Goal: Task Accomplishment & Management: Complete application form

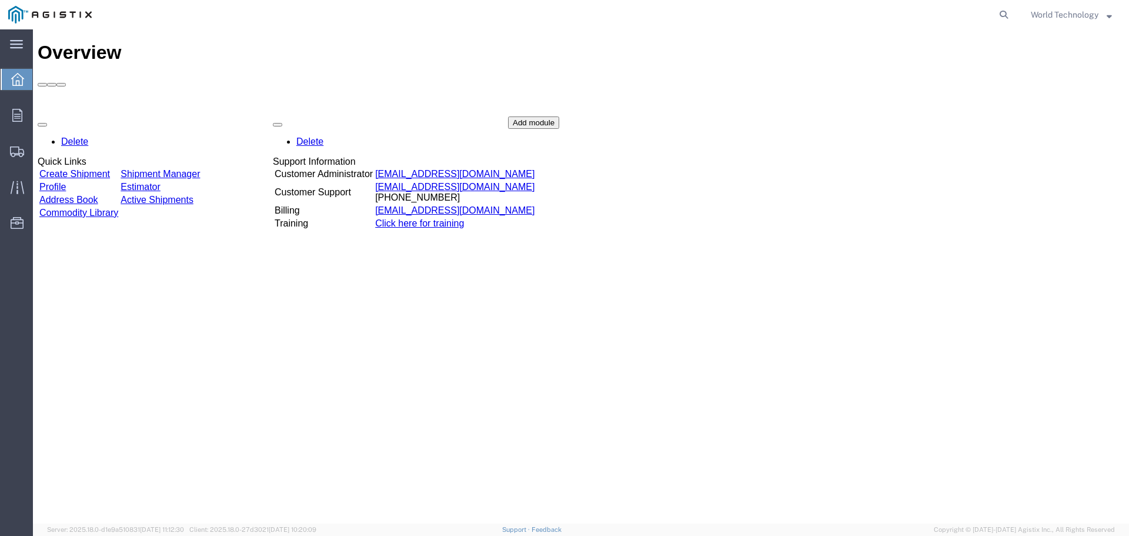
click at [110, 169] on link "Create Shipment" at bounding box center [74, 174] width 71 height 10
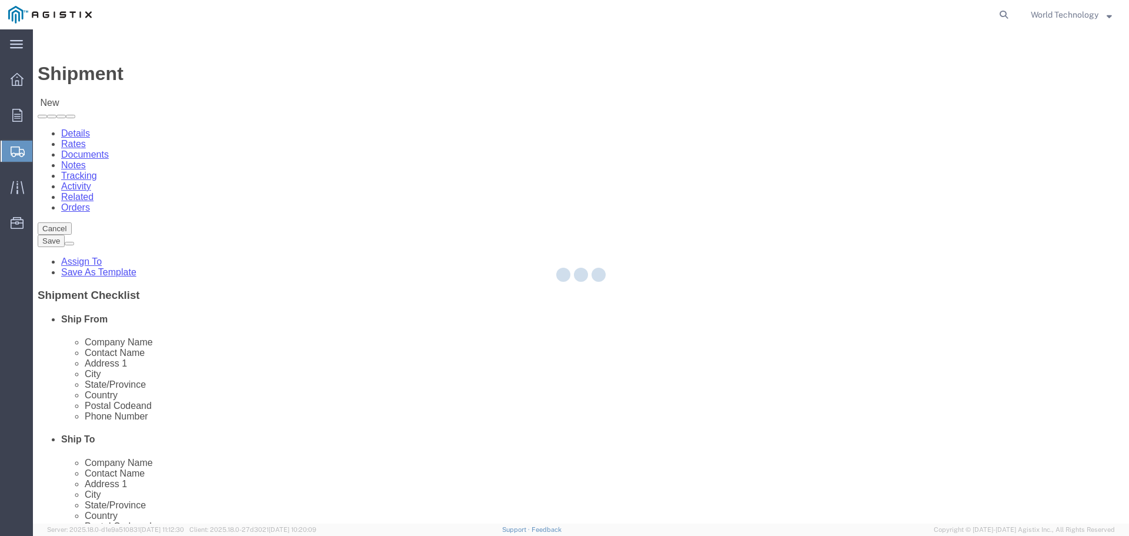
select select
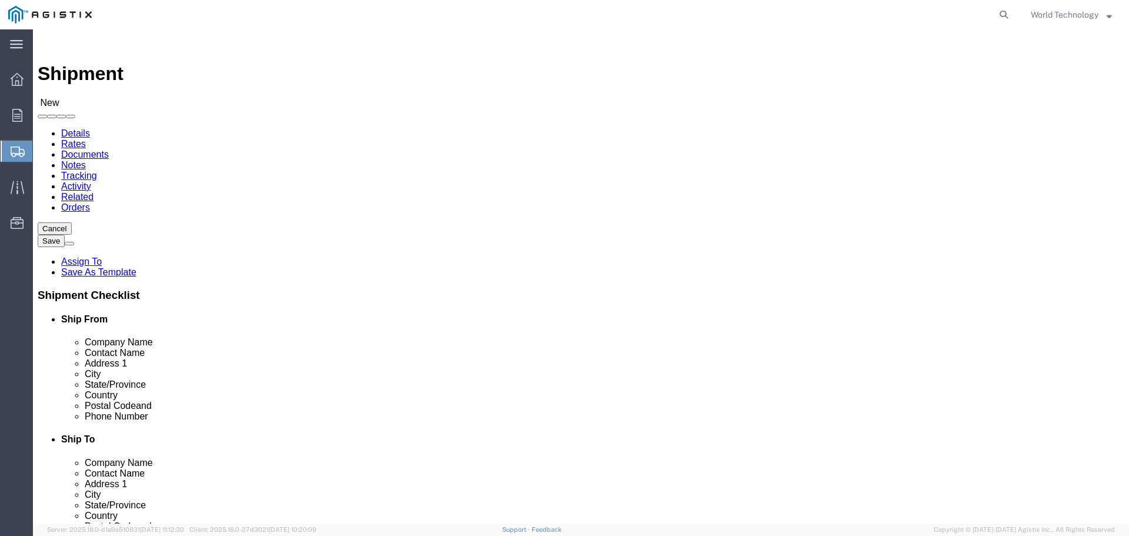
click select "Select PG&E World Wide Technology Inc"
select select "9596"
click select "Select PG&E World Wide Technology Inc"
select select "PURCHORD"
select select
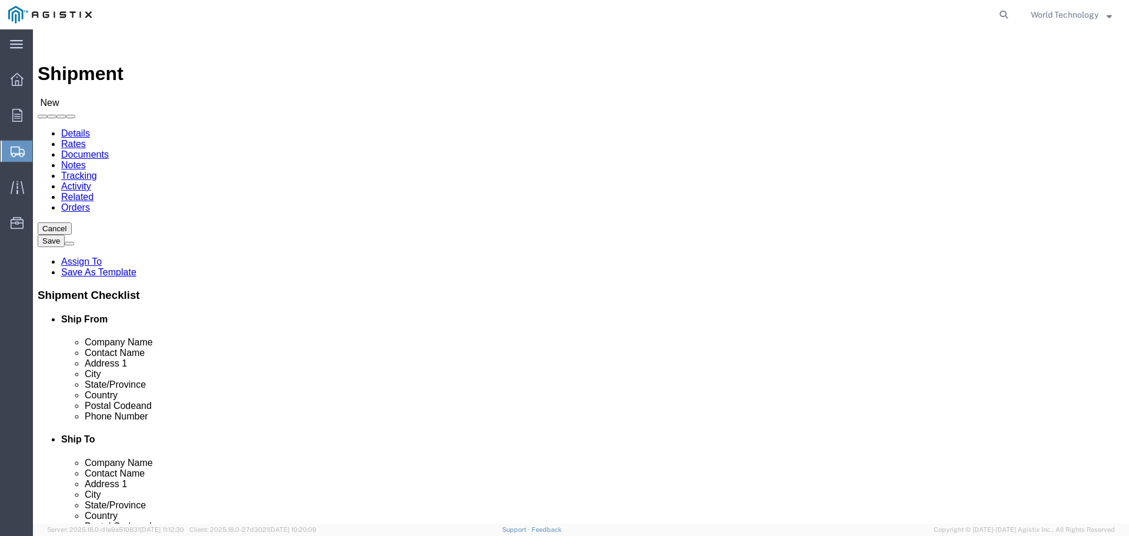
select select
click select "Select All Others [GEOGRAPHIC_DATA] [GEOGRAPHIC_DATA] [GEOGRAPHIC_DATA] [GEOGRA…"
select select "23082"
click select "Select All Others [GEOGRAPHIC_DATA] [GEOGRAPHIC_DATA] [GEOGRAPHIC_DATA] [GEOGRA…"
select select "MYPROFILE"
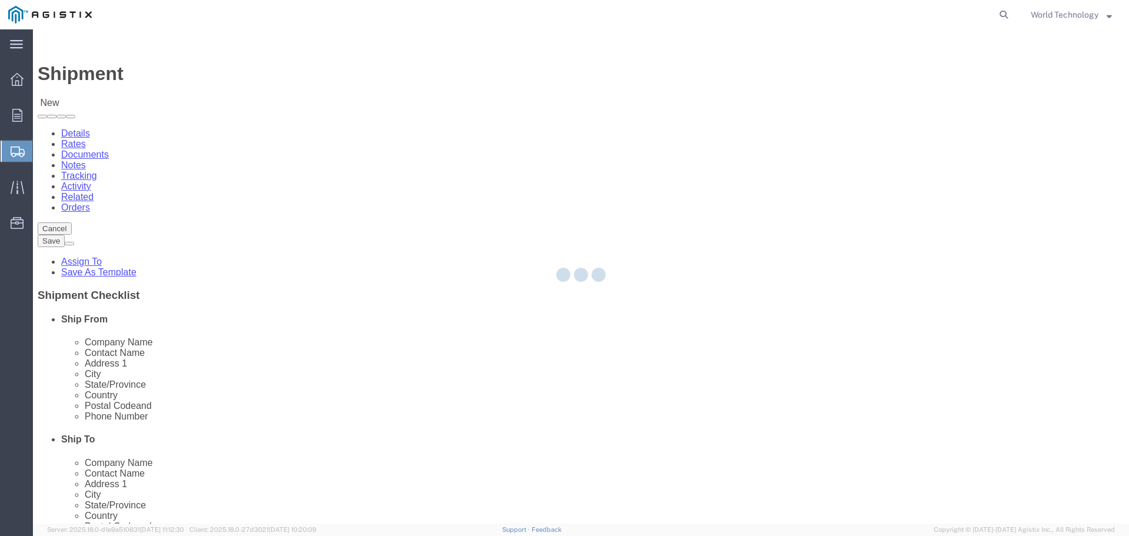
type input "World Wide Technology Inc"
type input "World Technology"
type input "[STREET_ADDRESS]"
type input "[GEOGRAPHIC_DATA]"
type input "62025"
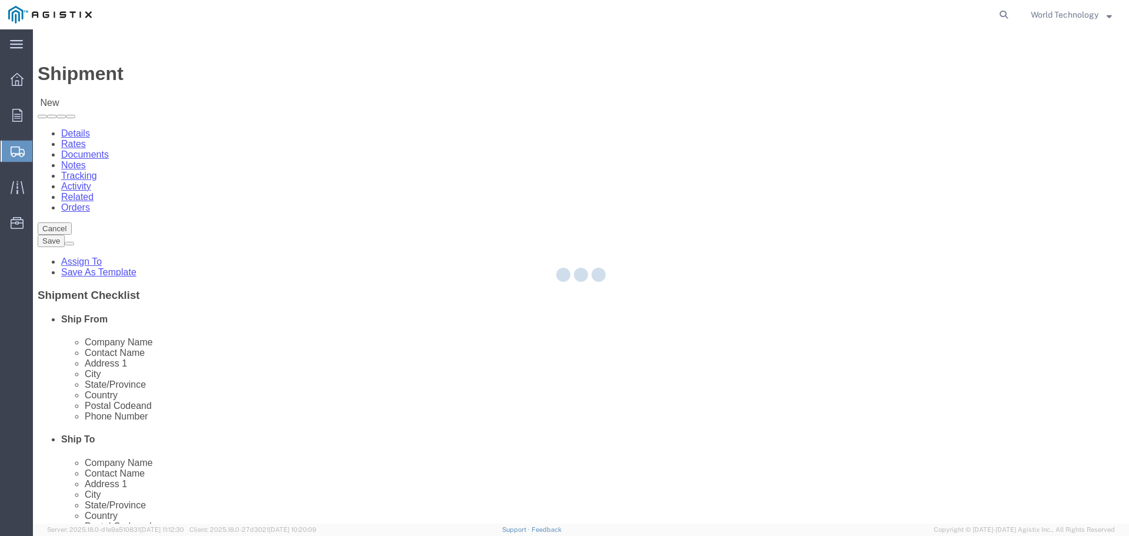
type input "3148240378"
type input "[EMAIL_ADDRESS][DOMAIN_NAME]"
checkbox input "true"
select select "IL"
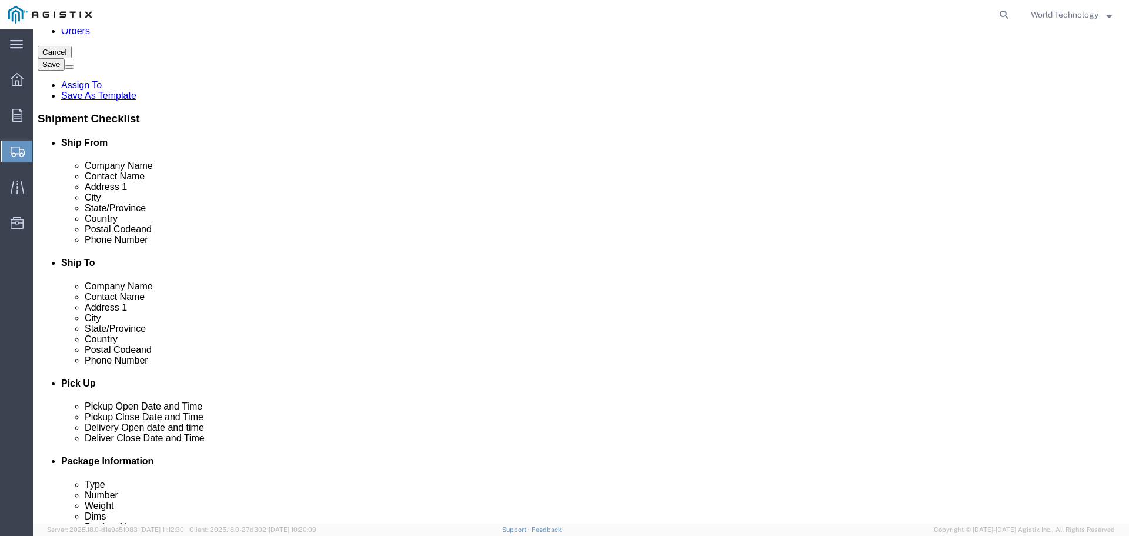
scroll to position [6828, 0]
select select "28881"
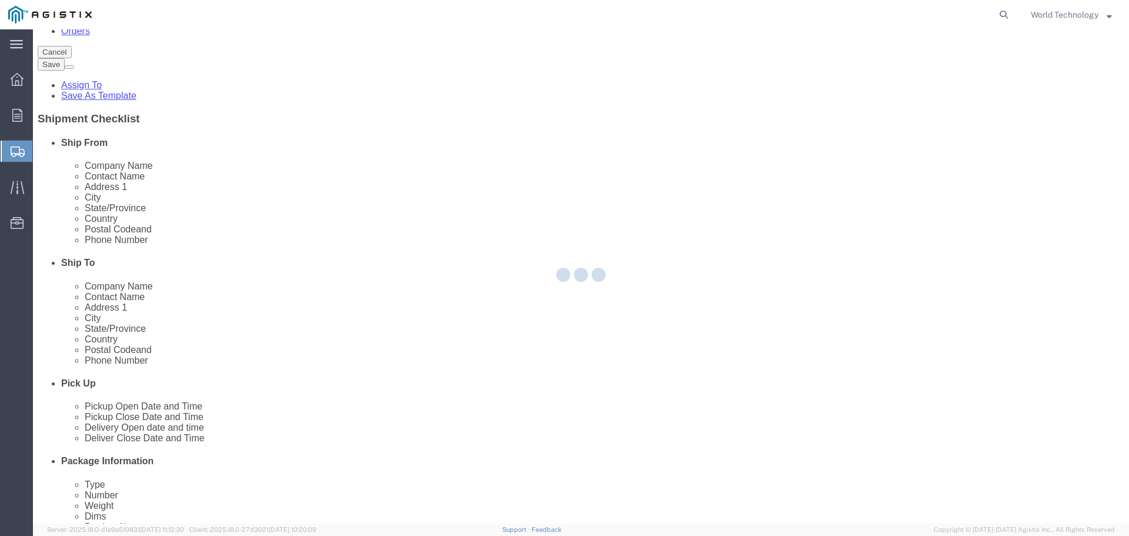
type input "187402"
type input "PG&E"
type input "[STREET_ADDRESS]"
type input "STOCKTON"
type input "95204-2442"
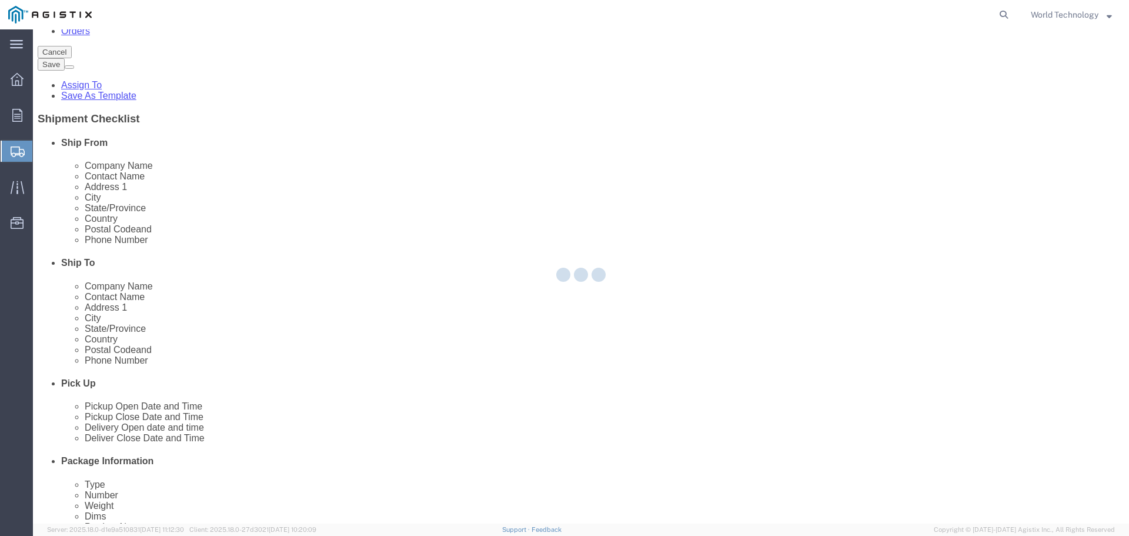
select select "CA"
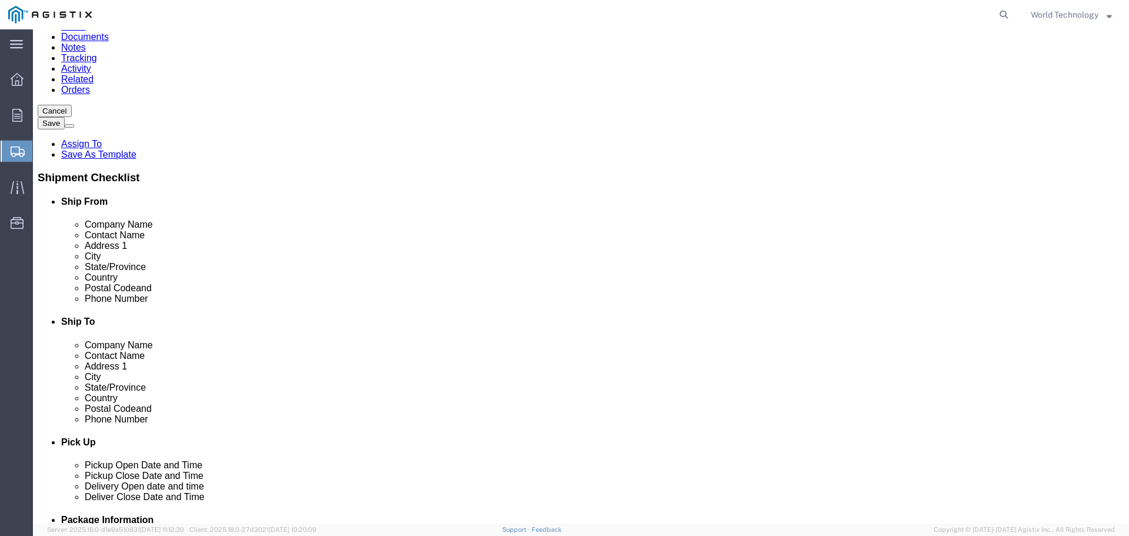
scroll to position [6769, 0]
select select "71763"
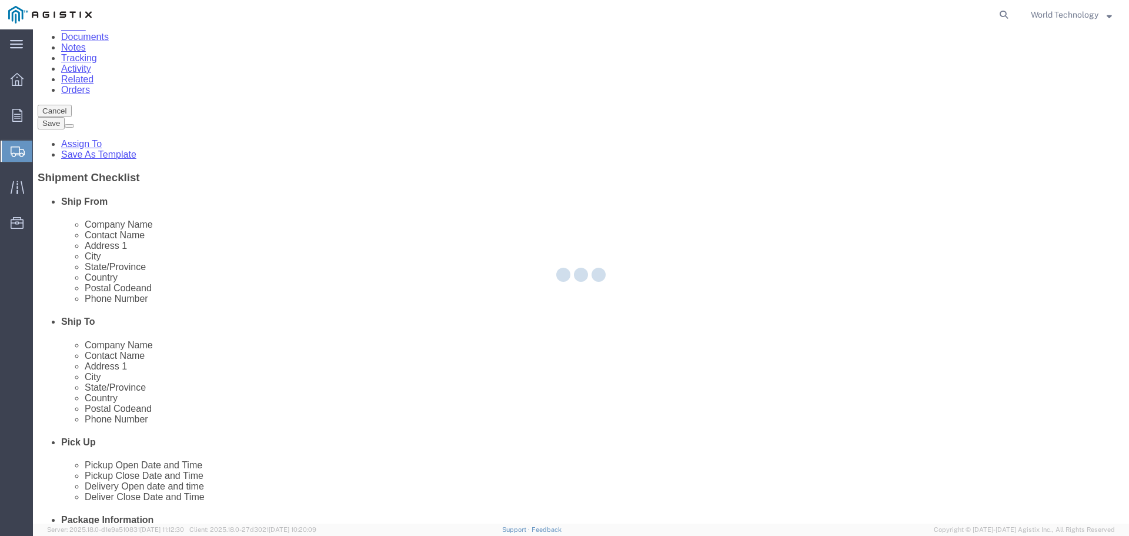
type input "[STREET_ADDRESS]"
type input "Stockton"
type input "95204-2315"
select select "CA"
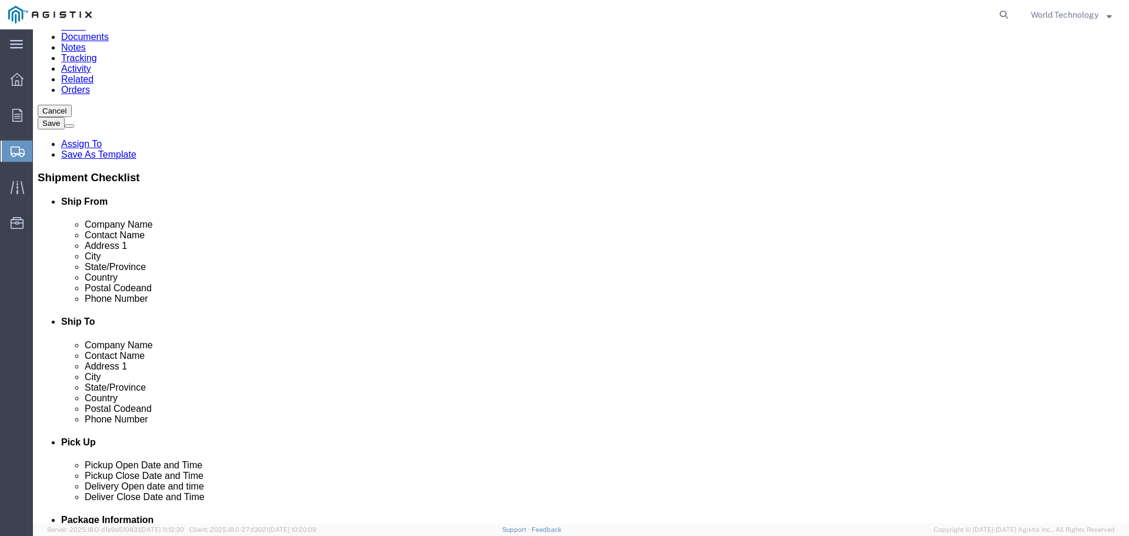
scroll to position [6785, 0]
select select "46111"
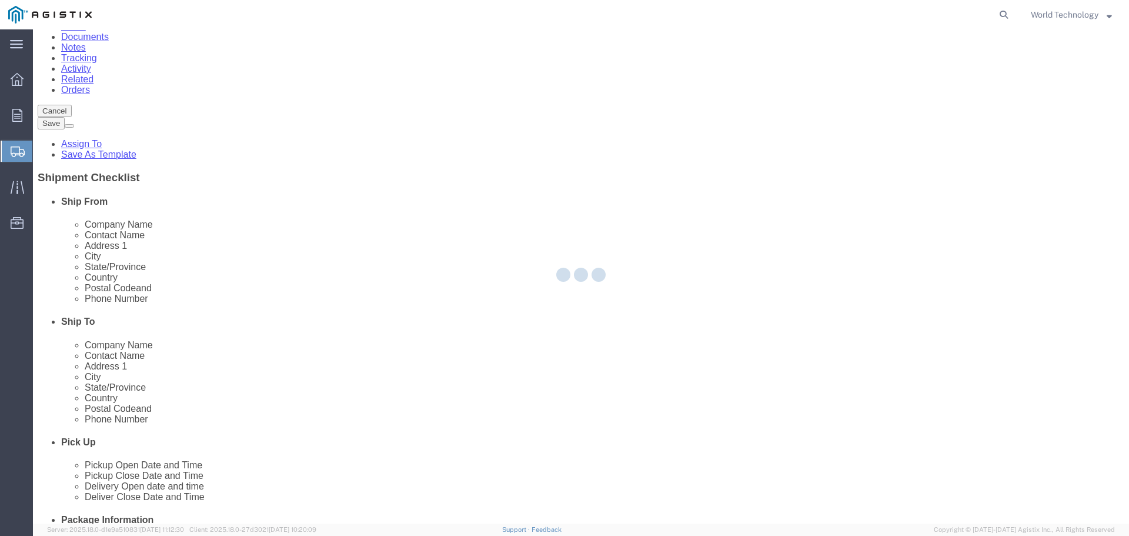
type input "[STREET_ADDRESS][PERSON_NAME]"
type input "95204"
select select "CA"
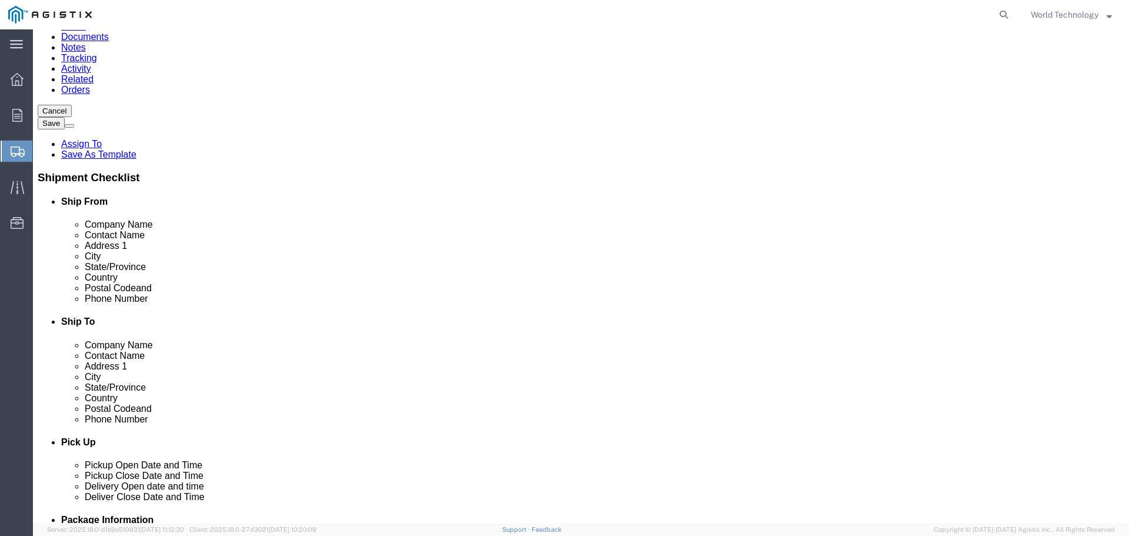
scroll to position [6795, 0]
select select "19957"
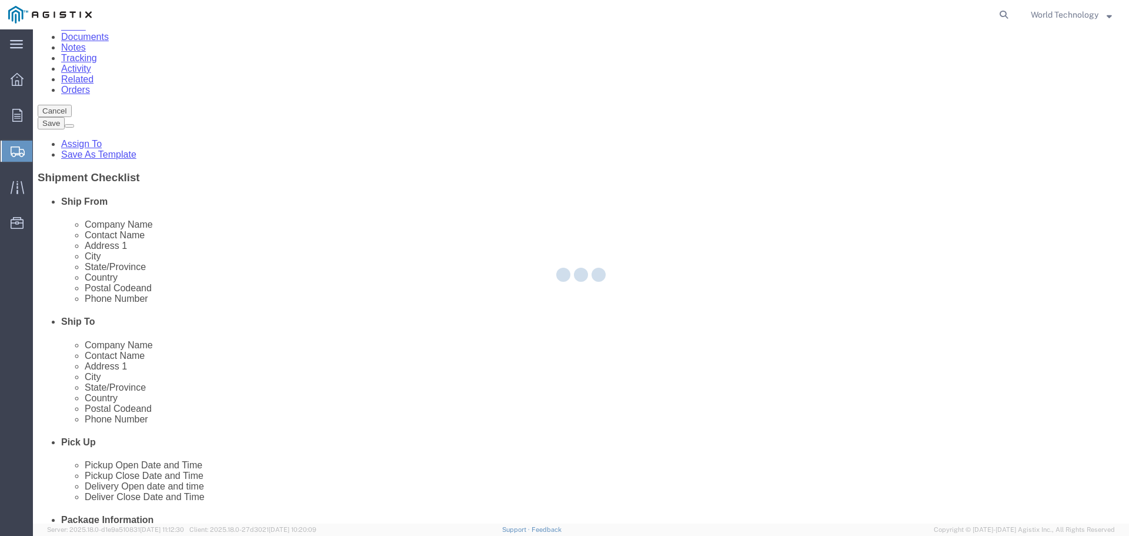
type input "720302"
type input "3136 BOEING WAY"
type input "STOCKTON"
type input "95206"
select select "CA"
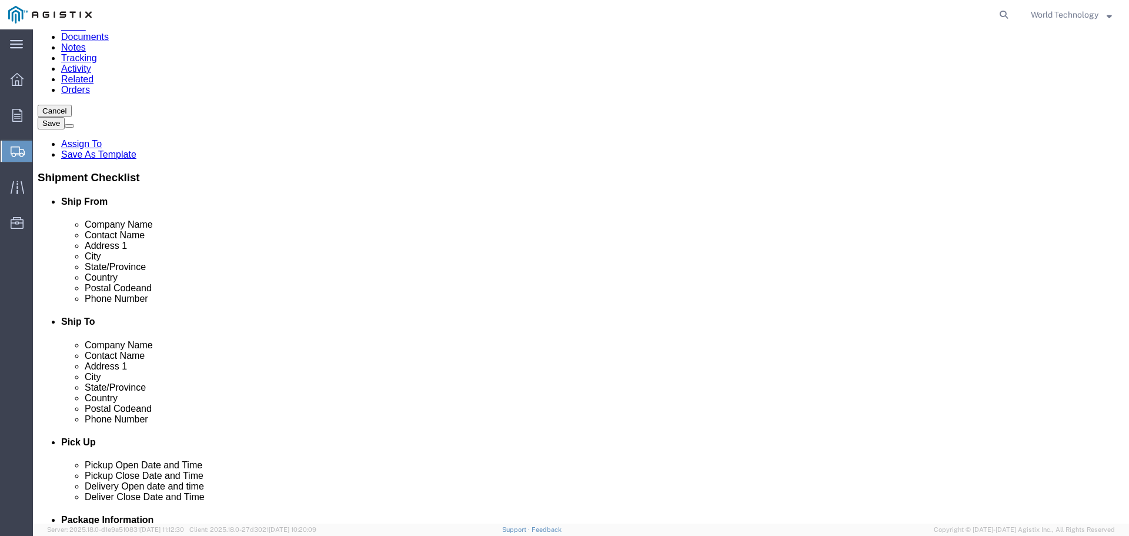
scroll to position [6752, 0]
select select "71760"
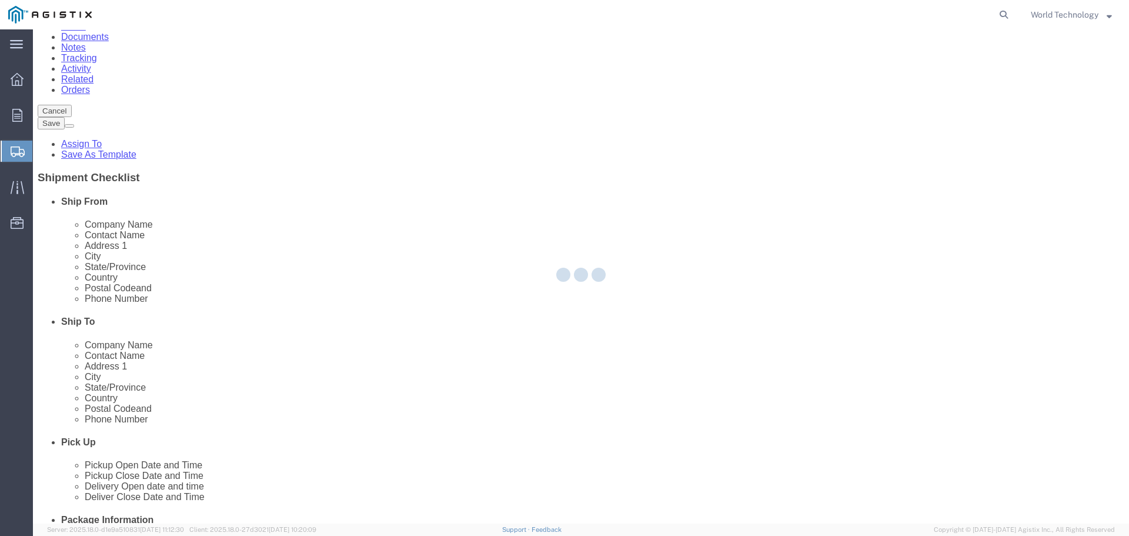
type input "[STREET_ADDRESS]"
type input "Stockton"
select select "CA"
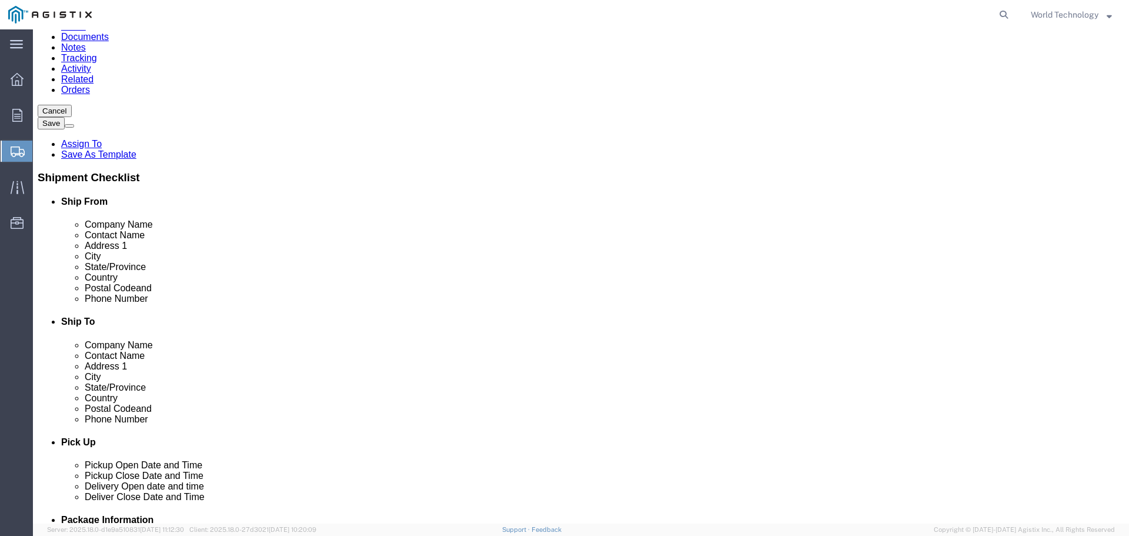
scroll to position [6722, 0]
select select "38226"
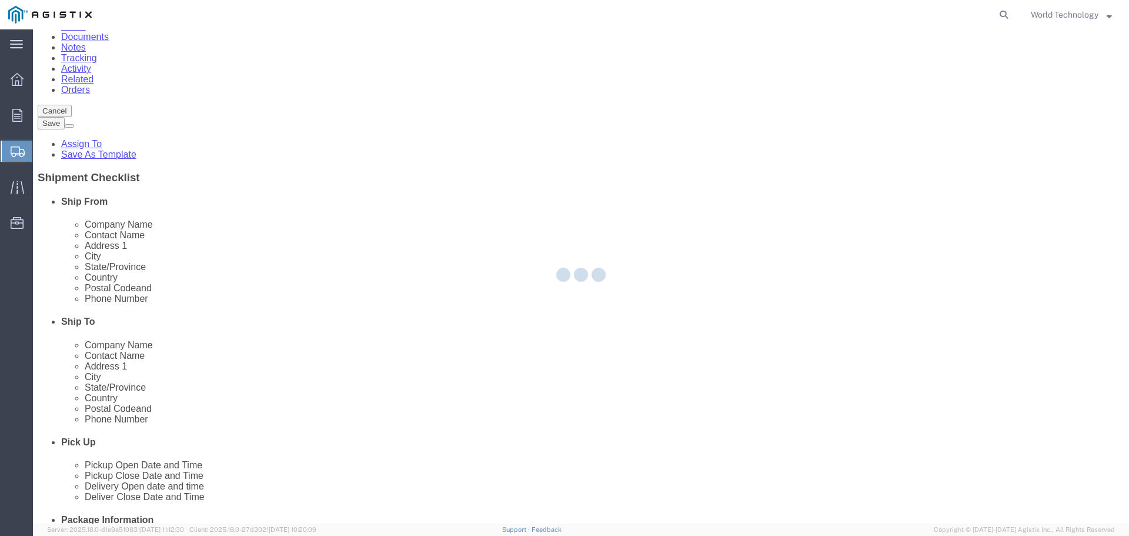
type input "[STREET_ADDRESS]"
select select "CA"
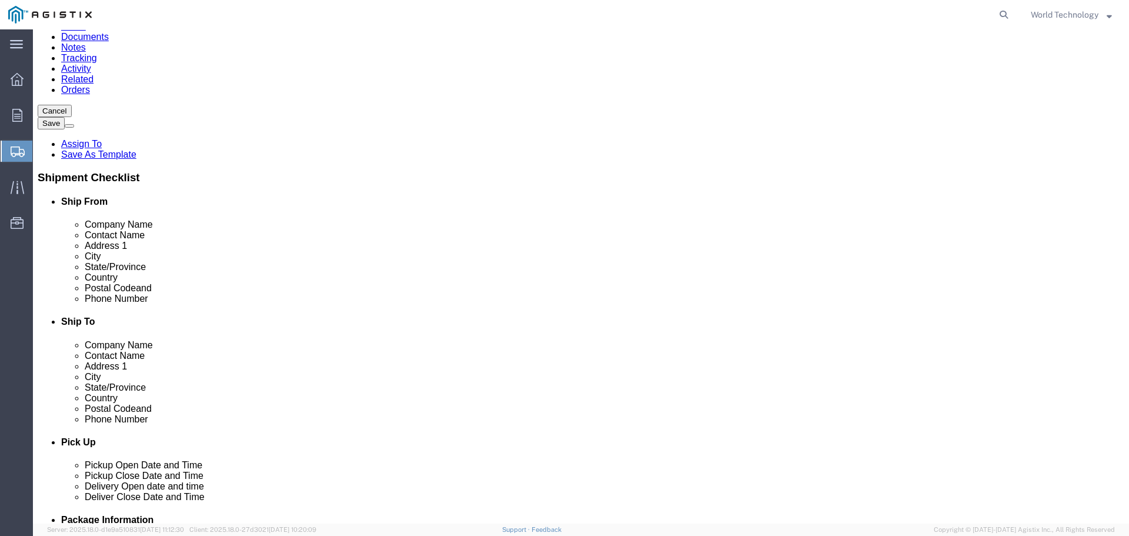
scroll to position [6684, 0]
select select "20078"
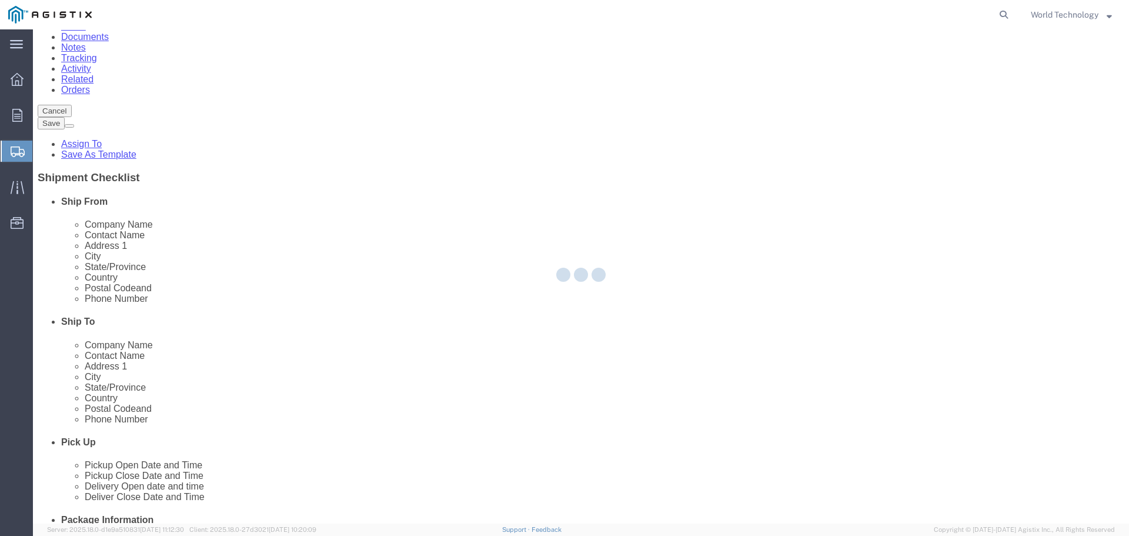
type input "[STREET_ADDRESS][PERSON_NAME]"
type input "95210-4223"
select select "CA"
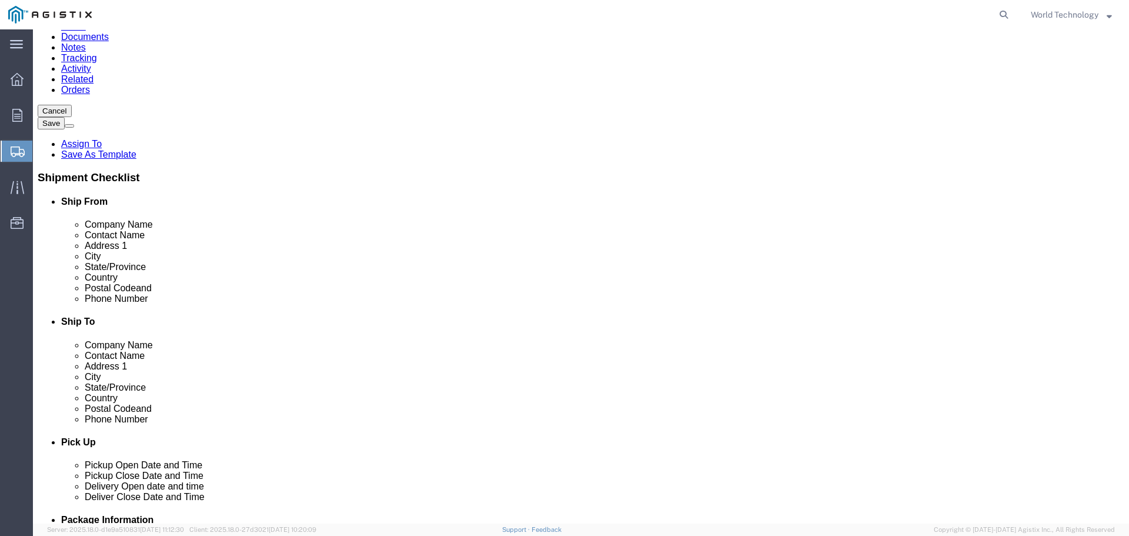
click input "text"
type input "[PERSON_NAME]"
type input "[STREET_ADDRESS]"
select select
type input "Ste. A"
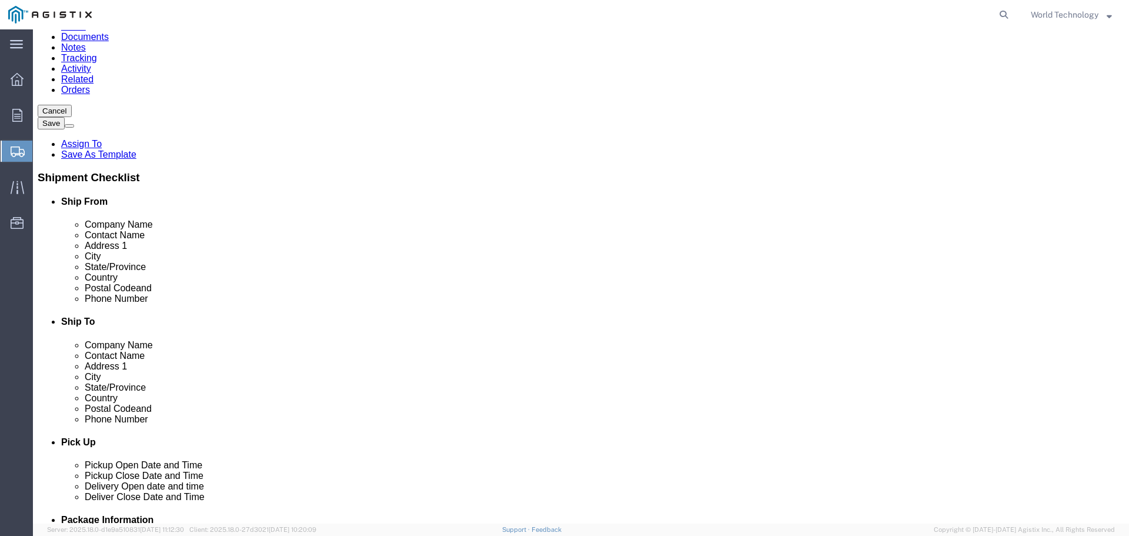
type input "95215"
select select
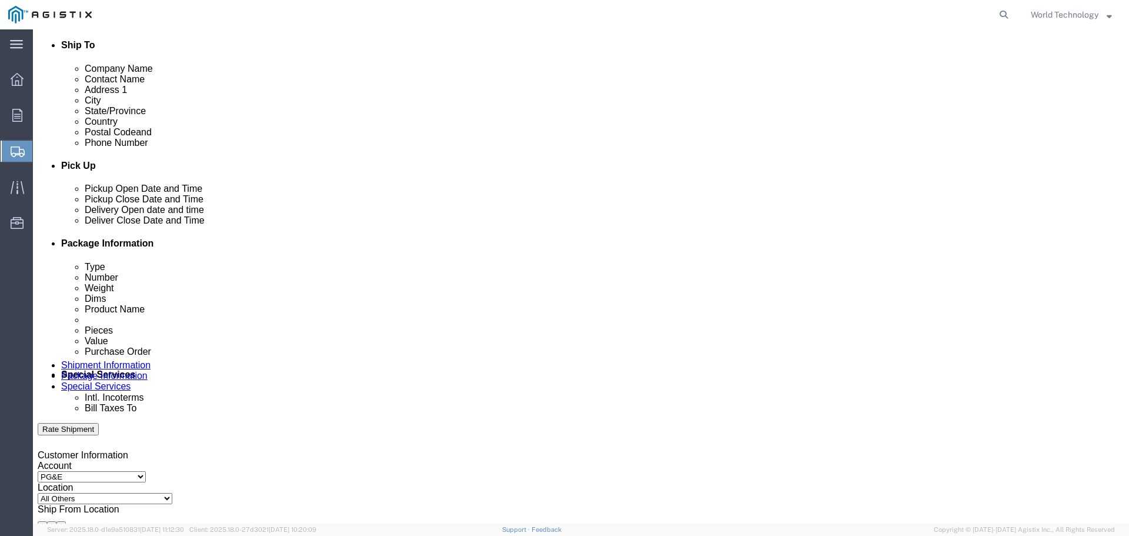
scroll to position [411, 0]
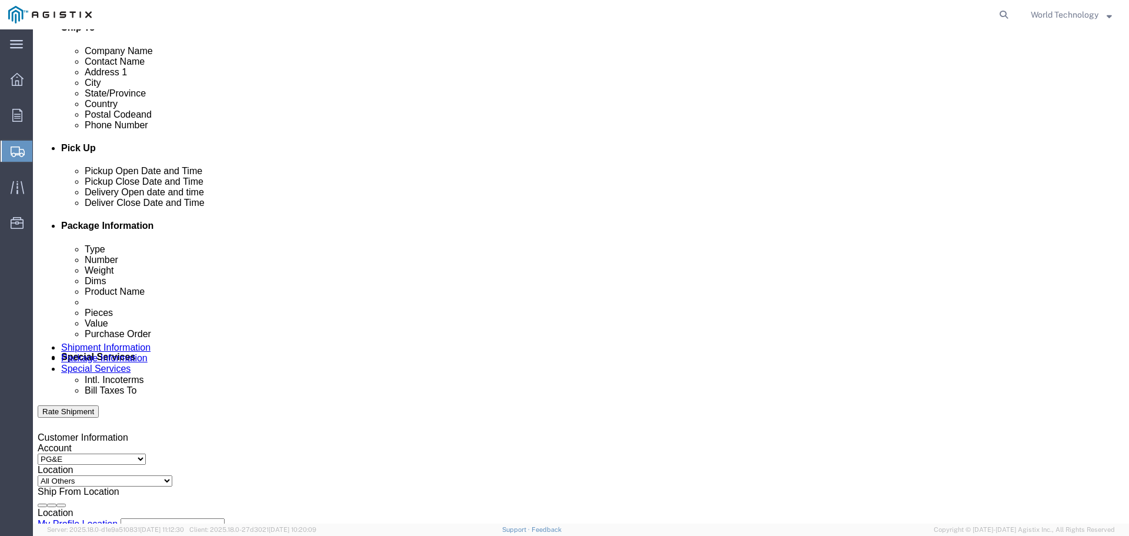
type input "4153174923"
click div "[DATE] 9:00 AM"
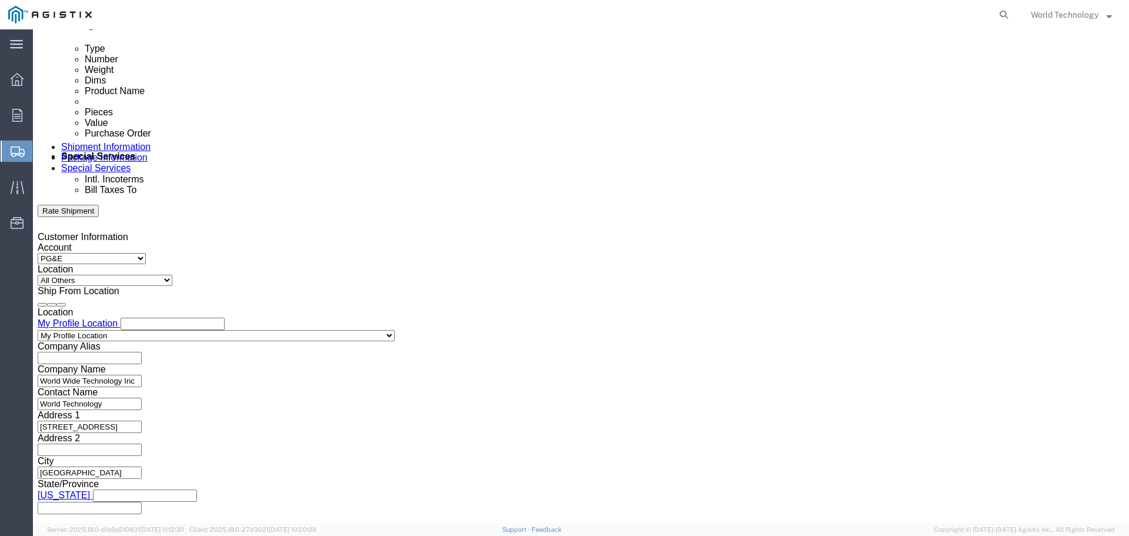
type input "8:00 PM"
click button "Apply"
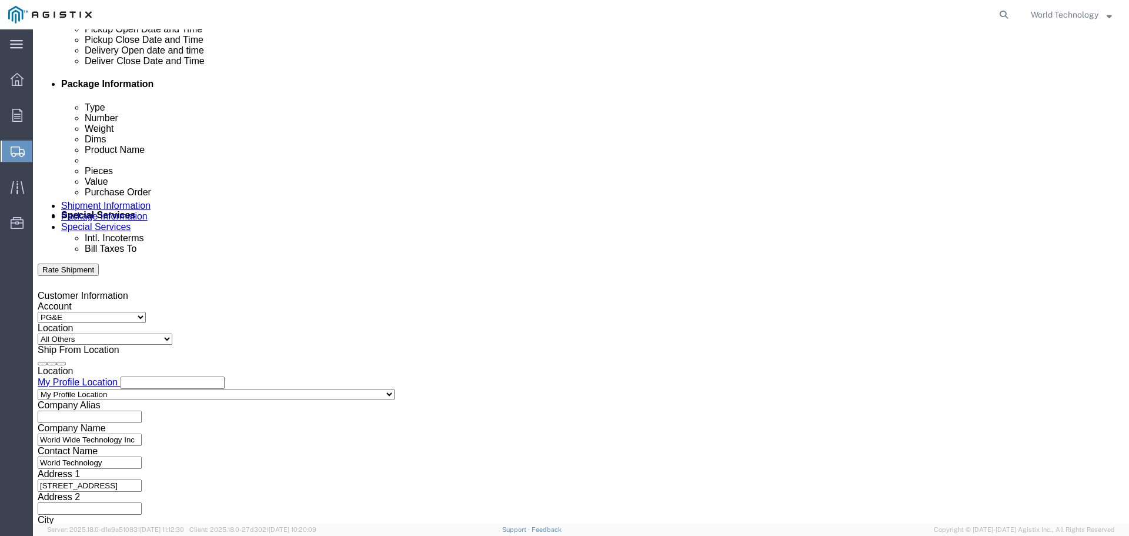
click div
click input "9:00 PM"
type input "9:00 AM"
click button "Apply"
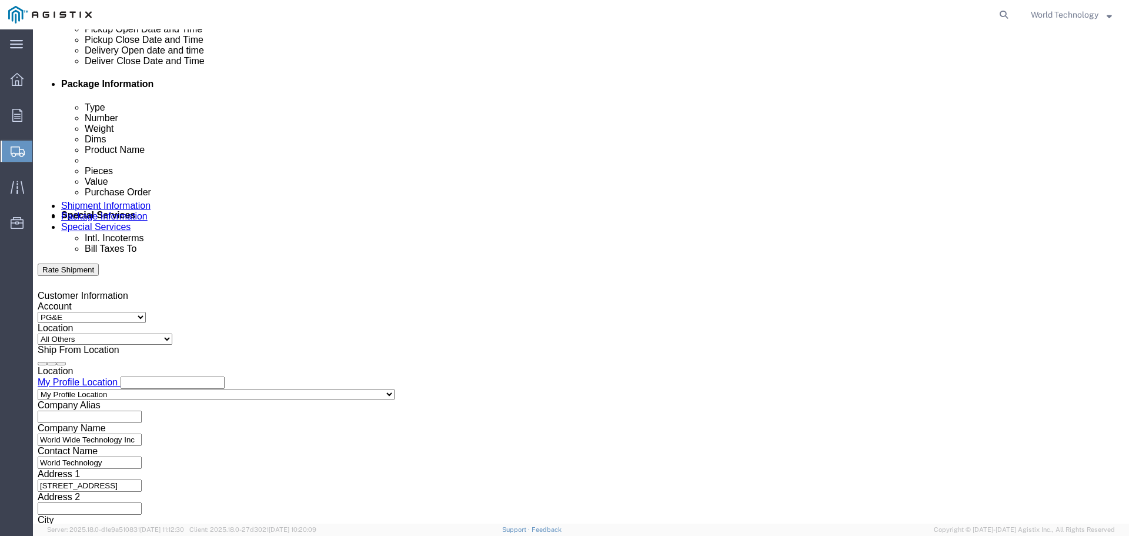
click div
type input "3:00 PM"
click button "Apply"
click input "text"
type input "2701212480"
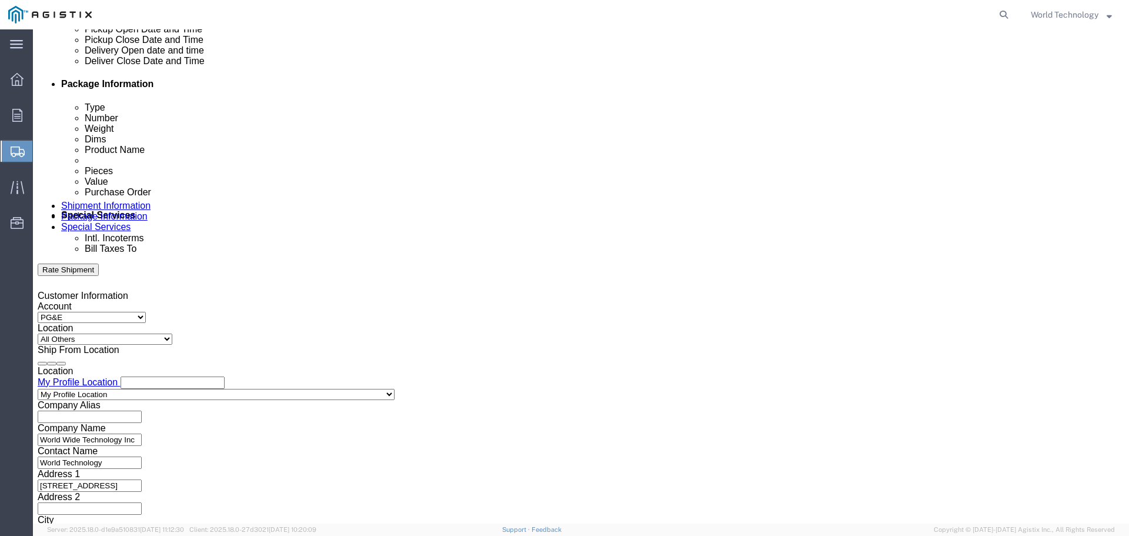
click select "Select Account Type Activity ID Airline Appointment Number ASN Batch Request # …"
select select "DELNUM"
click select "Select Account Type Activity ID Airline Appointment Number ASN Batch Request # …"
click input "text"
type input "1602096578"
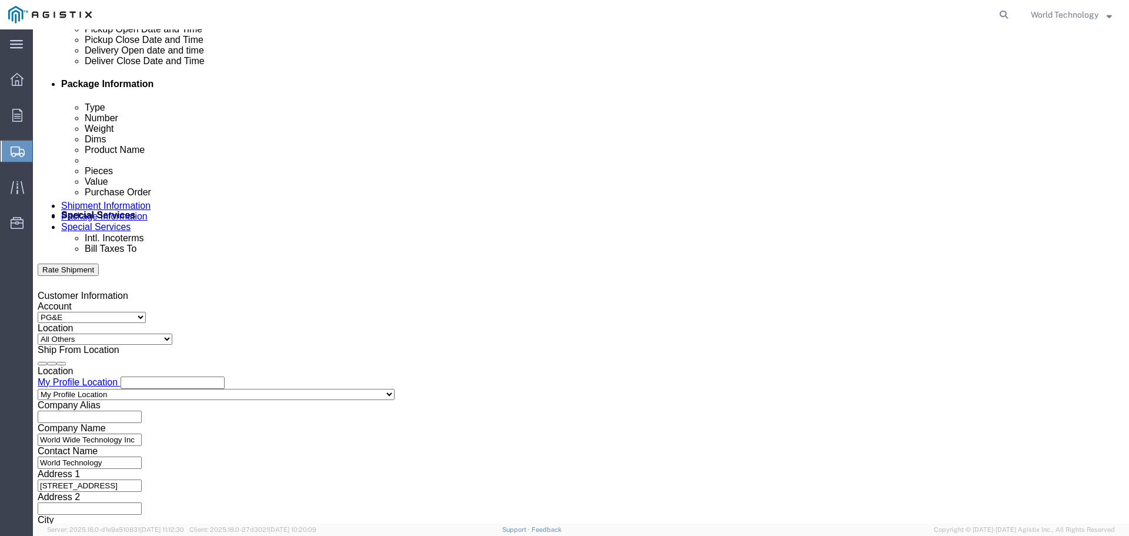
click select "Select Account Type Activity ID Airline Appointment Number ASN Batch Request # …"
select select "SALEORDR"
click select "Select Account Type Activity ID Airline Appointment Number ASN Batch Request # …"
click input "text"
type input "12349527"
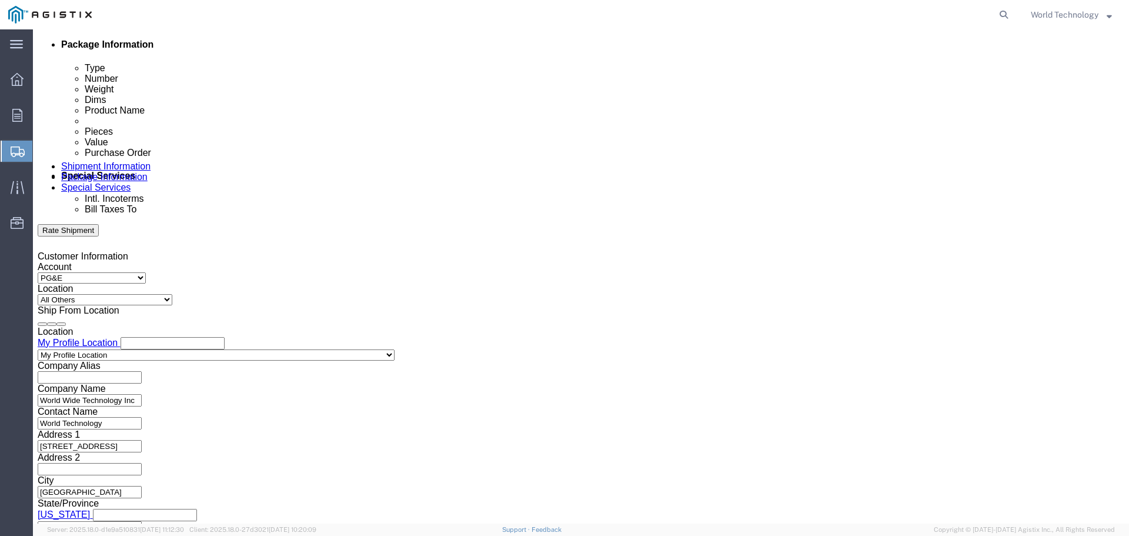
scroll to position [612, 0]
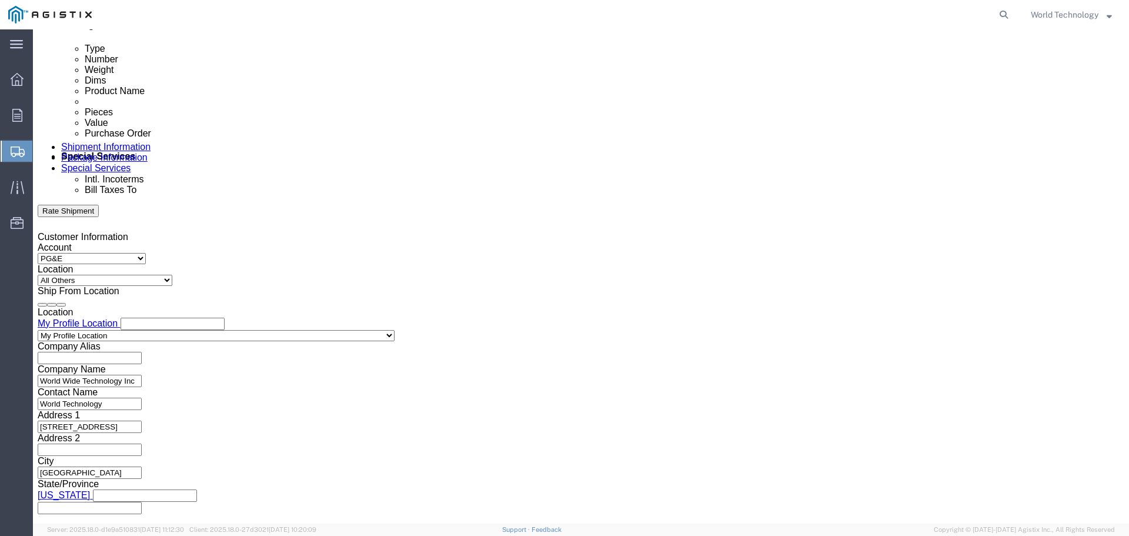
click button "Continue"
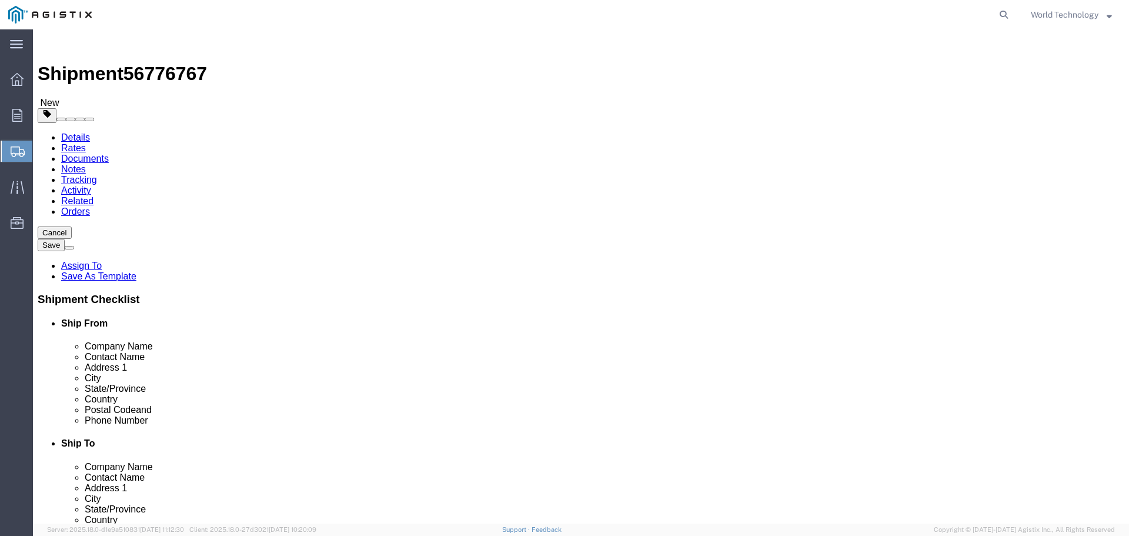
click select "Select Bulk Bundle(s) Cardboard Box(es) Carton(s) Crate(s) Drum(s) (Fiberboard)…"
select select "PSNS"
click select "Select Bulk Bundle(s) Cardboard Box(es) Carton(s) Crate(s) Drum(s) (Fiberboard)…"
drag, startPoint x: 189, startPoint y: 225, endPoint x: 200, endPoint y: 230, distance: 12.9
click input "text"
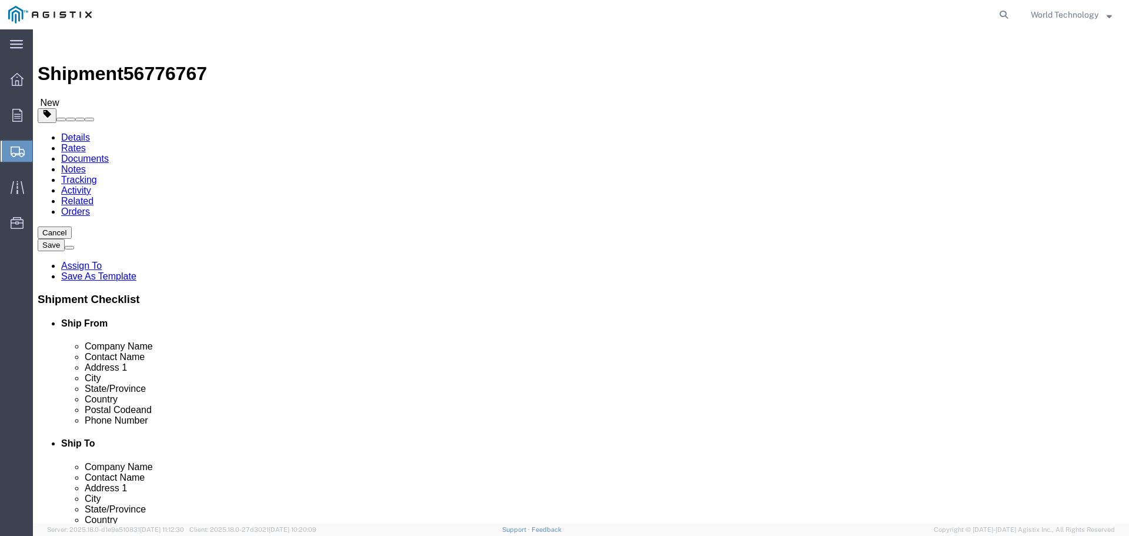
type input "9"
type input "48"
type input "40"
type input "62"
type input "490"
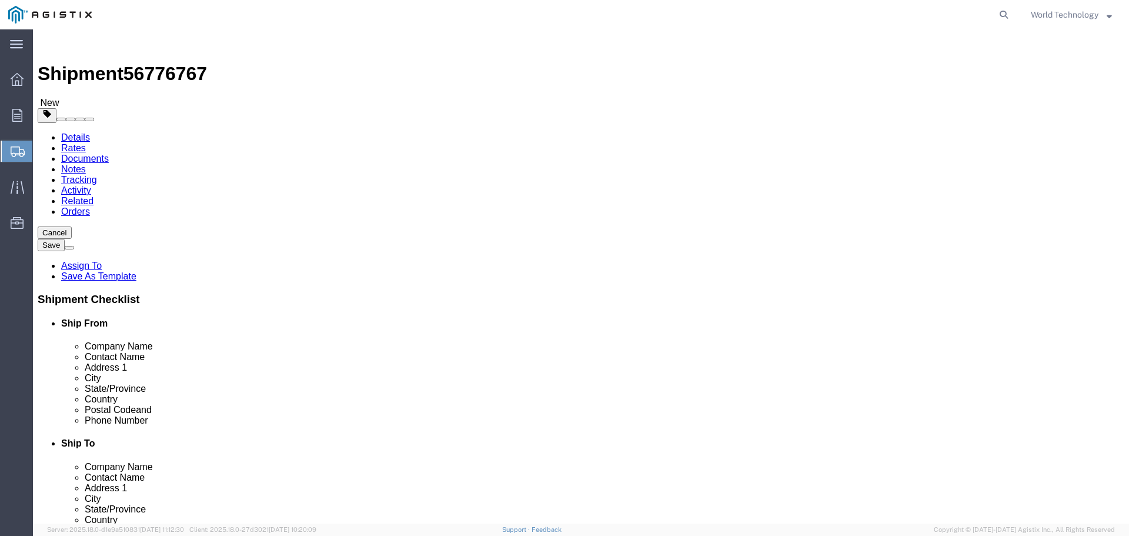
click link "Add Content"
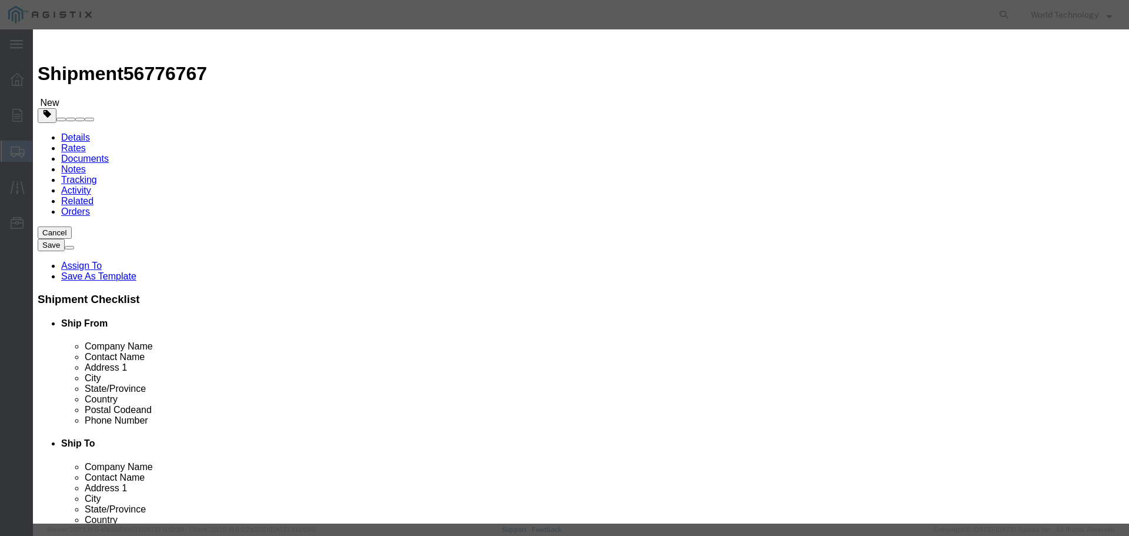
click input "text"
type input "Computer Equipment"
type input "1"
type input "10000"
select select "USD"
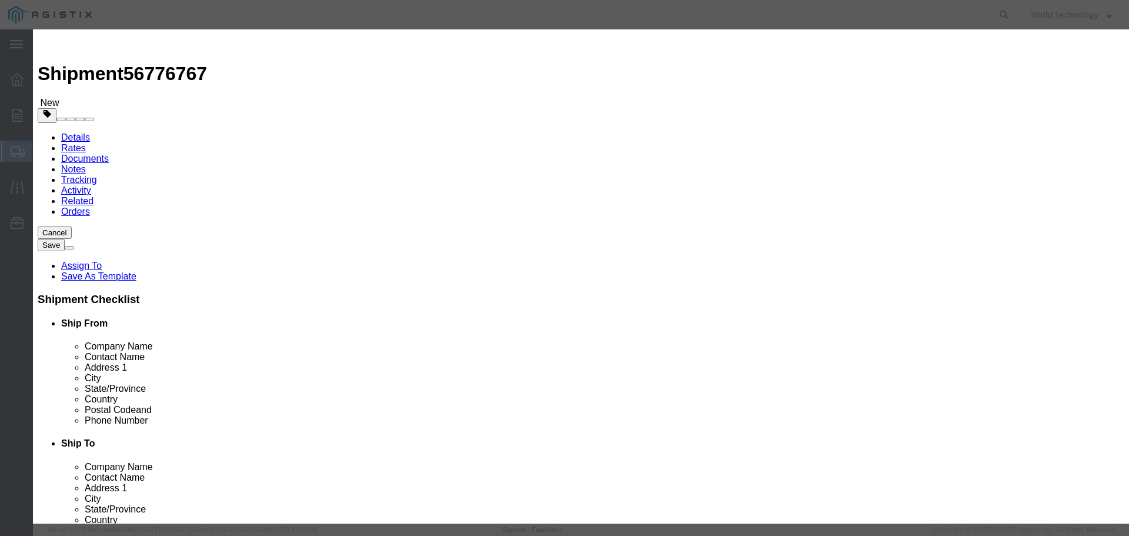
select select "92.5"
click button "Save & Close"
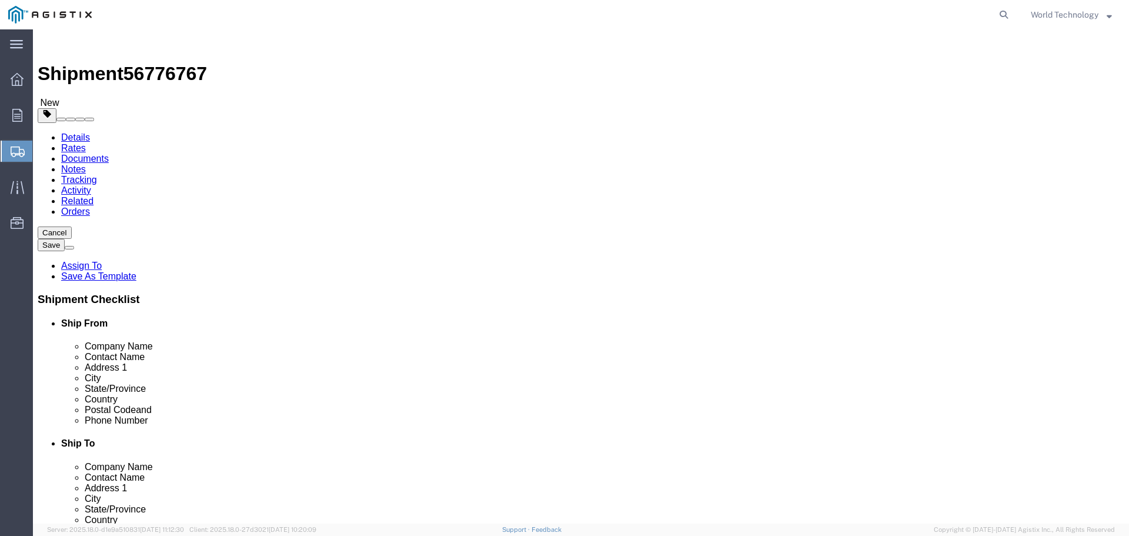
click link "Add Package"
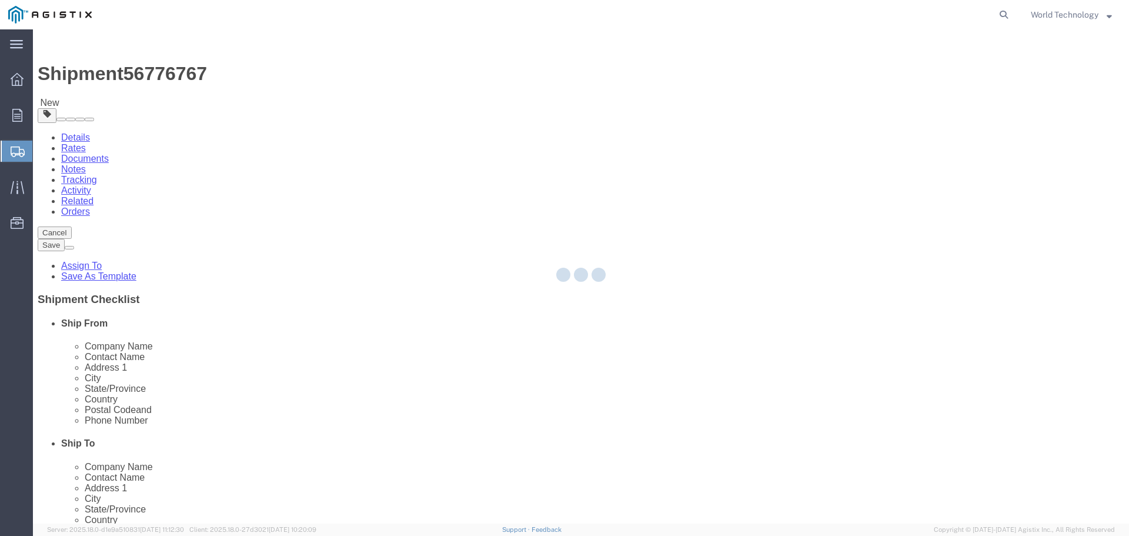
select select "PSNS"
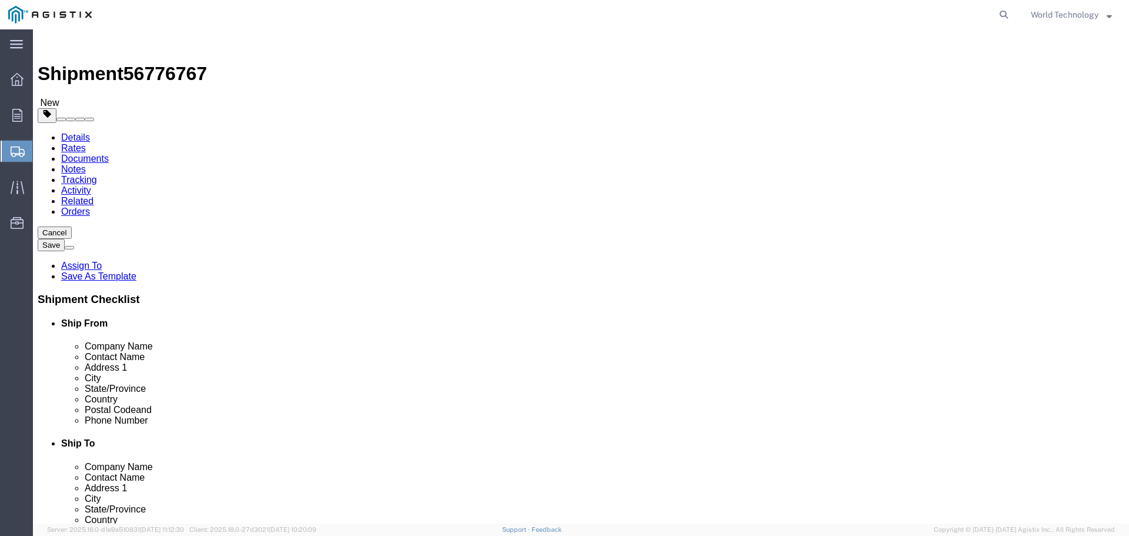
click select "Select Bulk Bundle(s) Cardboard Box(es) Carton(s) Crate(s) Drum(s) (Fiberboard)…"
select select "PSNS"
click select "Select Bulk Bundle(s) Cardboard Box(es) Carton(s) Crate(s) Drum(s) (Fiberboard)…"
click input "text"
type input "8"
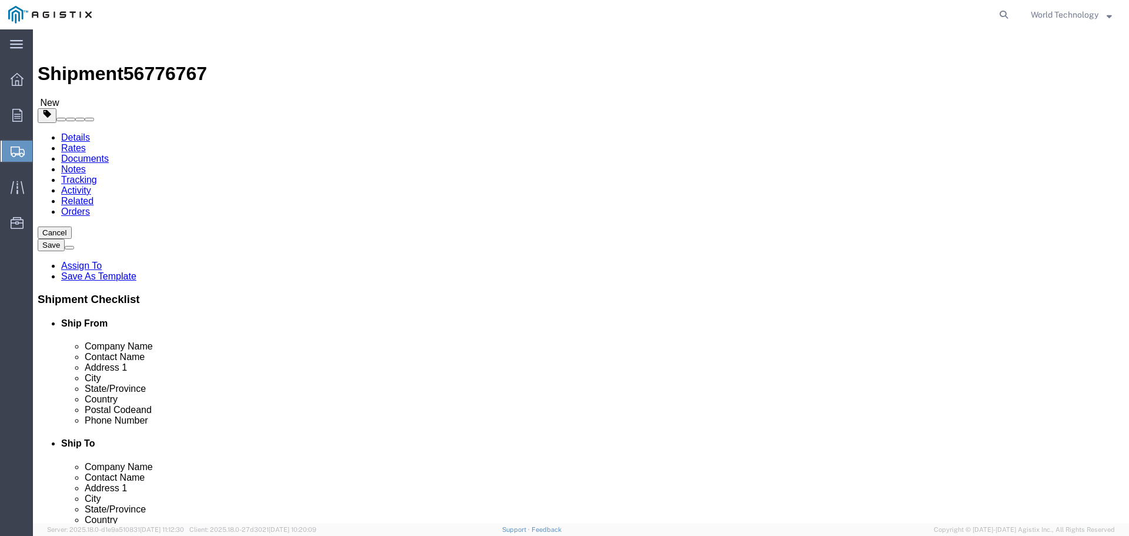
type input "48"
type input "40"
type input "52"
type input "433"
click link "Add Content"
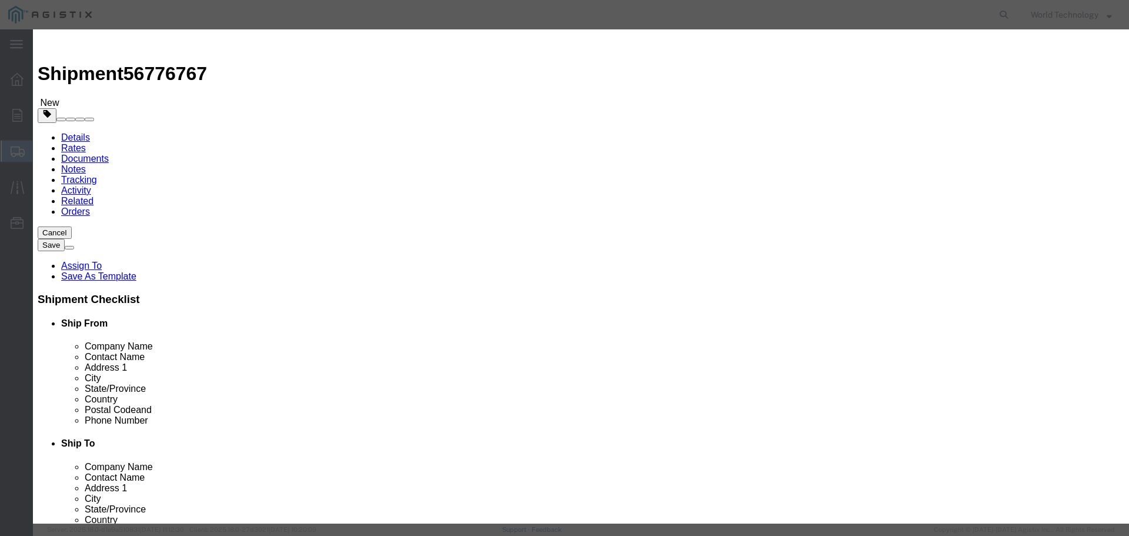
drag, startPoint x: 450, startPoint y: 94, endPoint x: 458, endPoint y: 95, distance: 8.3
click input "text"
type input "Computer Equipment"
type input "1"
type input "10000"
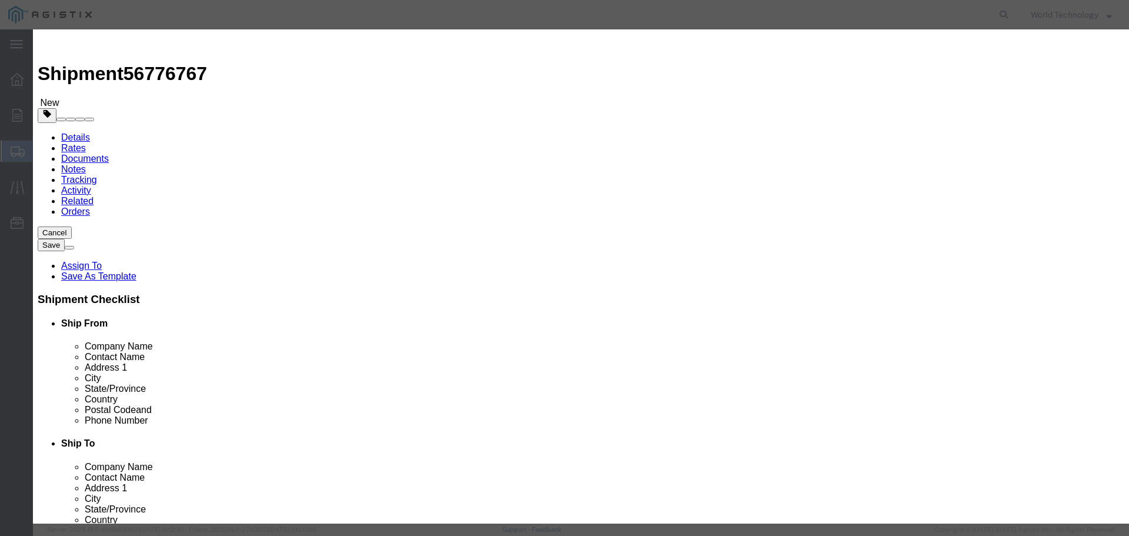
select select "USD"
select select "92.5"
click button "Save & Close"
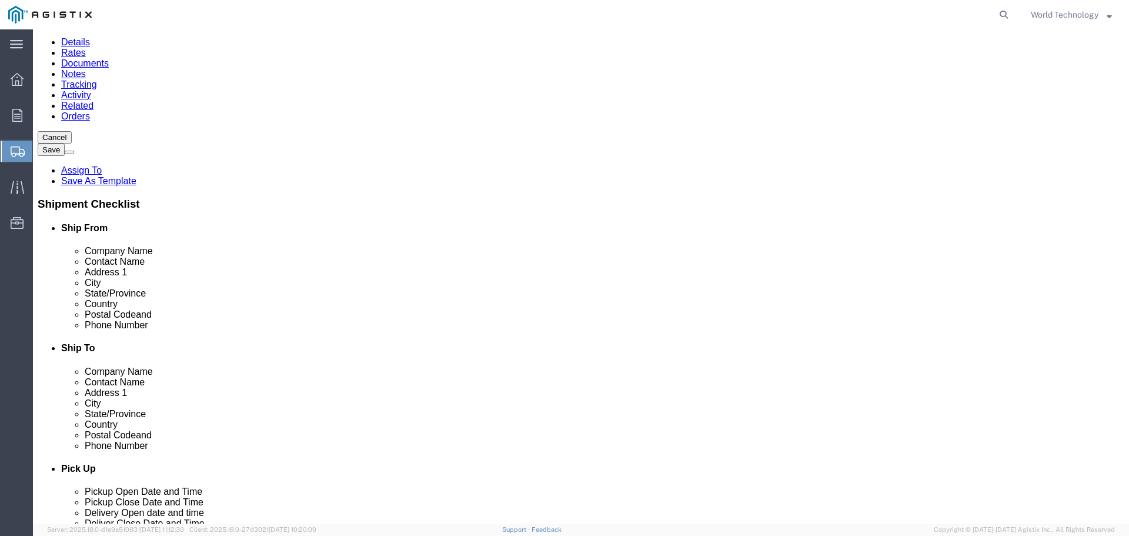
scroll to position [118, 0]
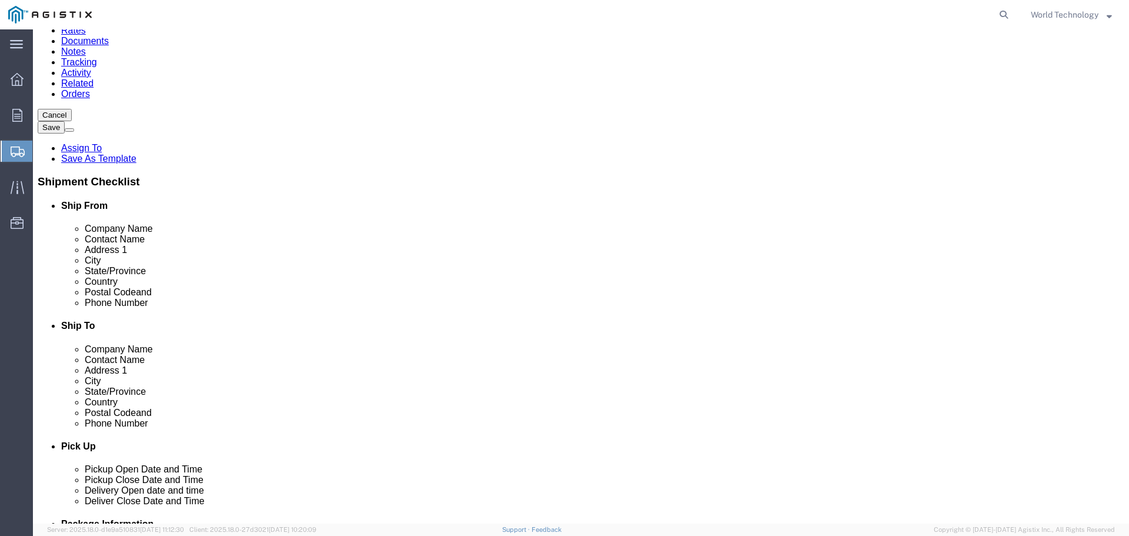
click link "Add Package"
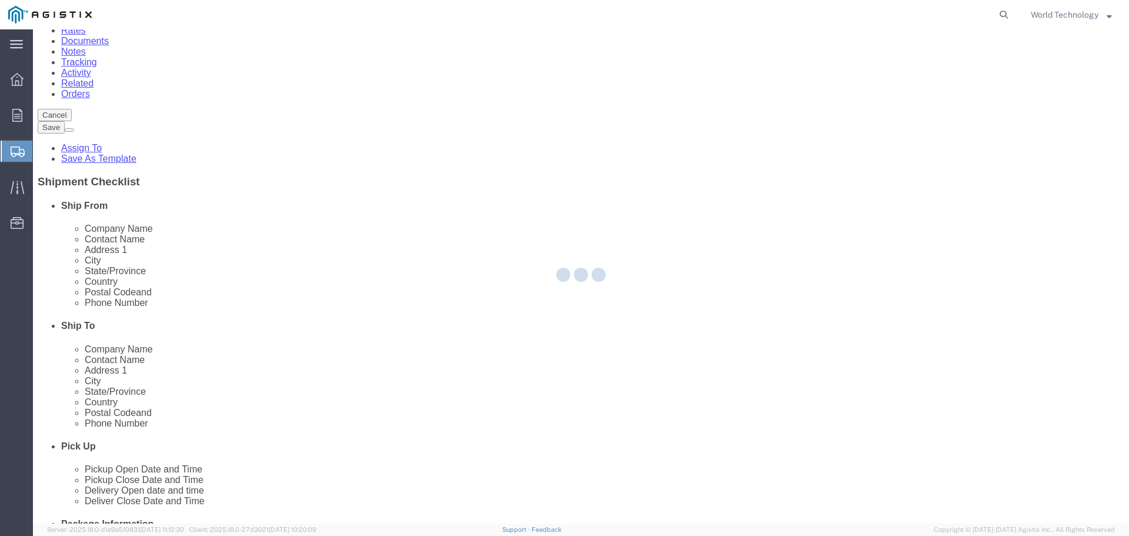
scroll to position [0, 0]
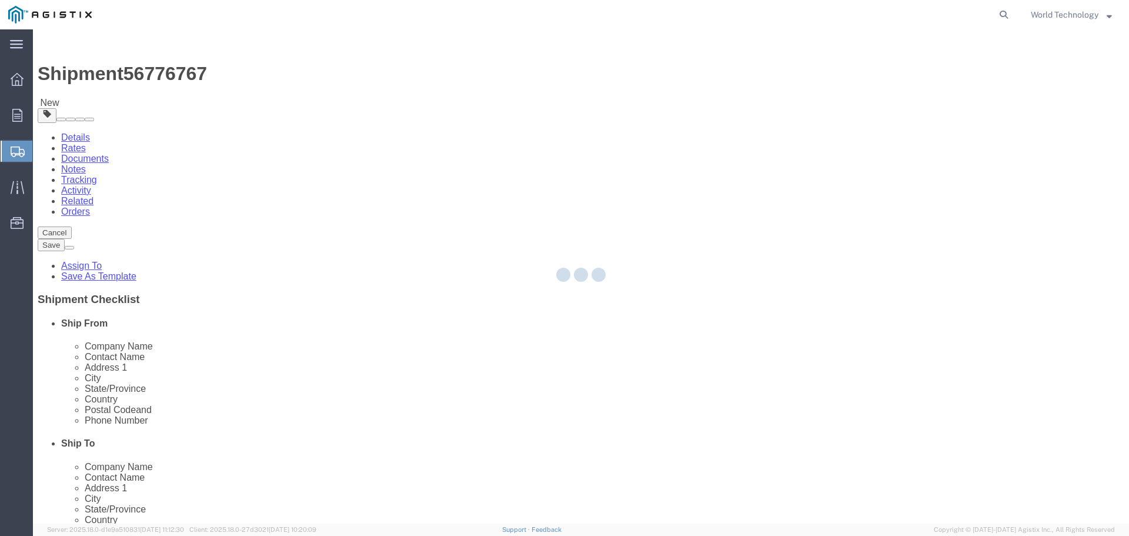
select select "PSNS"
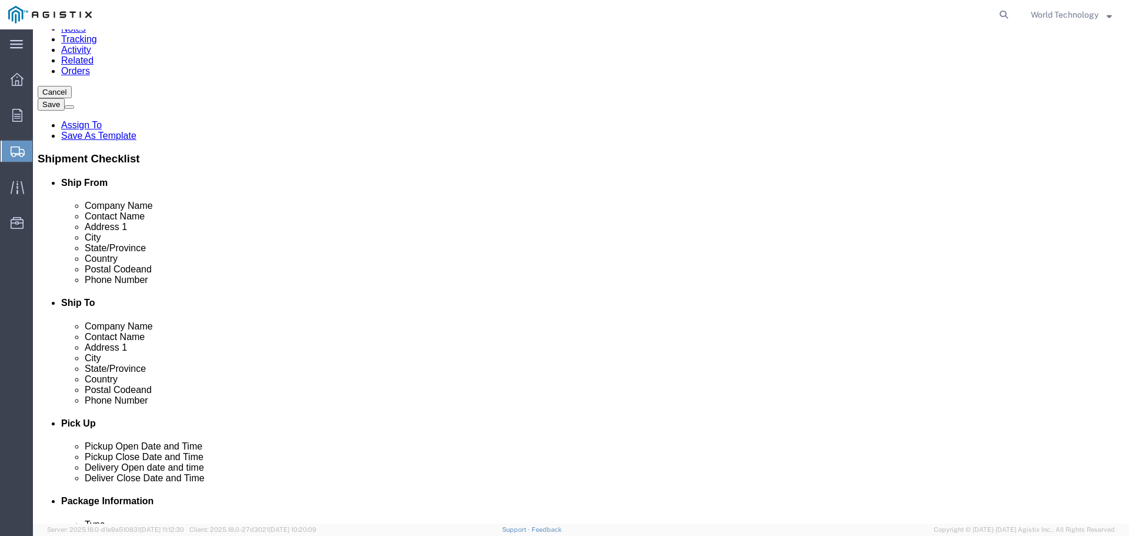
scroll to position [235, 0]
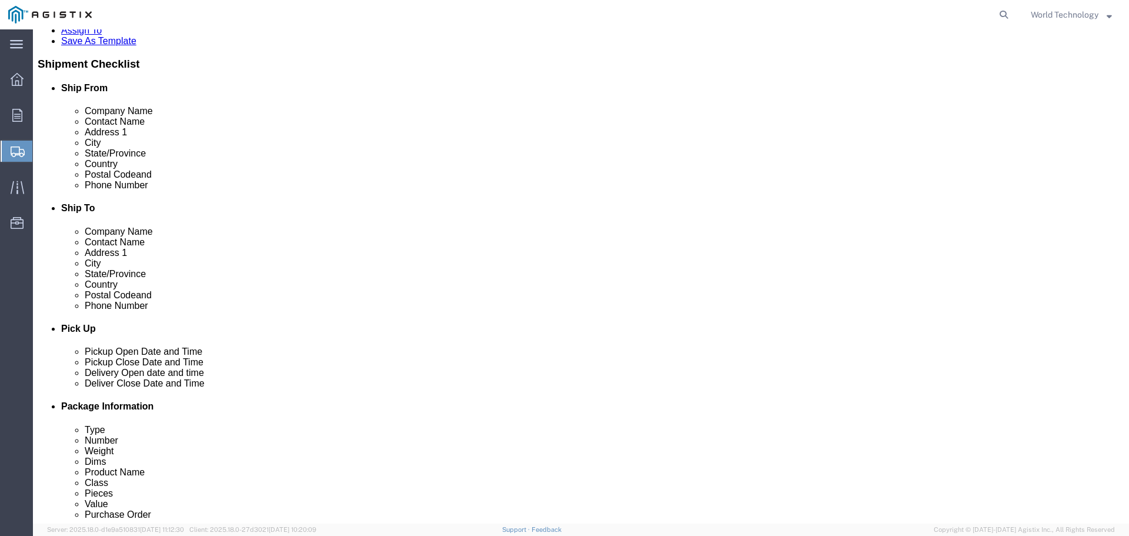
click select "Select Bulk Bundle(s) Cardboard Box(es) Carton(s) Crate(s) Drum(s) (Fiberboard)…"
select select "PSNS"
click select "Select Bulk Bundle(s) Cardboard Box(es) Carton(s) Crate(s) Drum(s) (Fiberboard)…"
click input "text"
type input "8"
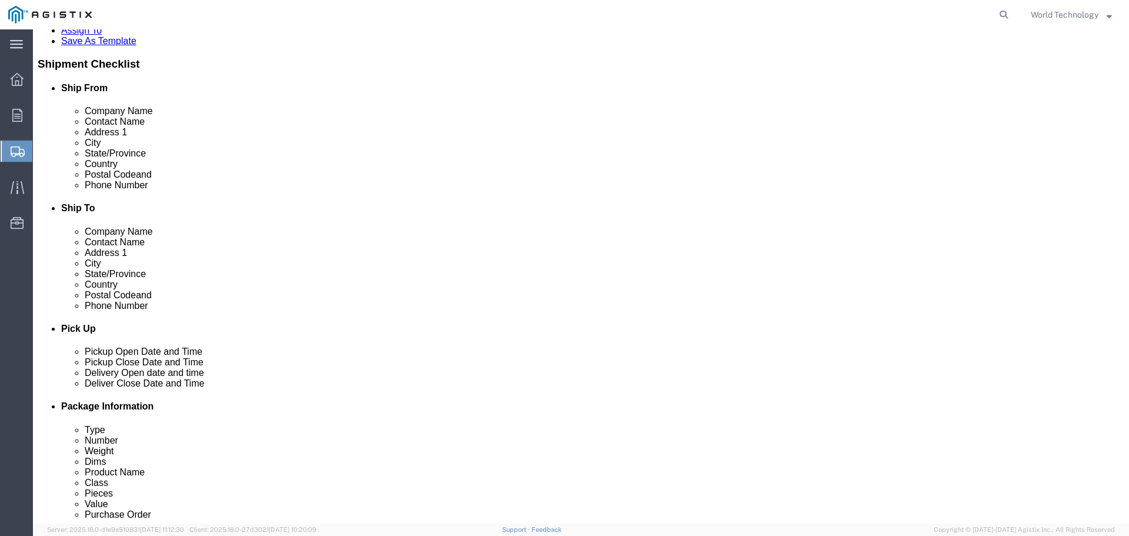
type input "48"
type input "40"
type input "52"
type input "446"
click link "Add Content"
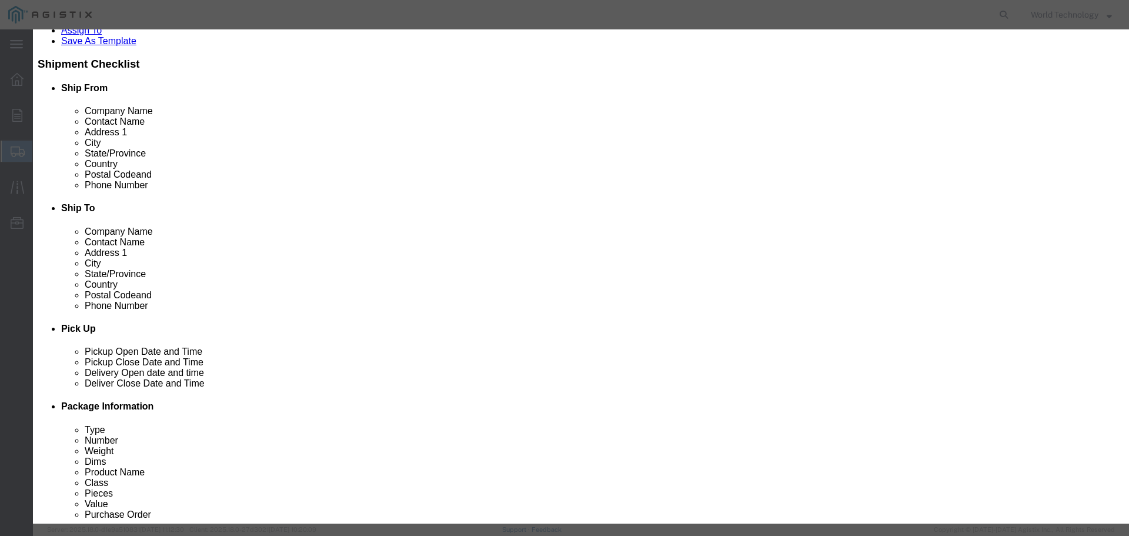
drag, startPoint x: 403, startPoint y: 93, endPoint x: 421, endPoint y: 79, distance: 23.2
click input "text"
type input "Computer Equipment"
type input "1"
type input "10000"
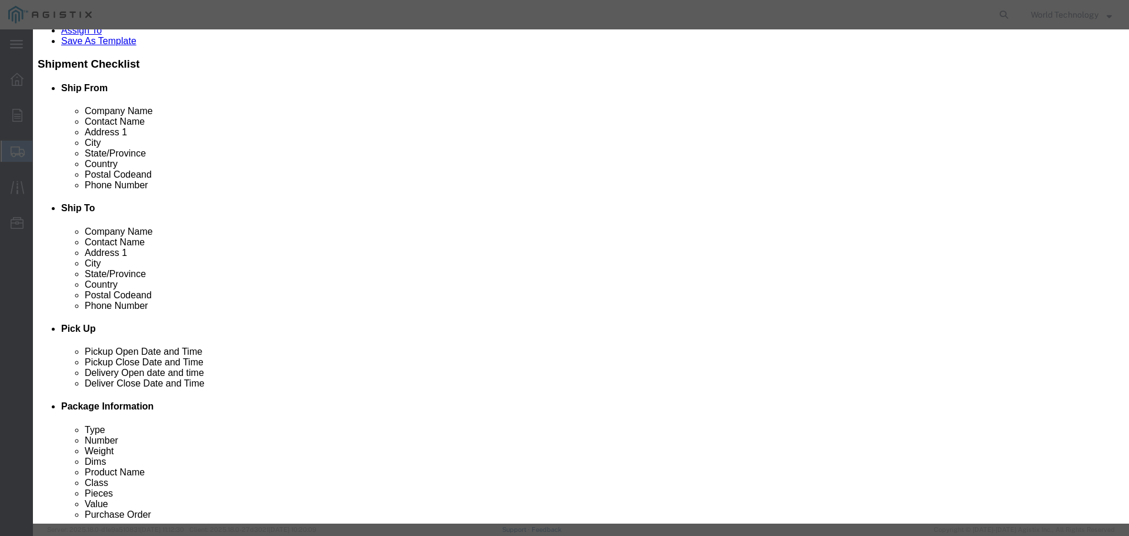
select select "USD"
select select "92.5"
click button "Save & Close"
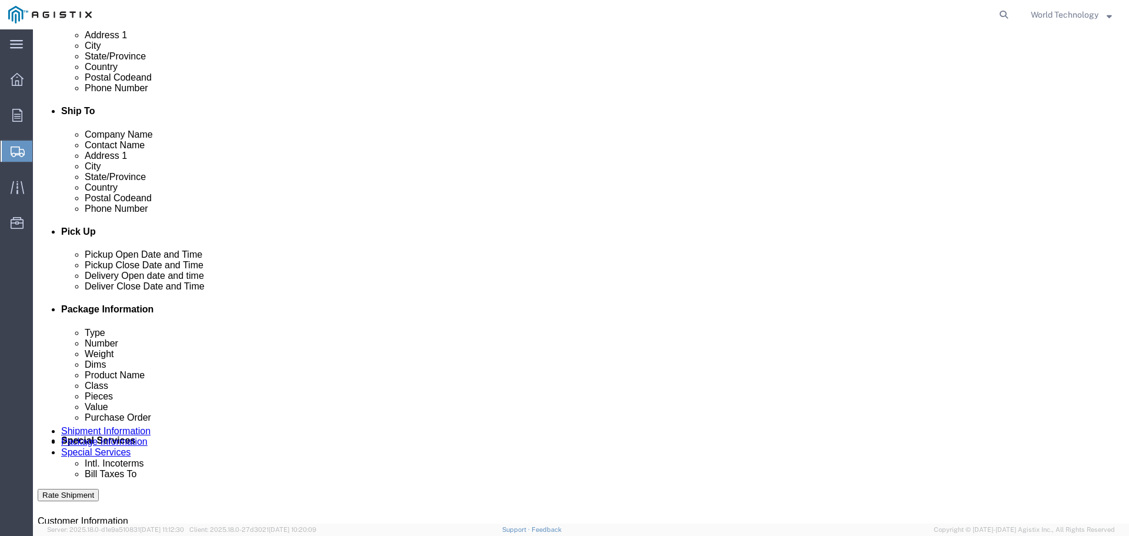
scroll to position [342, 0]
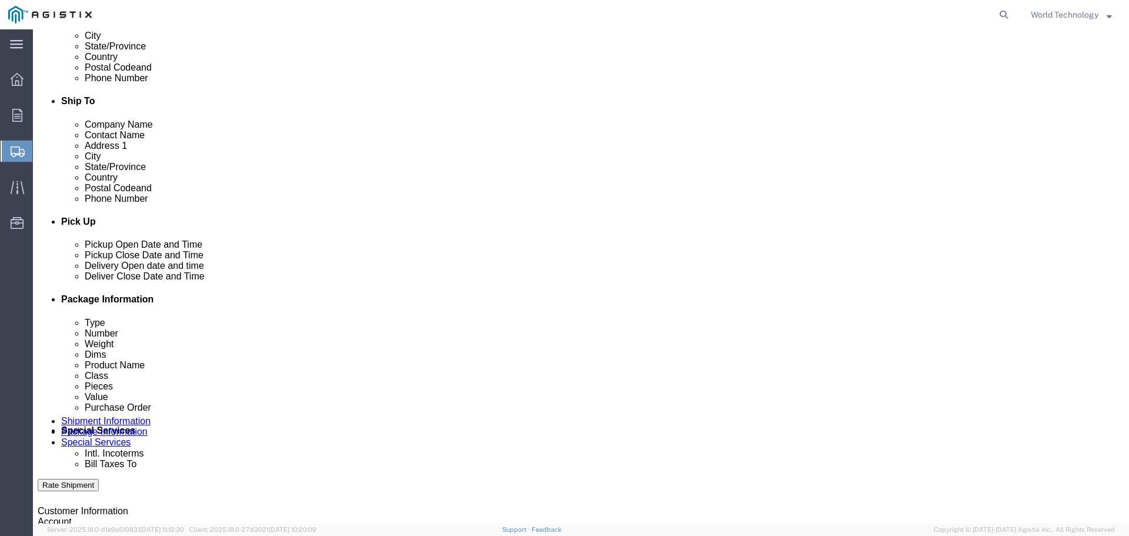
click button "Continue"
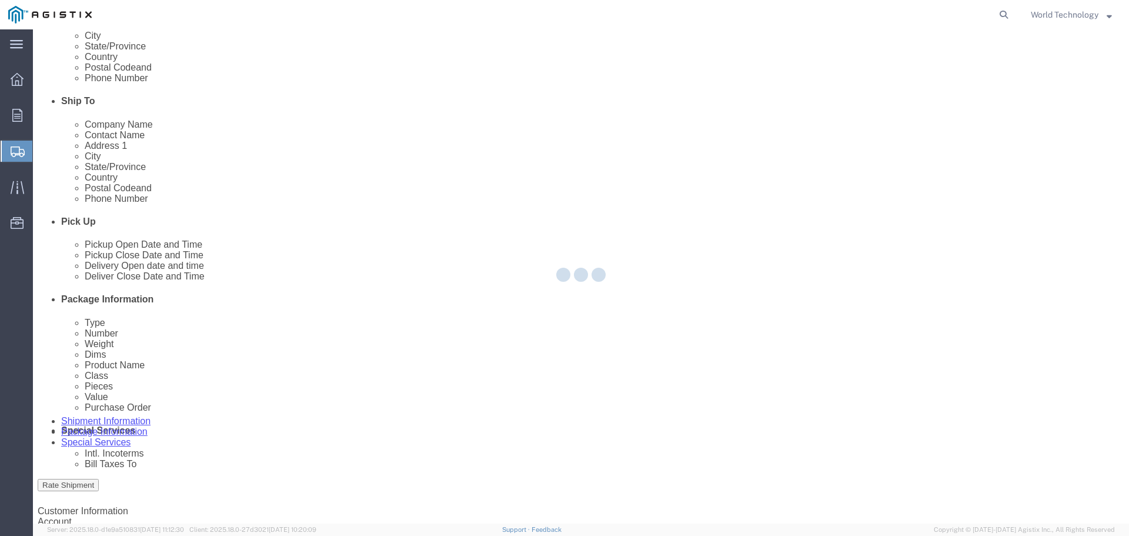
select select
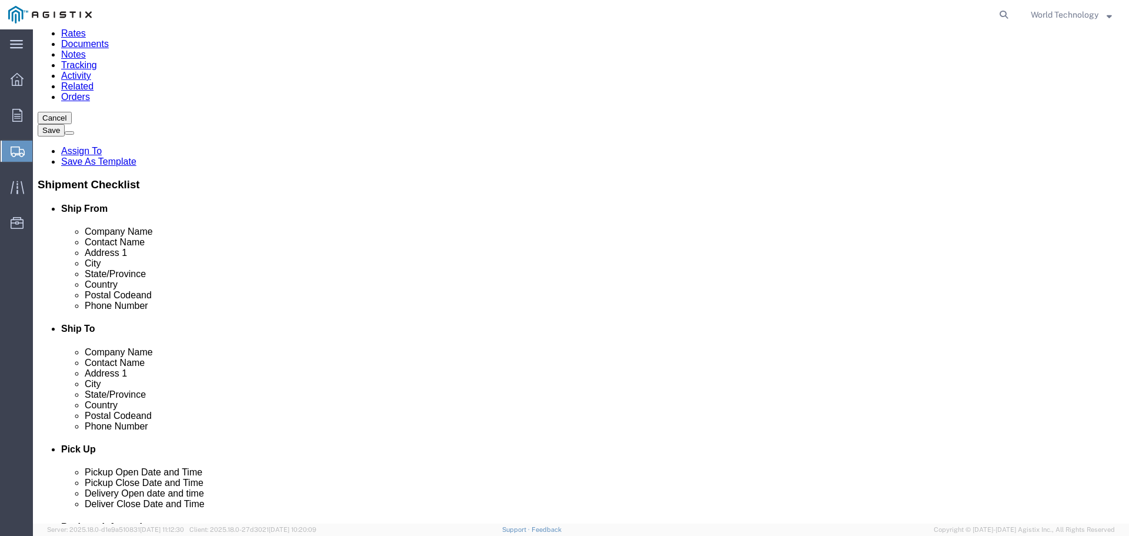
scroll to position [118, 0]
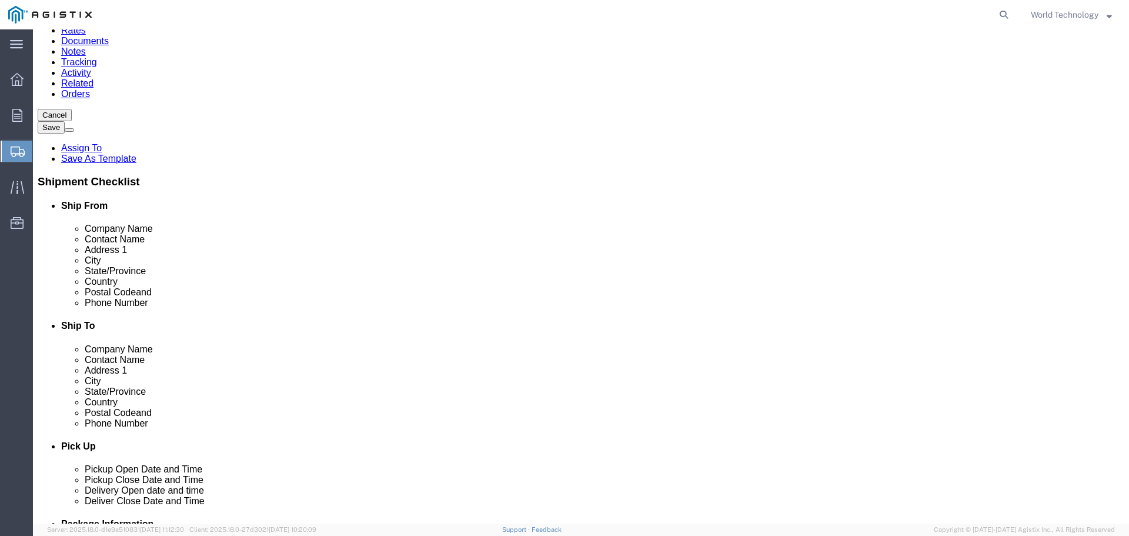
click select "Select 1 Day 2 Day 3-5 Day Economy 5+ Day"
select select "3-5 Day Economy"
click select "Select 1 Day 2 Day 3-5 Day Economy 5+ Day"
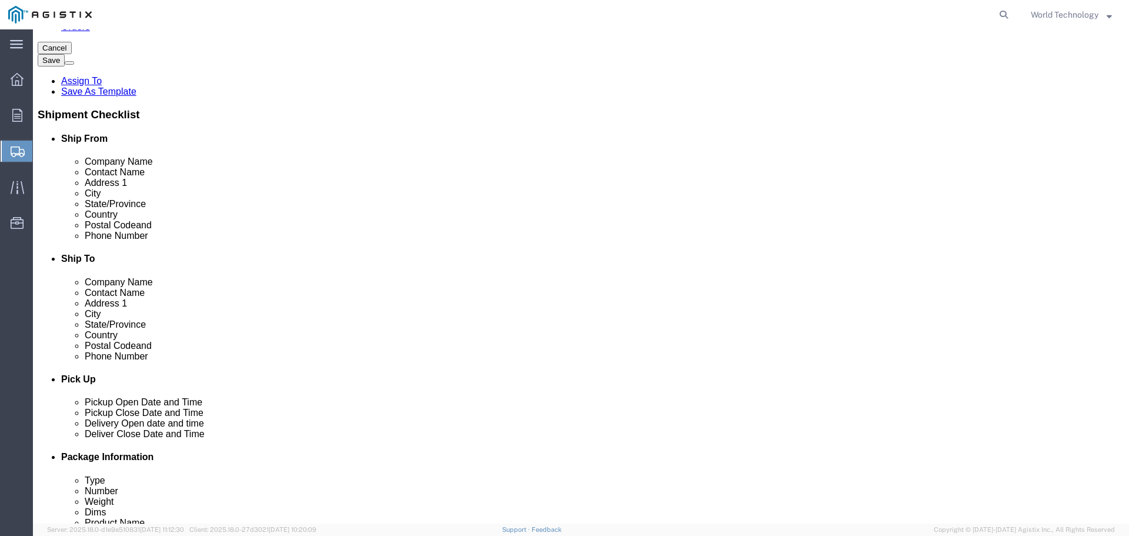
scroll to position [187, 0]
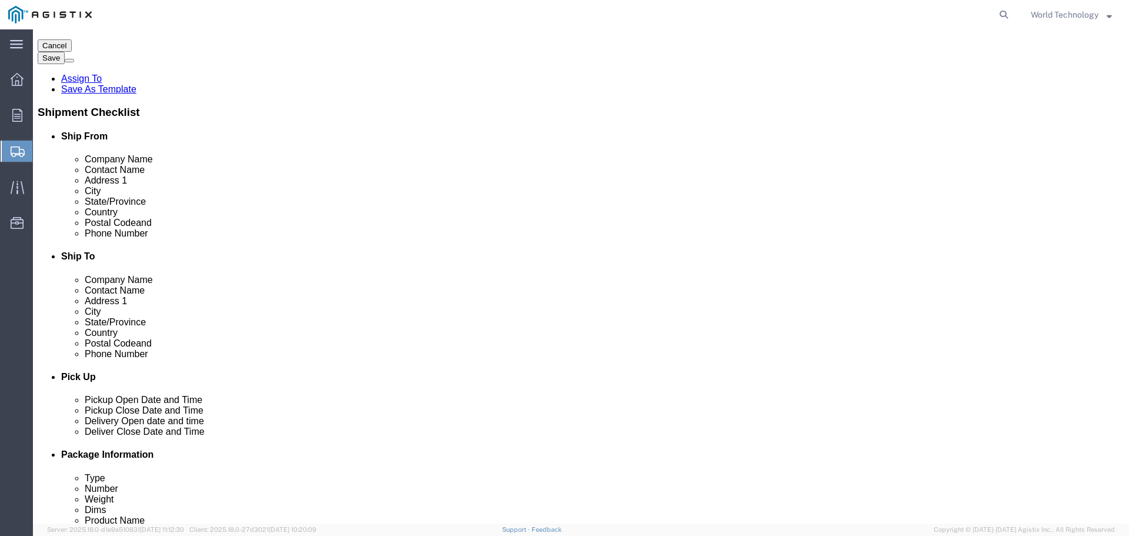
click button "Rate Shipment"
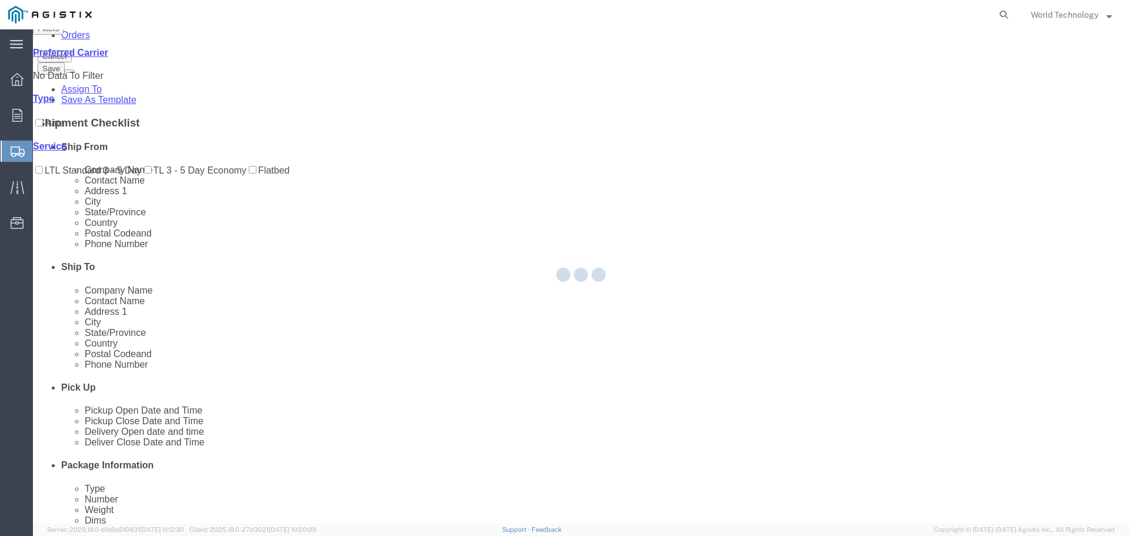
scroll to position [0, 0]
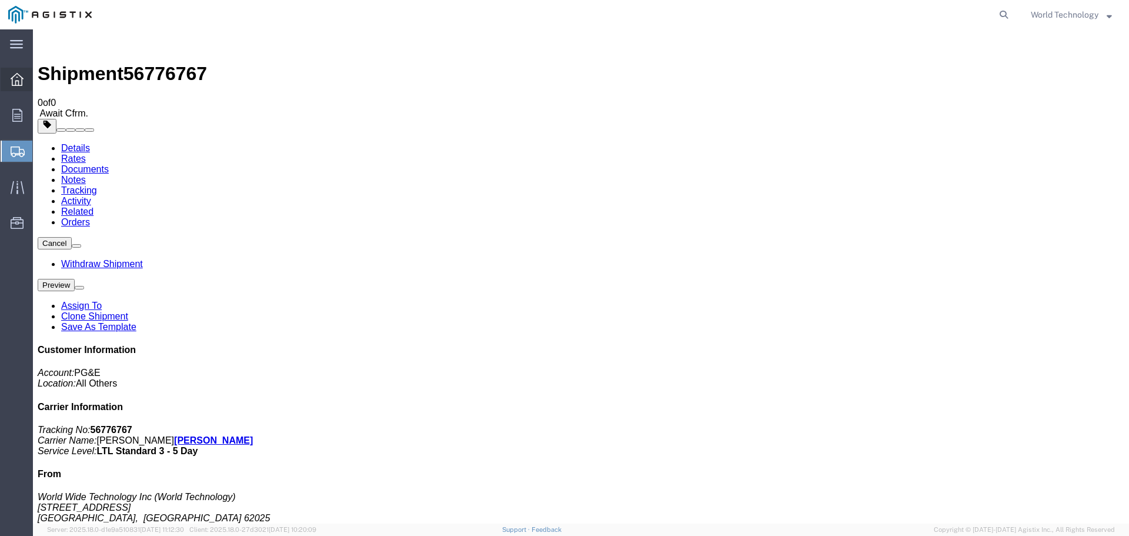
click at [16, 81] on icon at bounding box center [17, 79] width 13 height 13
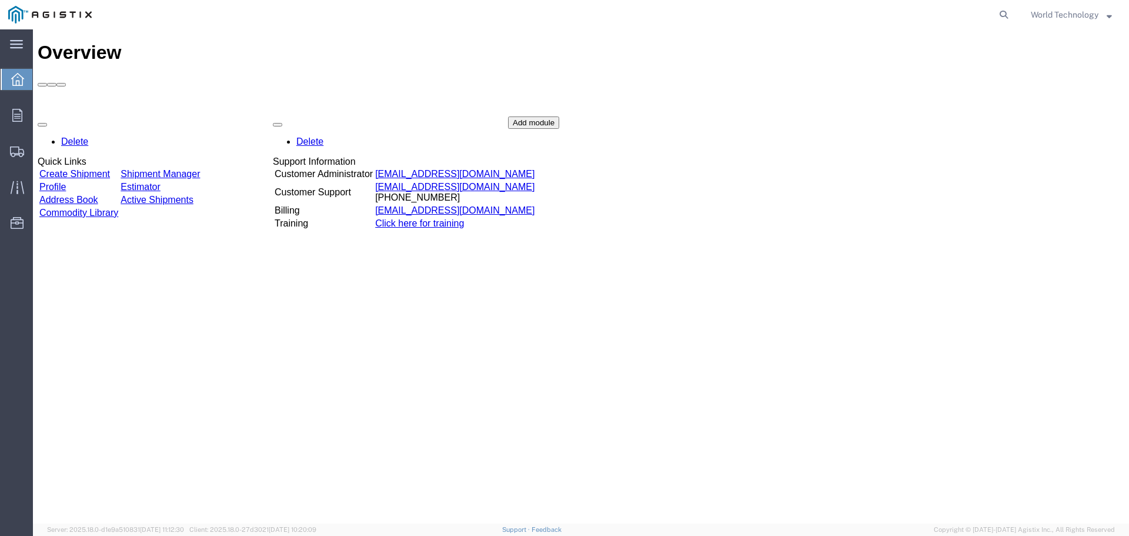
click at [109, 169] on link "Create Shipment" at bounding box center [74, 174] width 71 height 10
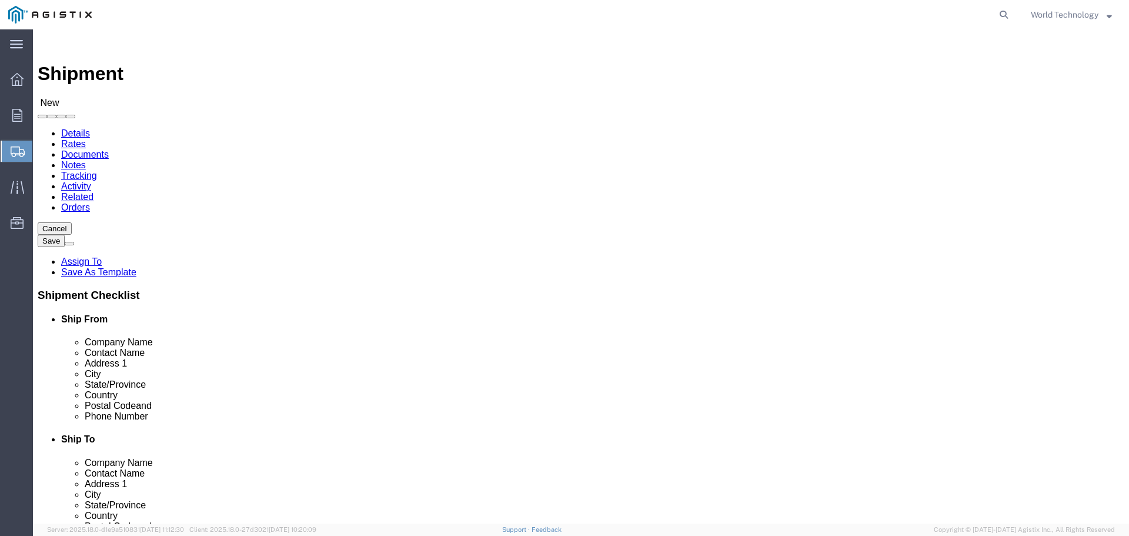
click select "Select PG&E World Wide Technology Inc"
select select "9596"
click select "Select PG&E World Wide Technology Inc"
select select "PURCHORD"
select select
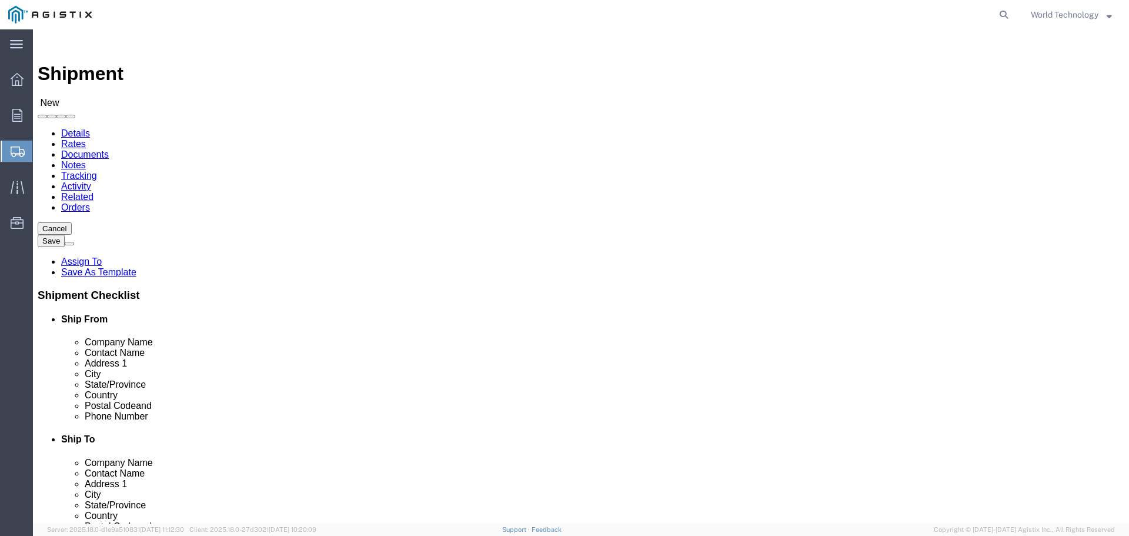
select select
click select "Select"
select select "23082"
click select "Select All Others [GEOGRAPHIC_DATA] [GEOGRAPHIC_DATA] [GEOGRAPHIC_DATA] [GEOGRA…"
select select "MYPROFILE"
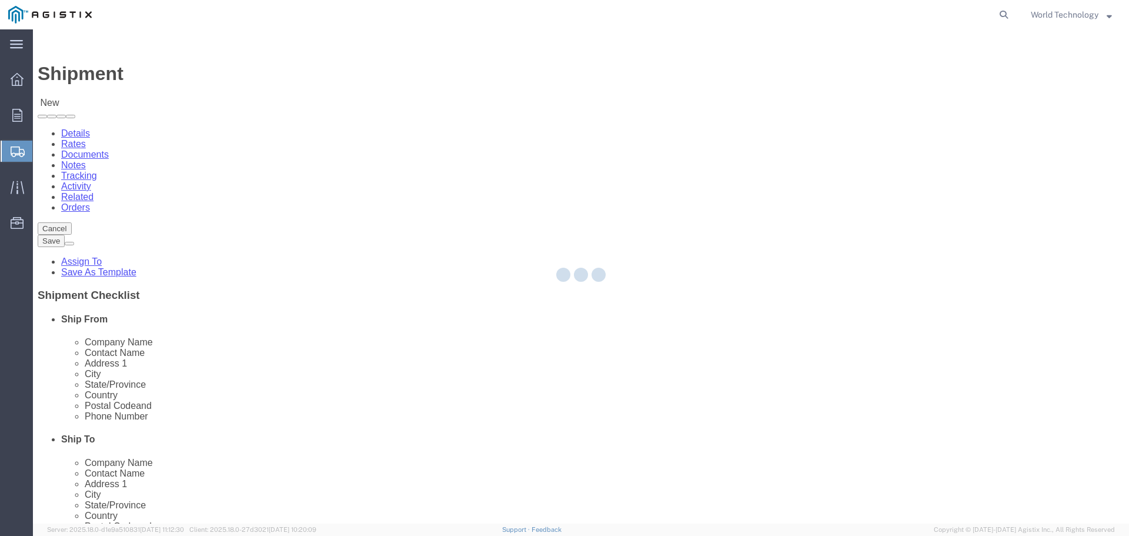
select select "IL"
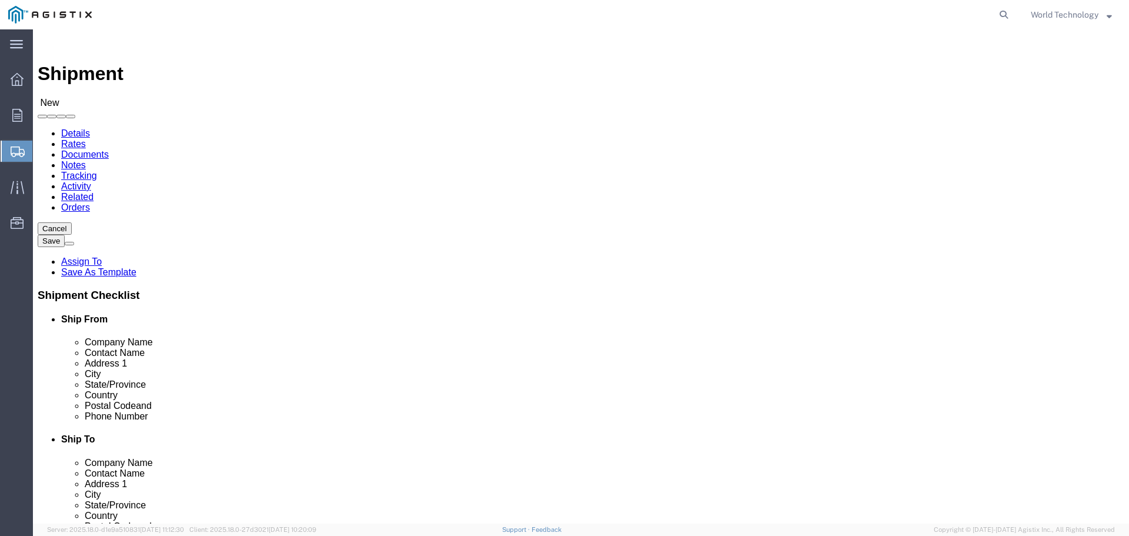
click input "text"
type input "Pacific Gas & Electric"
type input "[PERSON_NAME]"
type input "[STREET_ADDRESS]"
type input "Ste. A"
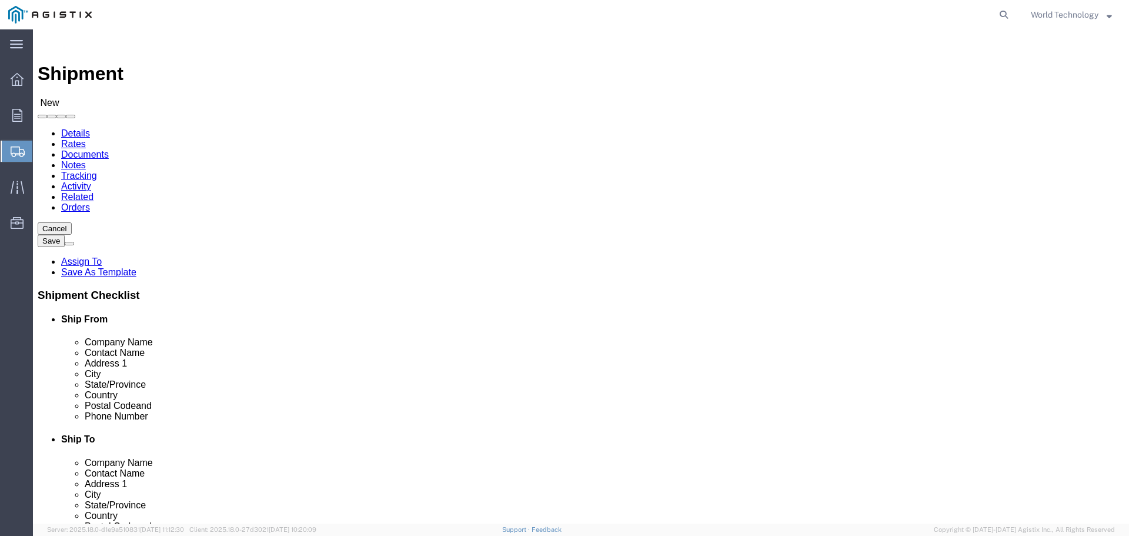
type input "Stockton"
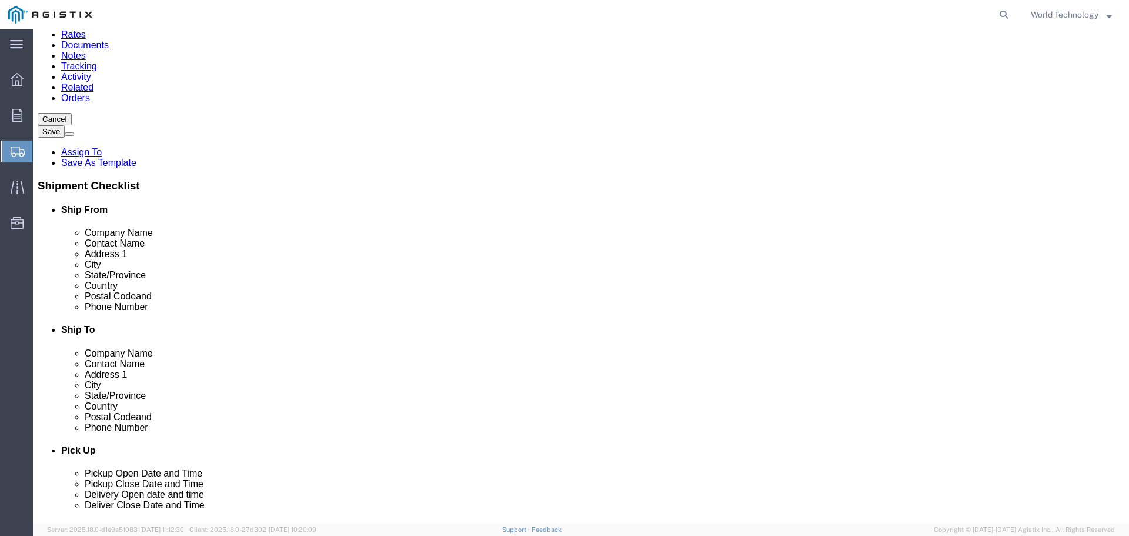
scroll to position [118, 0]
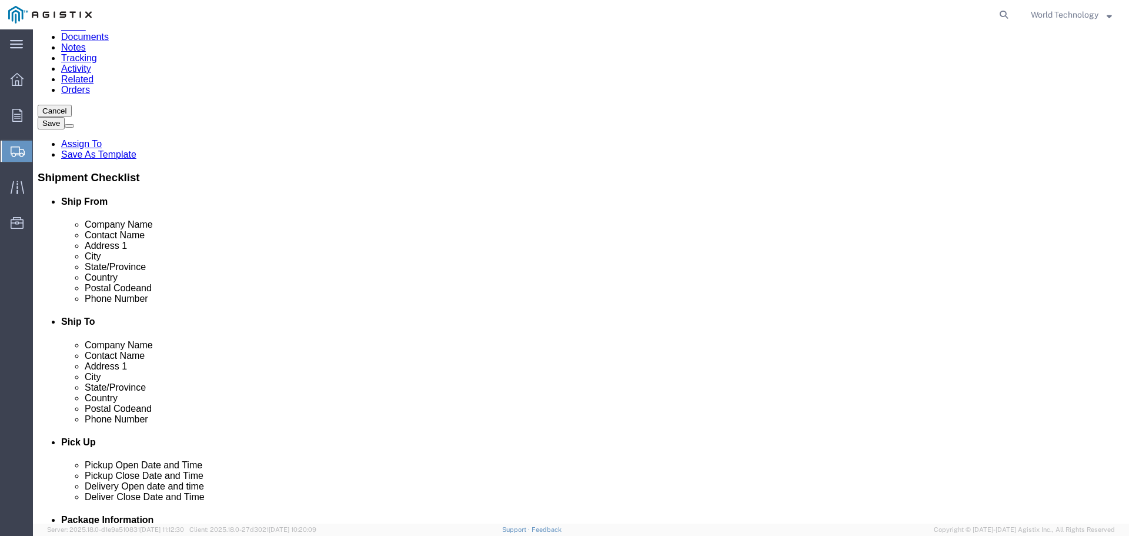
click input "Postal Code"
type input "95215"
type input "4153174923"
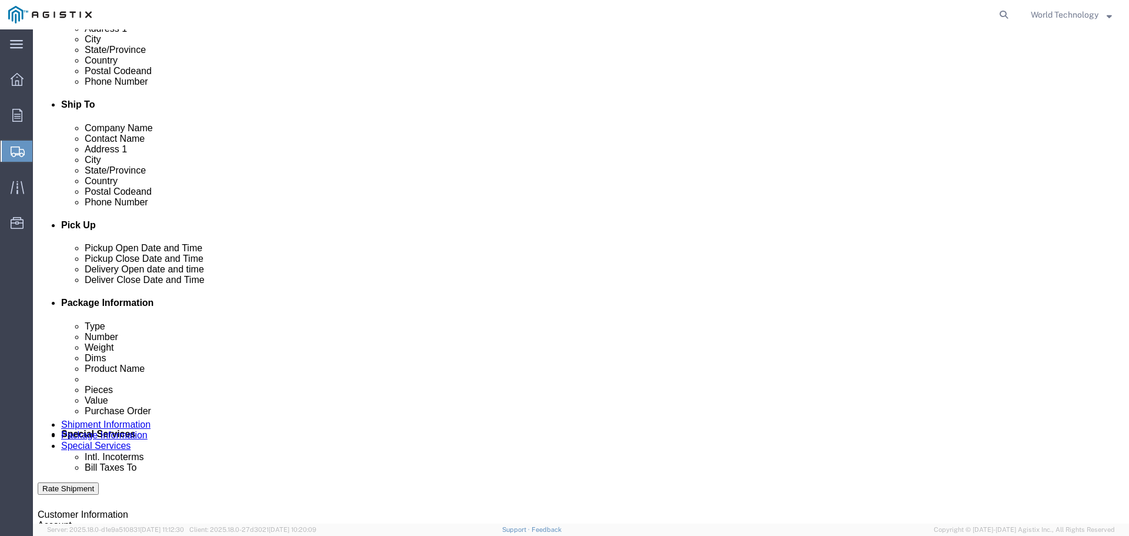
scroll to position [353, 0]
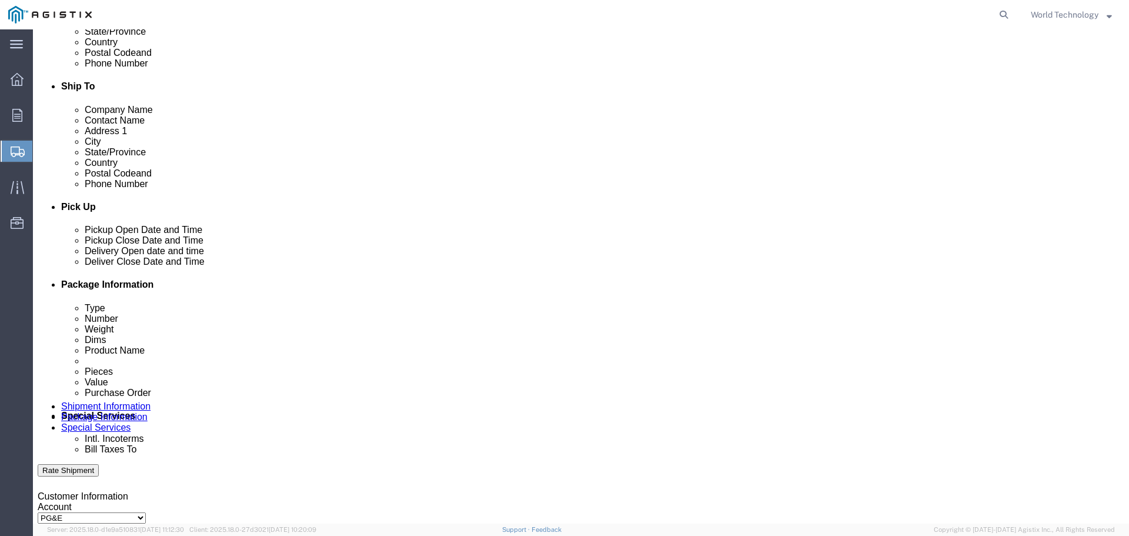
click div "[DATE] 9:00 AM"
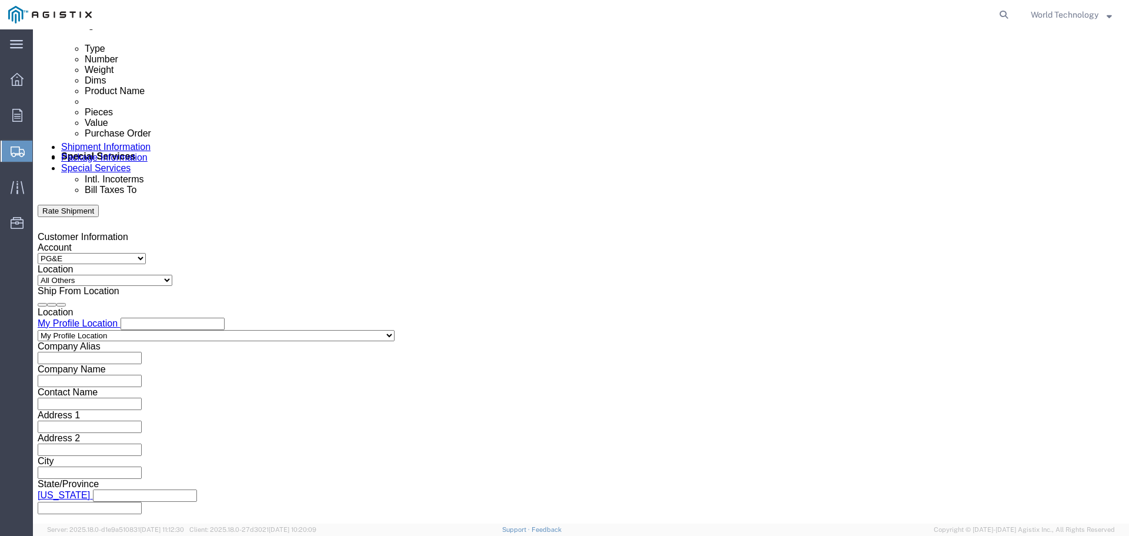
type input "8:00 PM"
click button "Apply"
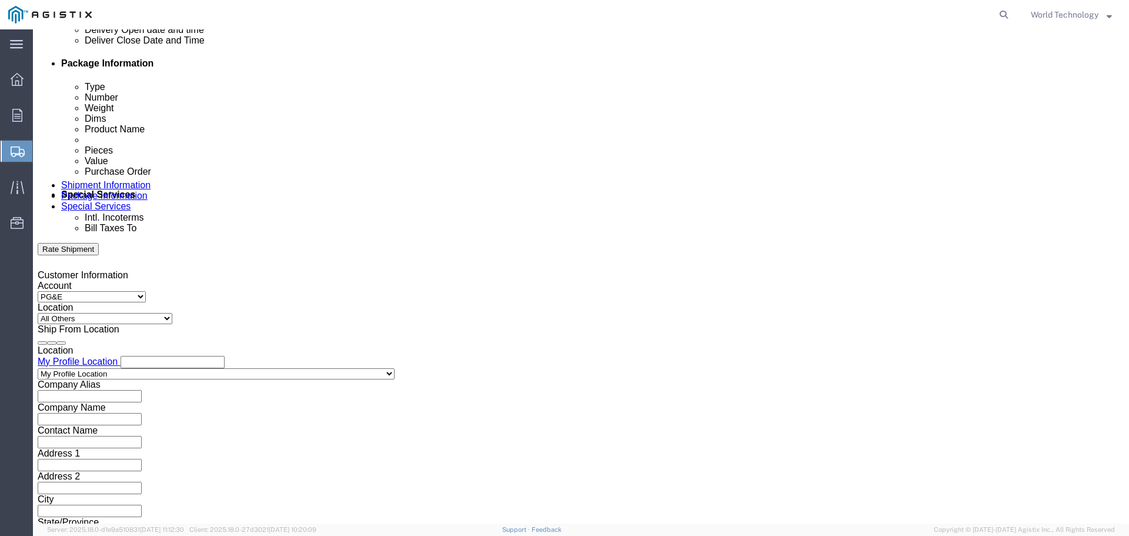
scroll to position [553, 0]
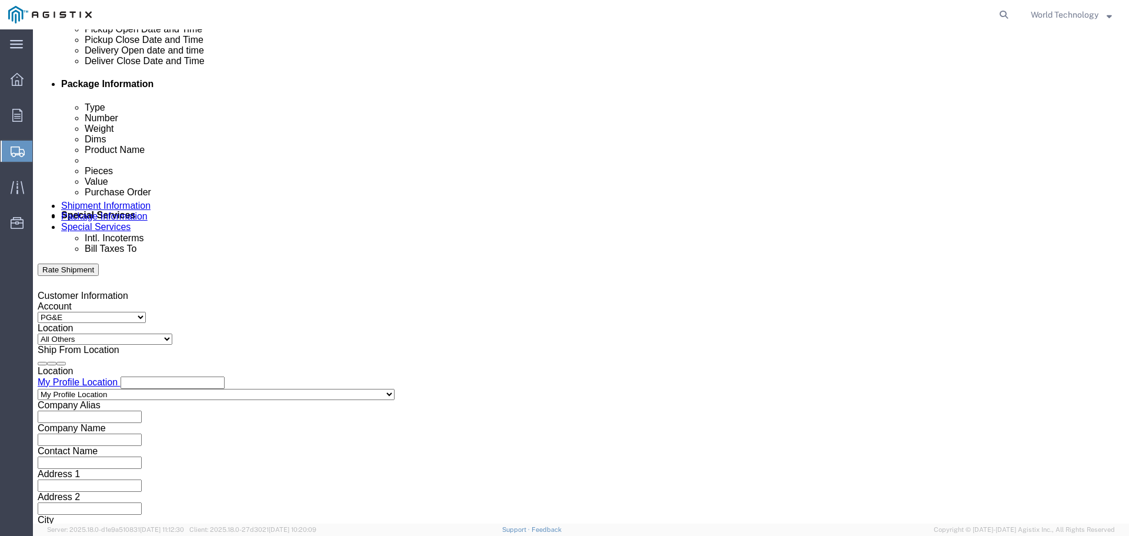
click div
click input "9:00 PM"
type input "9:00 AM"
click button "Apply"
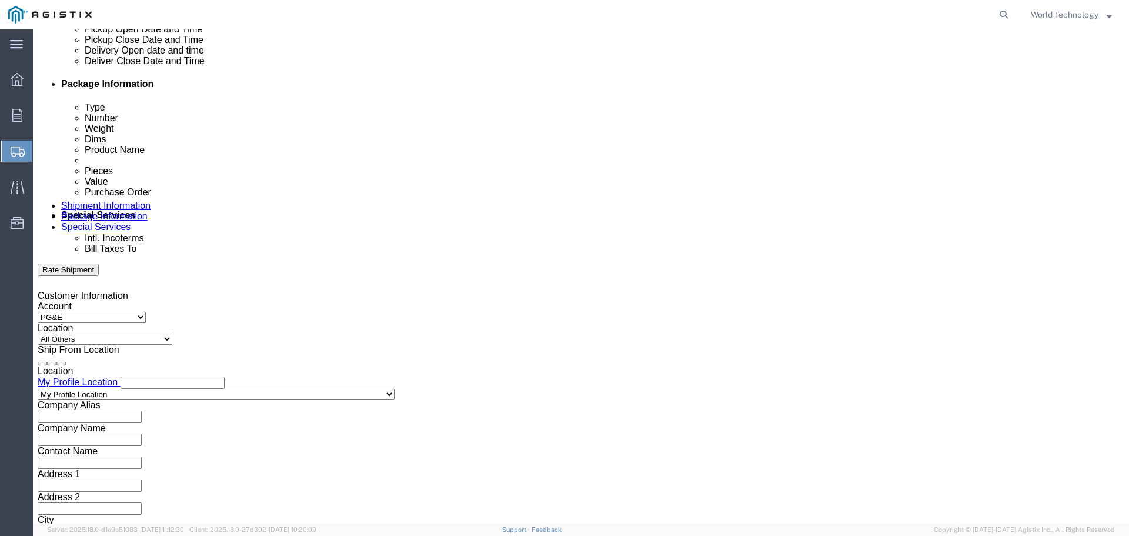
click div
type input "3:00 PM"
click button "Apply"
click input "text"
type input "2701212480"
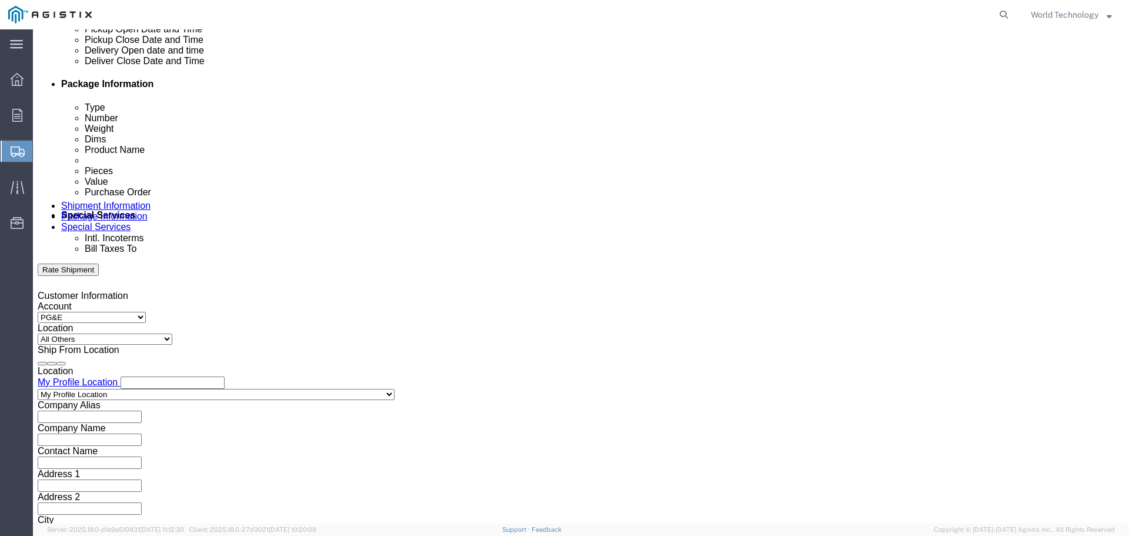
click select "Select Account Type Activity ID Airline Appointment Number ASN Batch Request # …"
select select "DELNUM"
click select "Select Account Type Activity ID Airline Appointment Number ASN Batch Request # …"
click input "text"
type input "1602109637"
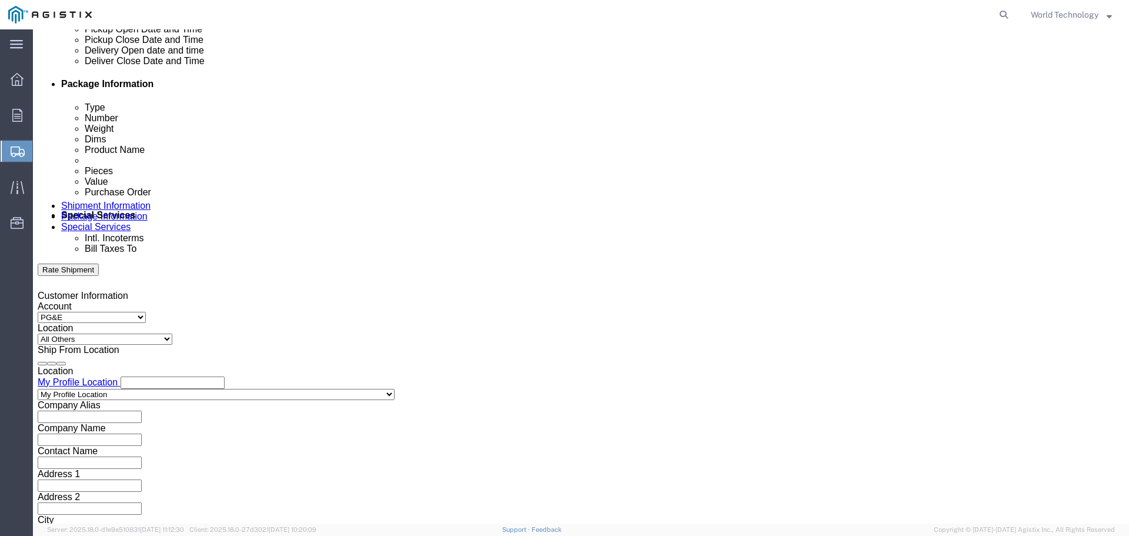
click select "Select Account Type Activity ID Airline Appointment Number ASN Batch Request # …"
select select "SALEORDR"
click select "Select Account Type Activity ID Airline Appointment Number ASN Batch Request # …"
click input "text"
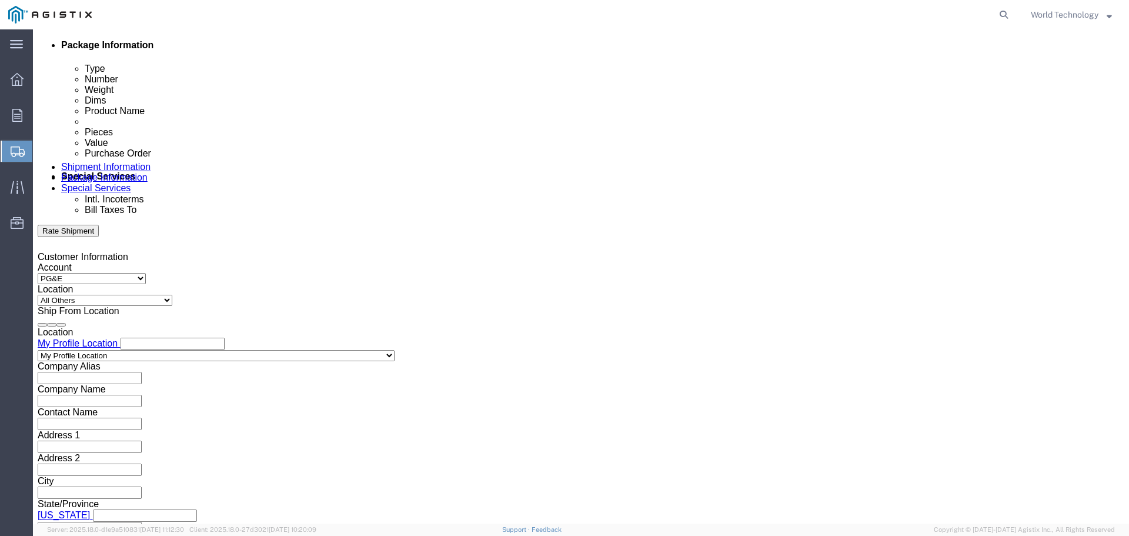
scroll to position [612, 0]
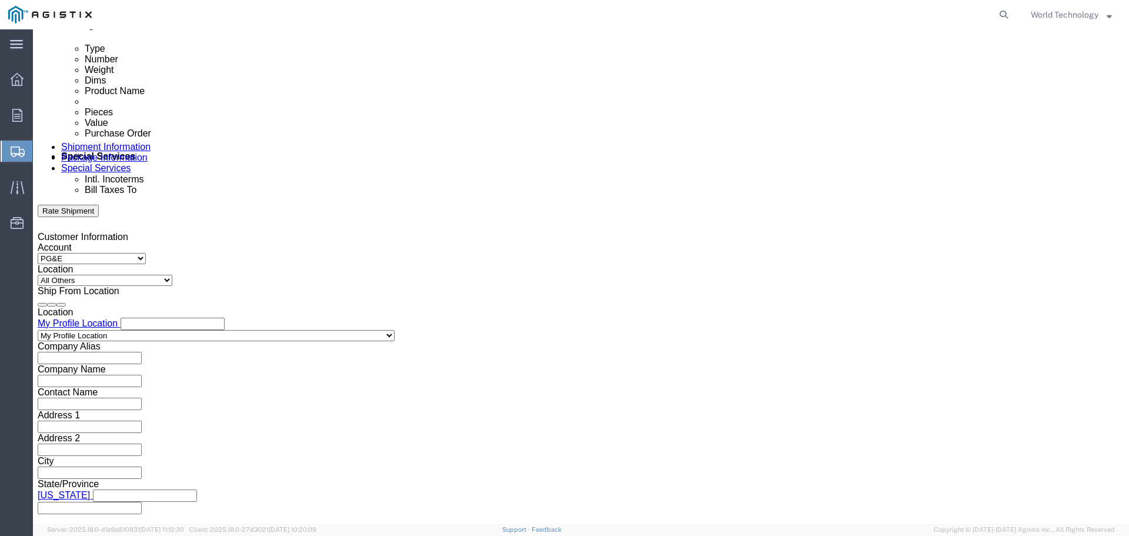
type input "12349713"
click button "Continue"
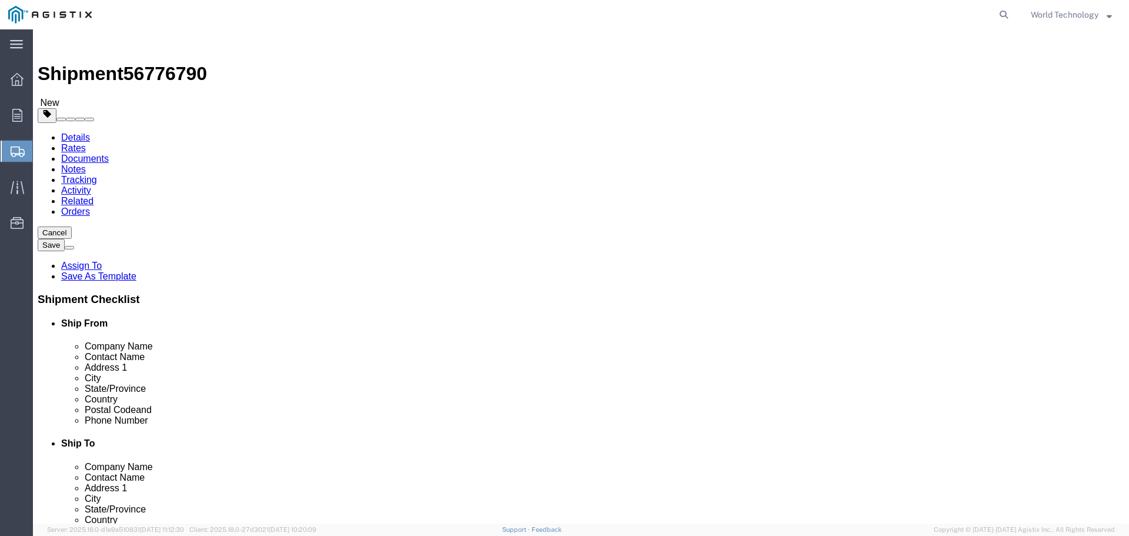
click select "Select Bulk Bundle(s) Cardboard Box(es) Carton(s) Crate(s) Drum(s) (Fiberboard)…"
select select "PSNS"
click select "Select Bulk Bundle(s) Cardboard Box(es) Carton(s) Crate(s) Drum(s) (Fiberboard)…"
click input "text"
type input "1"
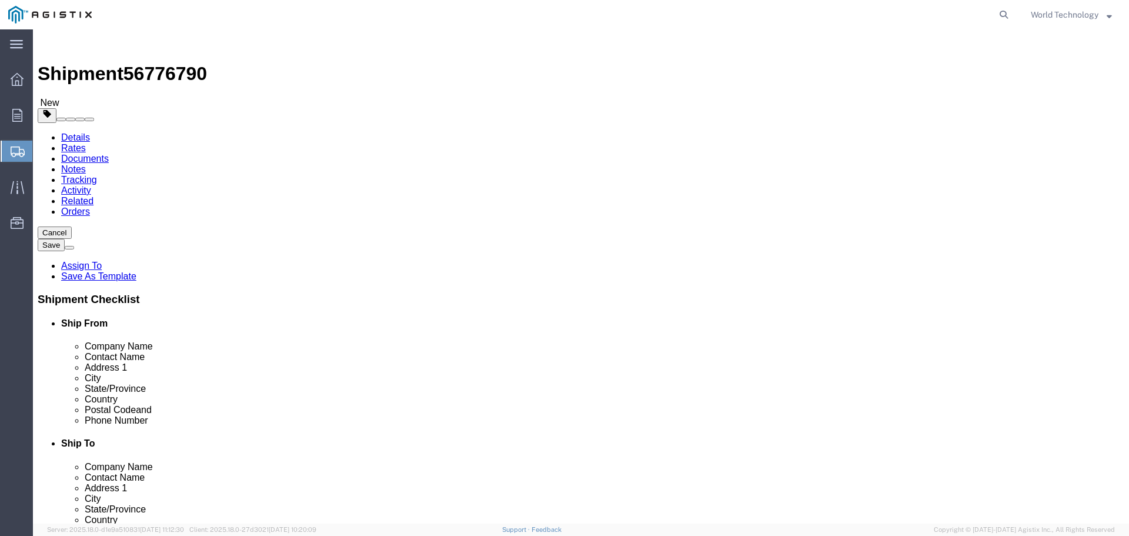
type input "9"
type input "1"
type input "48"
type input "40"
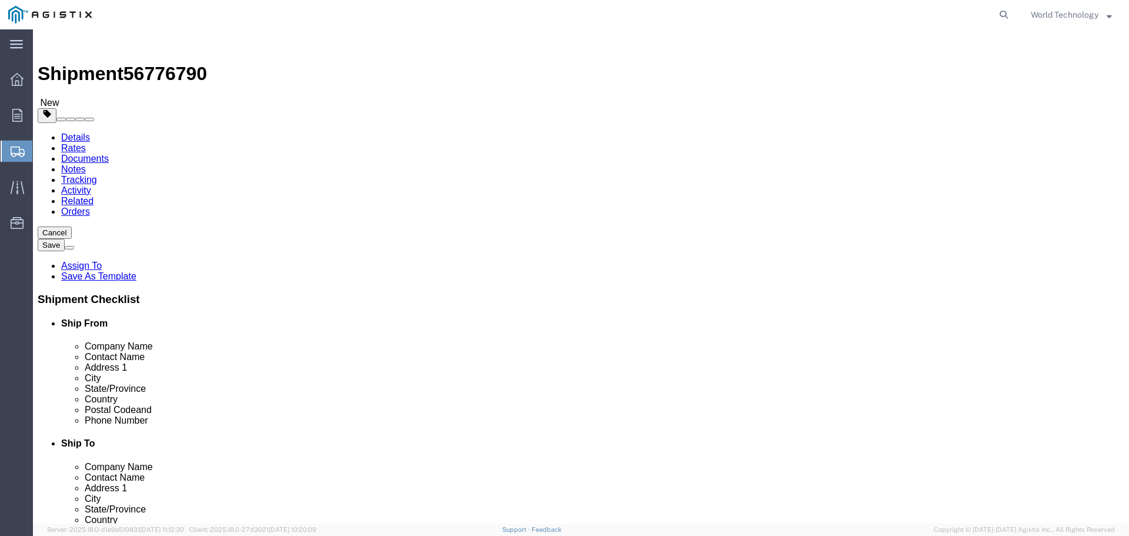
type input "63"
type input "489"
click link "Add Content"
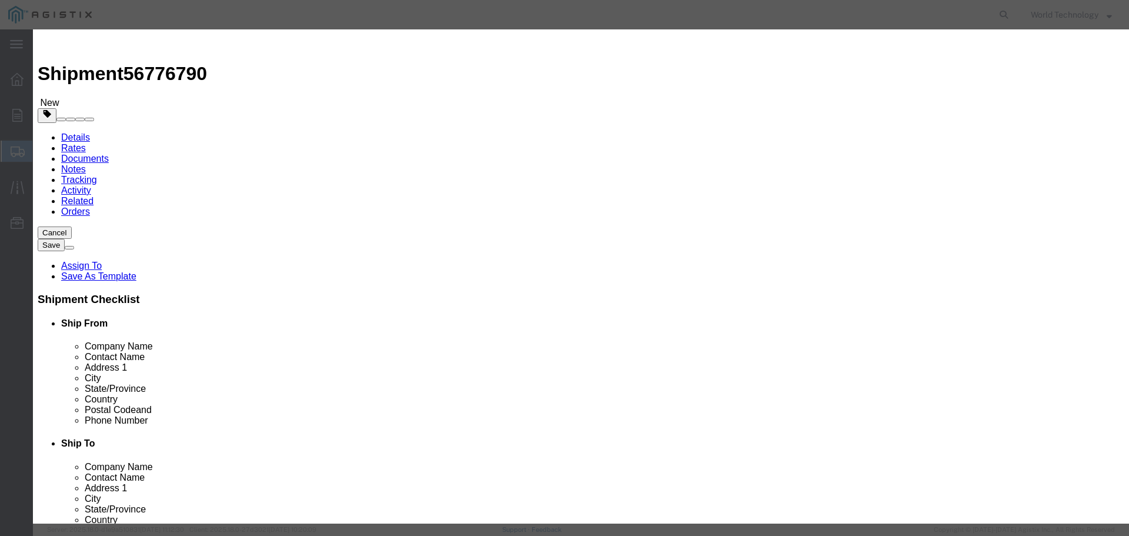
click input "text"
type input "Computer Equipment"
type input "1"
type input "10000"
select select "USD"
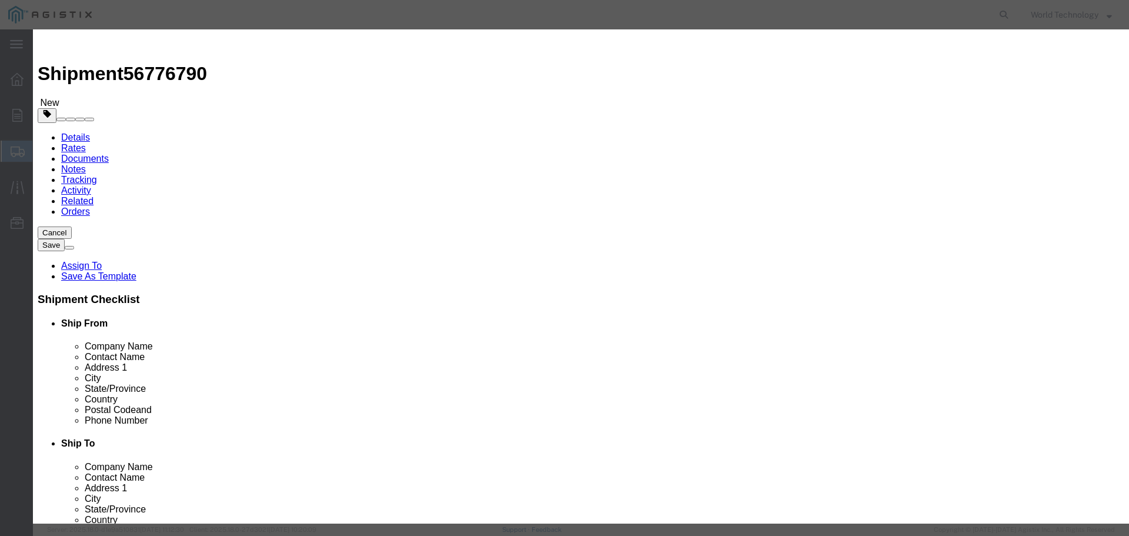
select select "92.5"
click button "Save & Close"
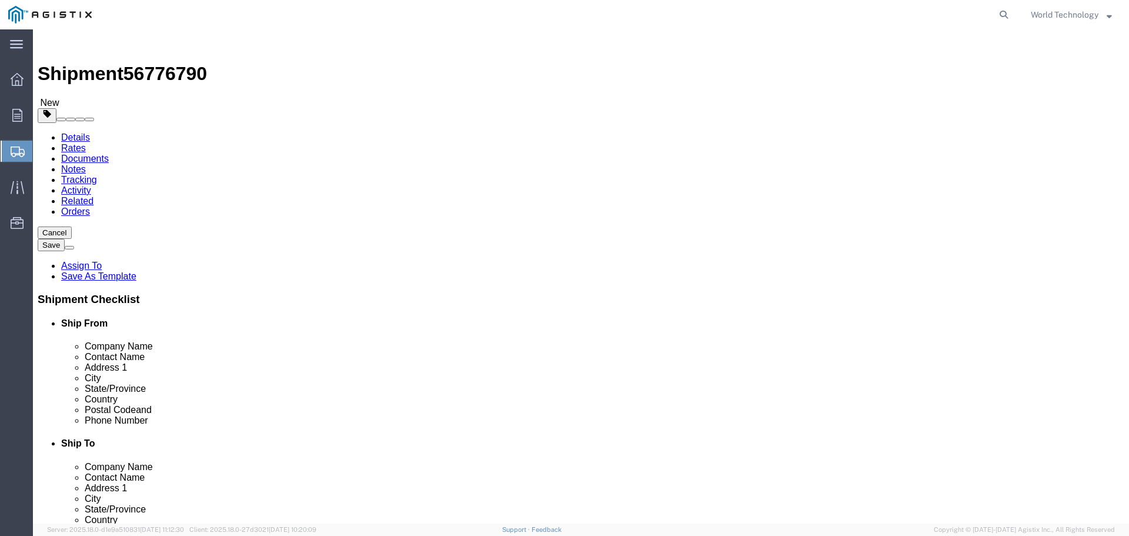
click link "Add Package"
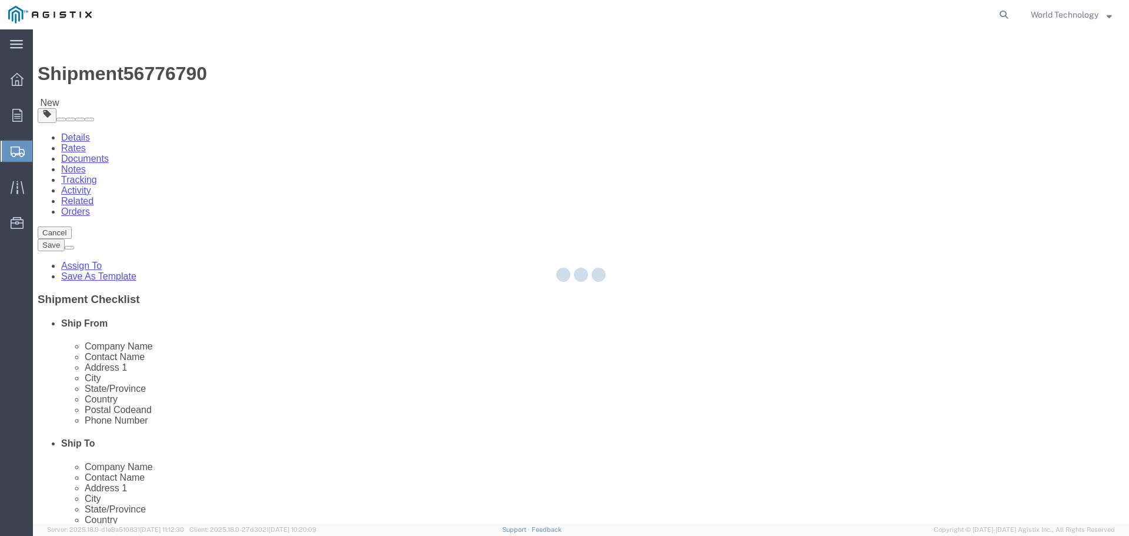
select select "PSNS"
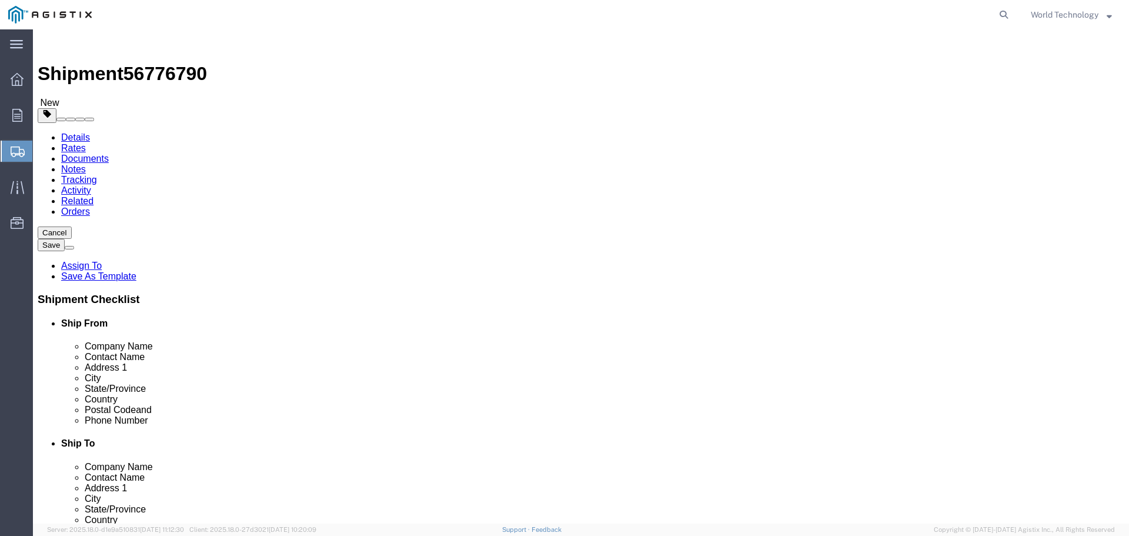
click select "Select Bulk Bundle(s) Cardboard Box(es) Carton(s) Crate(s) Drum(s) (Fiberboard)…"
select select "PSNS"
click select "Select Bulk Bundle(s) Cardboard Box(es) Carton(s) Crate(s) Drum(s) (Fiberboard)…"
click input "text"
type input "8"
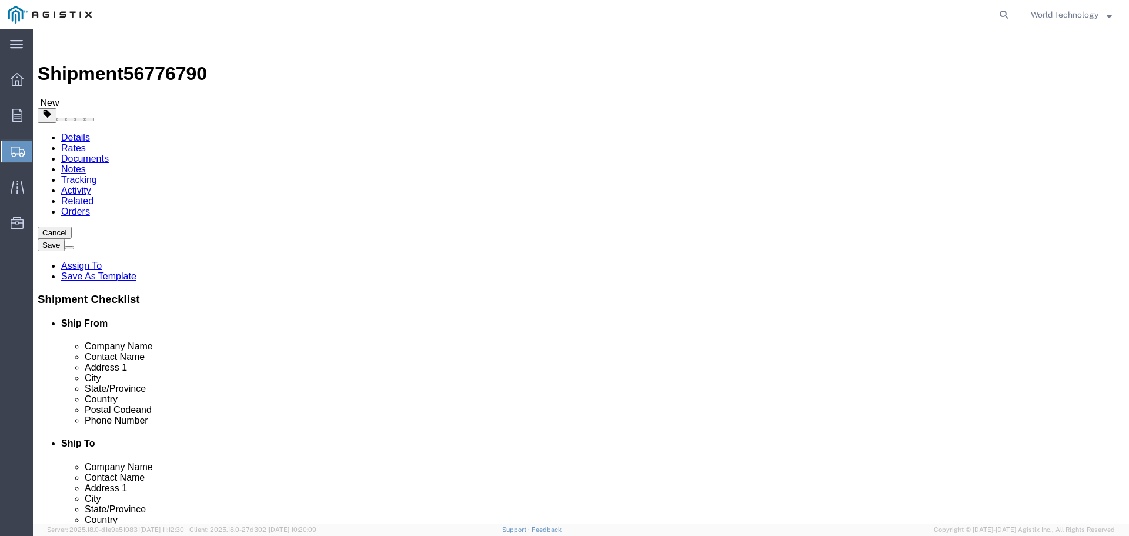
type input "48"
type input "40"
type input "51"
type input "439"
click link "Add Content"
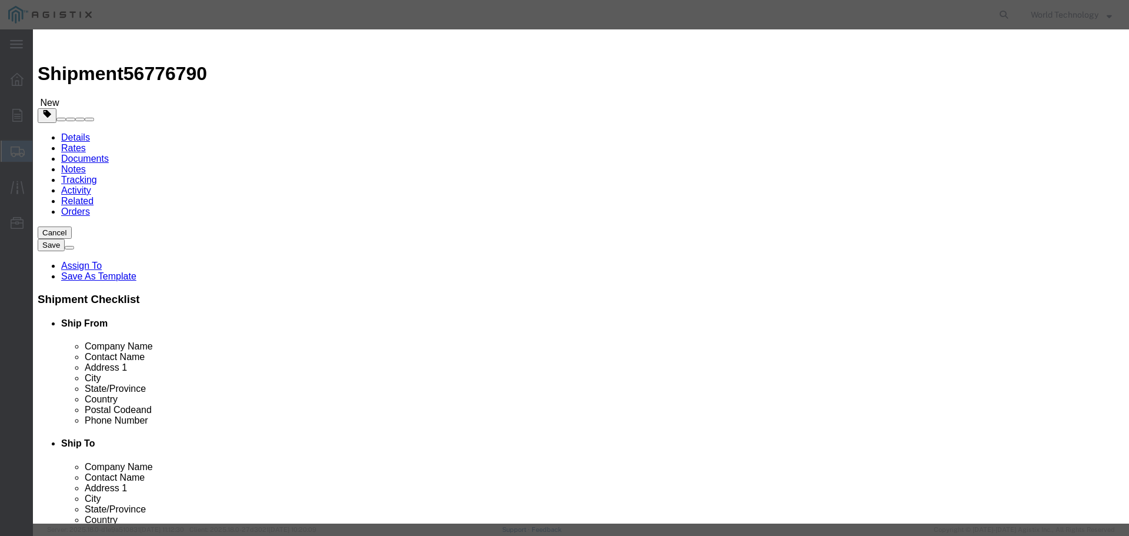
click input "text"
type input "Computer Equipment"
type input "1"
type input "10000"
select select "USD"
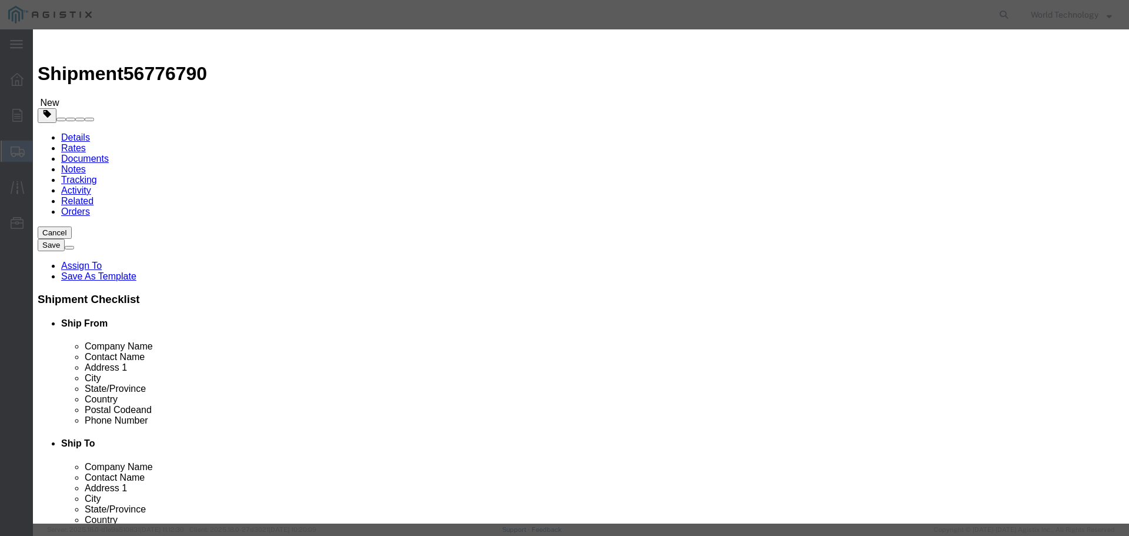
select select "92.5"
click button "Save & Close"
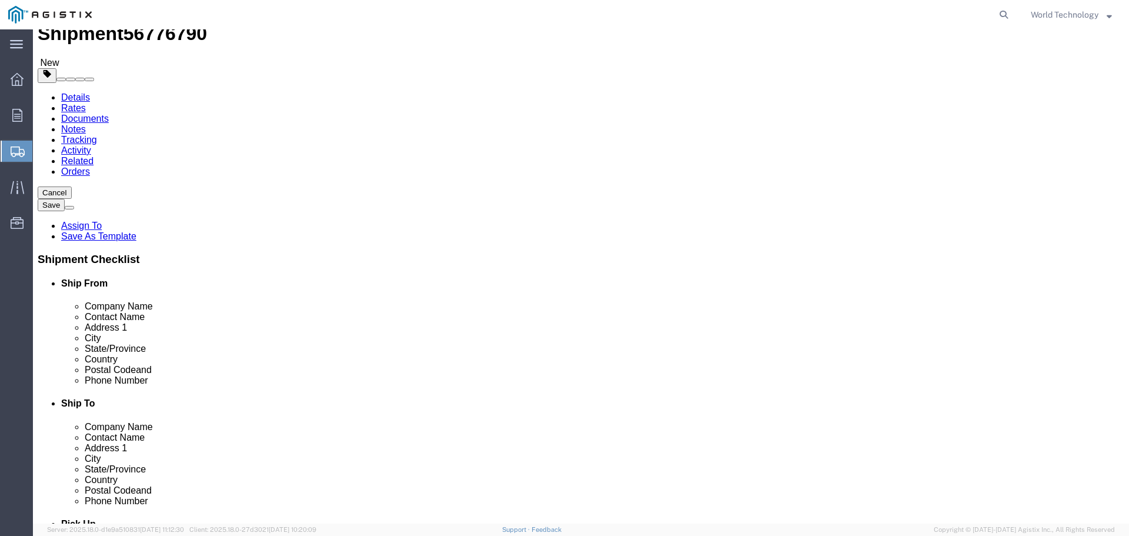
scroll to position [59, 0]
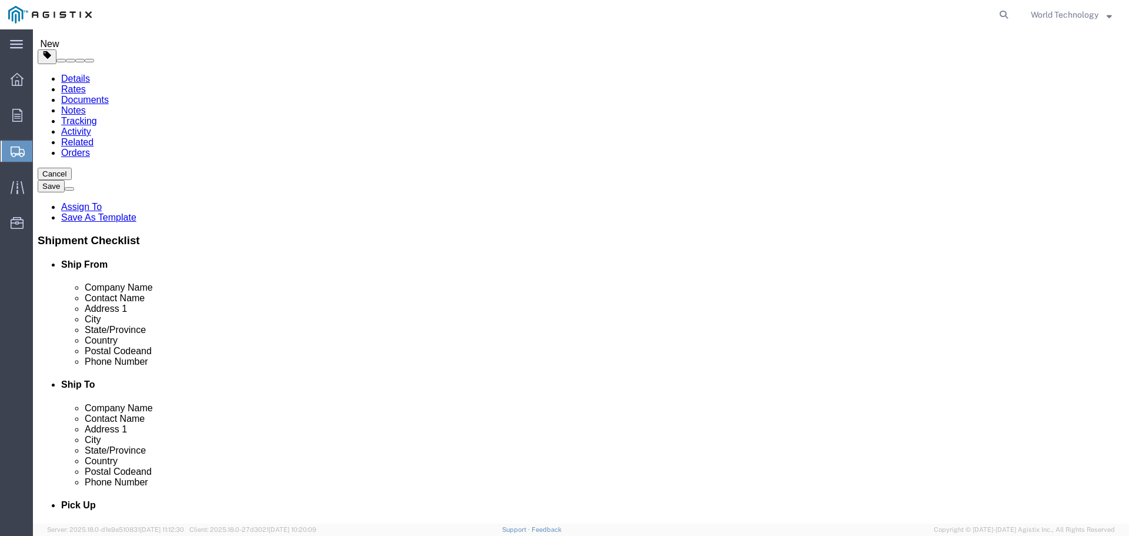
click div "1 x Pallet(s) Standard (Not Stackable) Package Type Select Bulk Bundle(s) Cardb…"
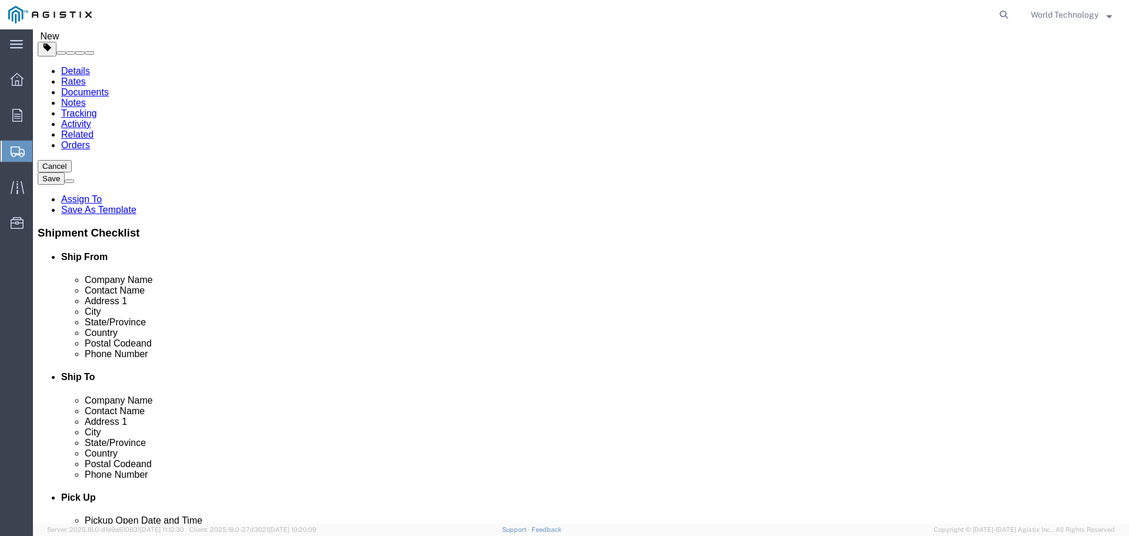
scroll to position [0, 0]
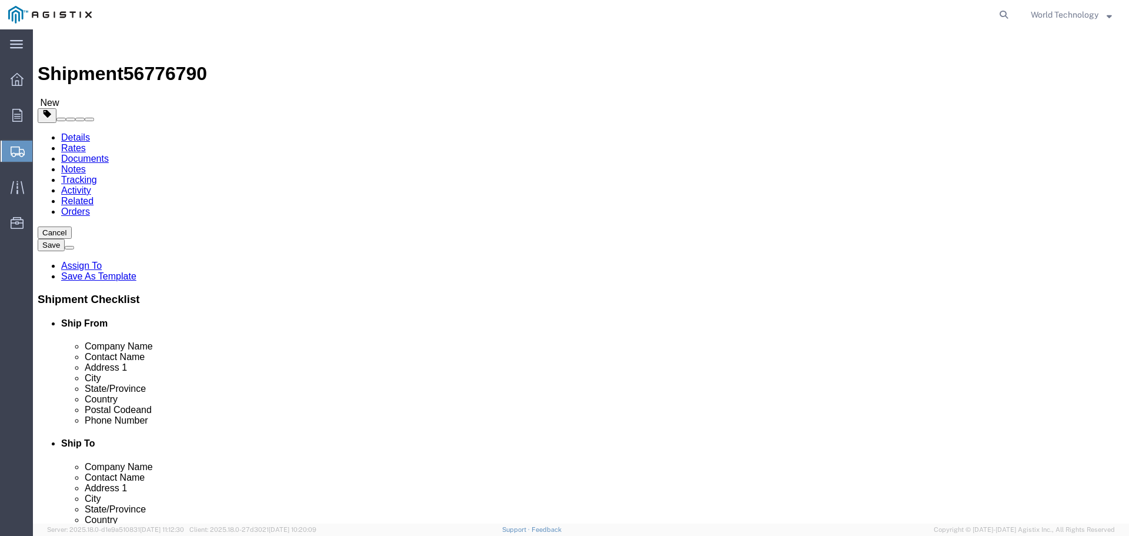
click div "1 x Pallet(s) Standard (Not Stackable) Package Type Select Bulk Bundle(s) Cardb…"
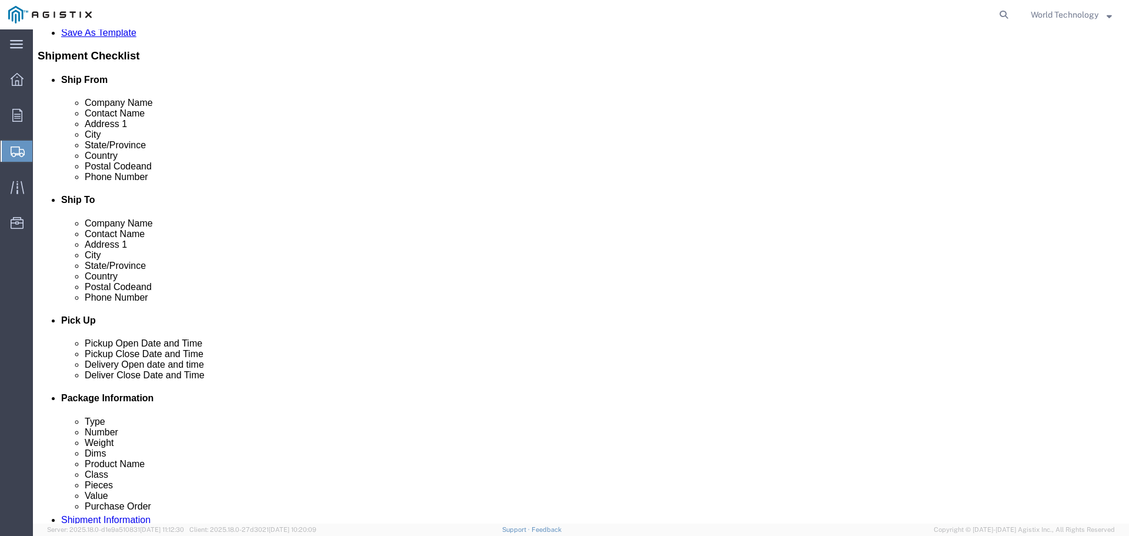
scroll to position [126, 0]
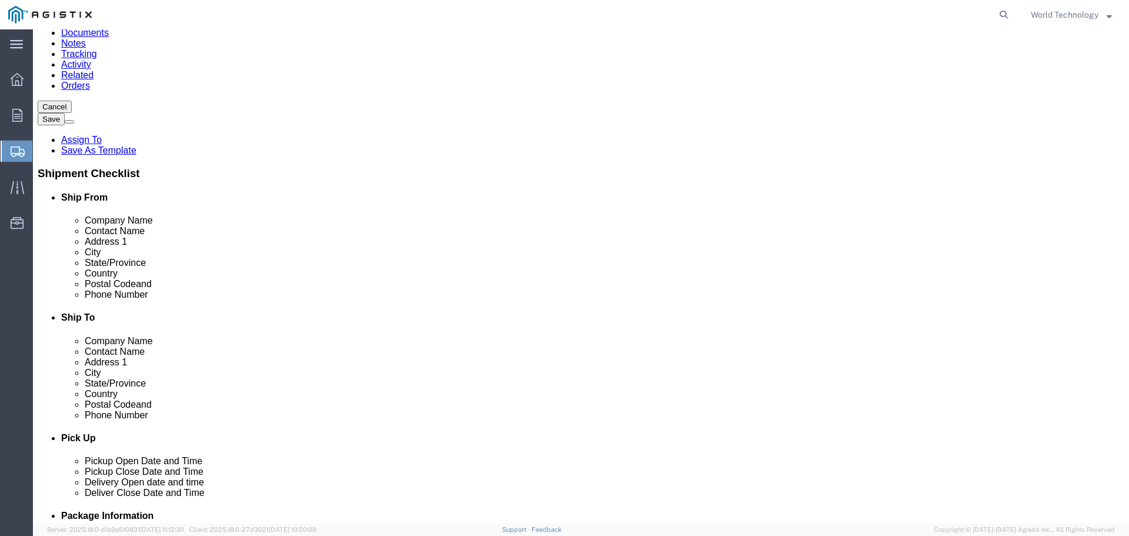
drag, startPoint x: 595, startPoint y: 183, endPoint x: 153, endPoint y: 362, distance: 476.6
click div "1 x Pallet(s) Standard (Not Stackable) Package Type Select Bulk Bundle(s) Cardb…"
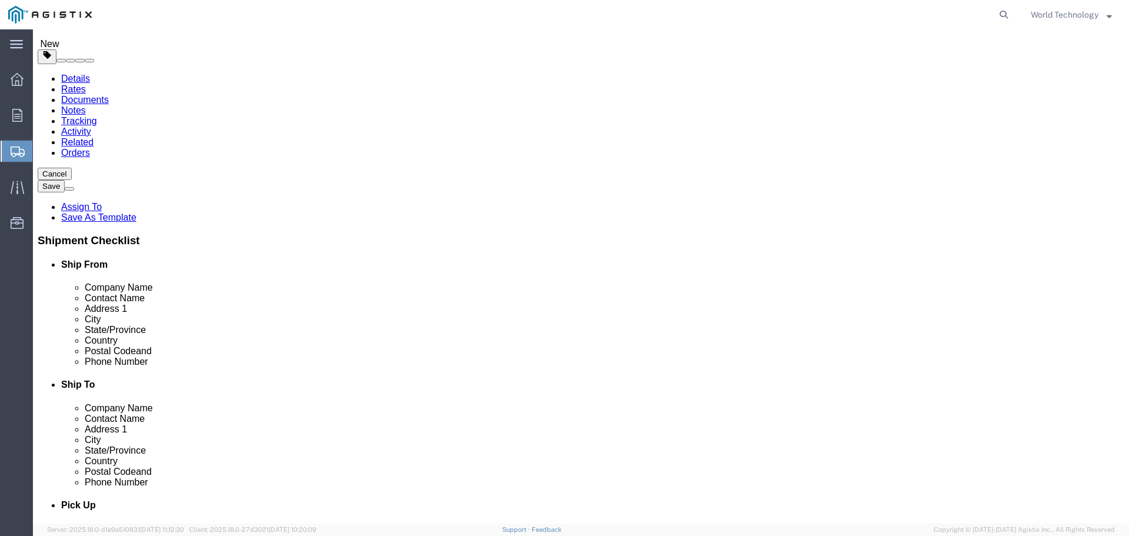
scroll to position [0, 0]
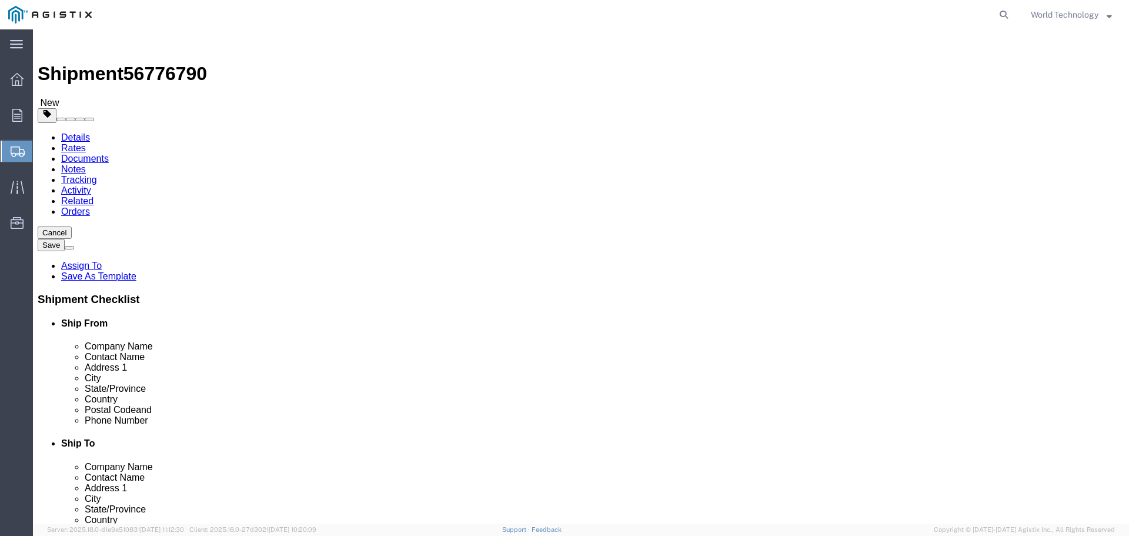
click link "Add Package"
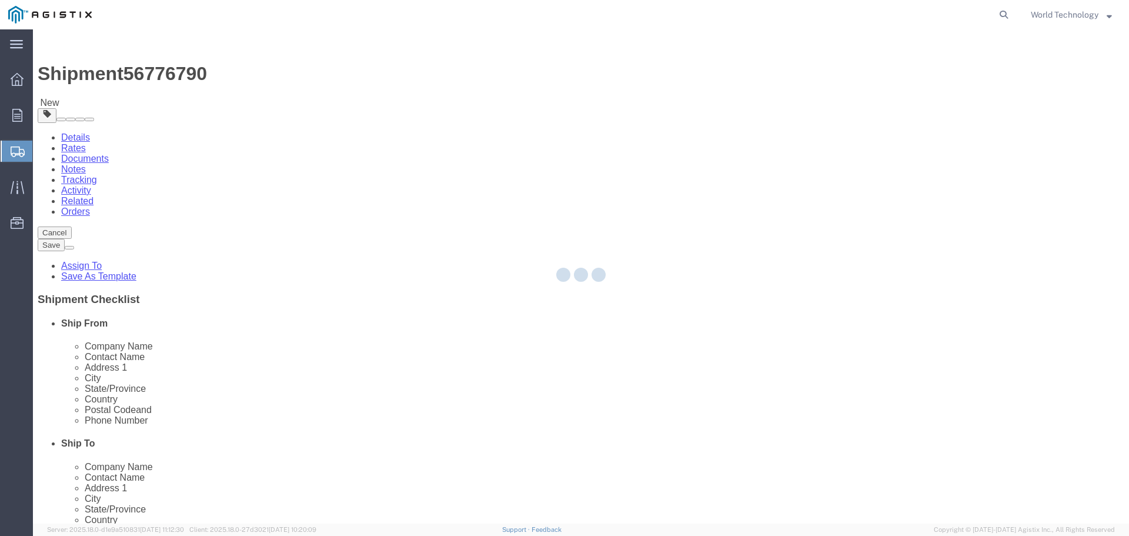
select select "PSNS"
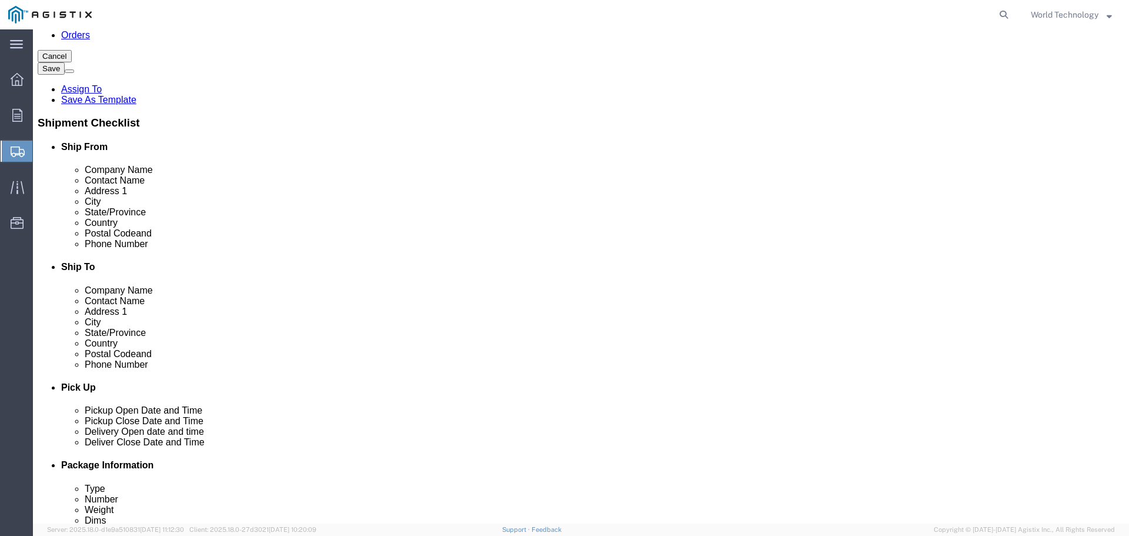
scroll to position [235, 0]
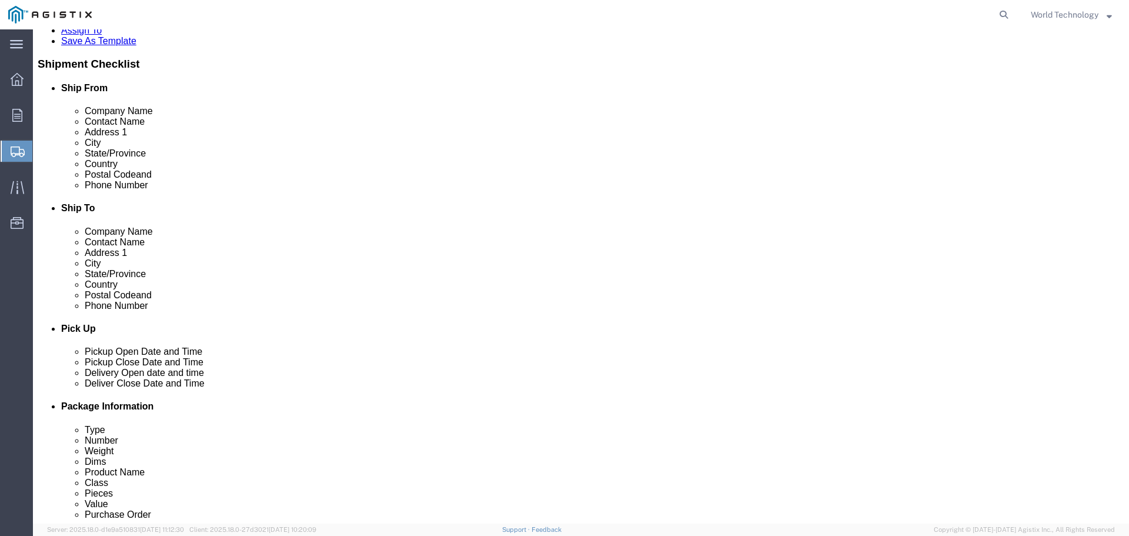
click select "Select Bulk Bundle(s) Cardboard Box(es) Carton(s) Crate(s) Drum(s) (Fiberboard)…"
select select "PSNS"
click select "Select Bulk Bundle(s) Cardboard Box(es) Carton(s) Crate(s) Drum(s) (Fiberboard)…"
click input "text"
type input "8"
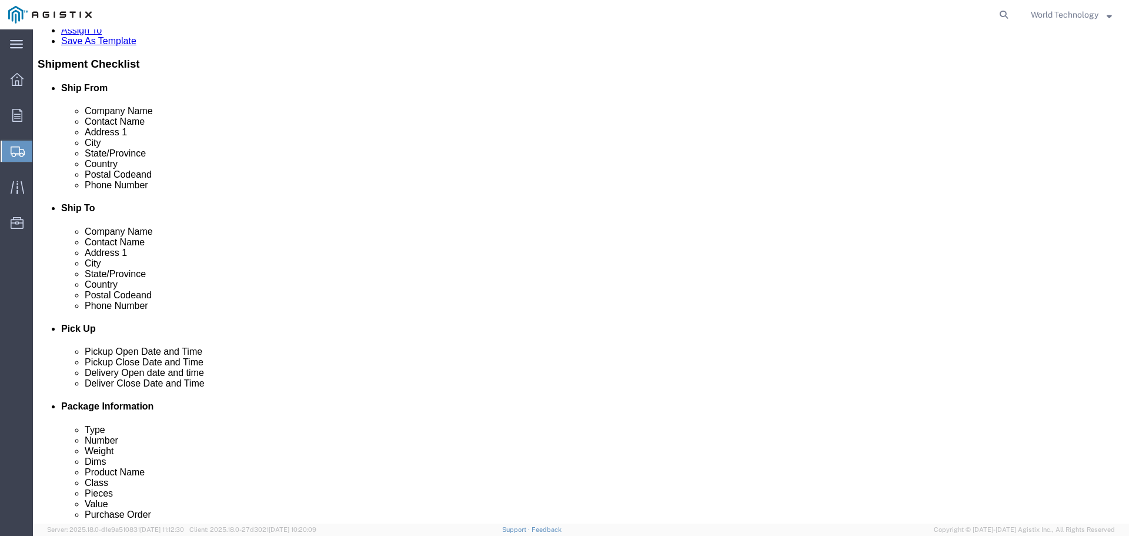
type input "48"
type input "40"
type input "52"
type input "449"
click link "Add Content"
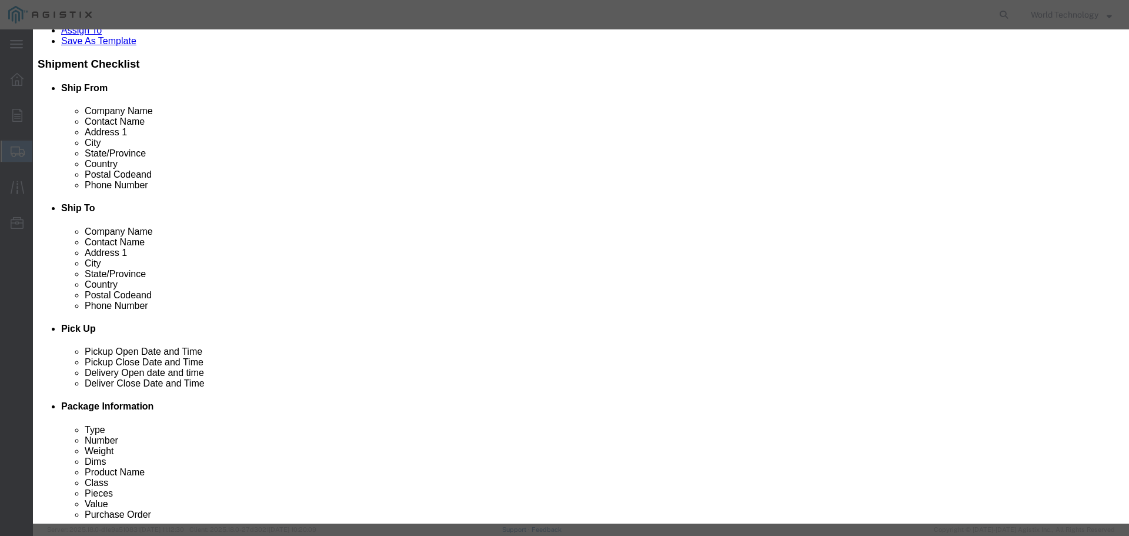
drag, startPoint x: 443, startPoint y: 94, endPoint x: 450, endPoint y: 87, distance: 10.0
click input "text"
type input "Computer Equipment"
type input "1"
type input "10000"
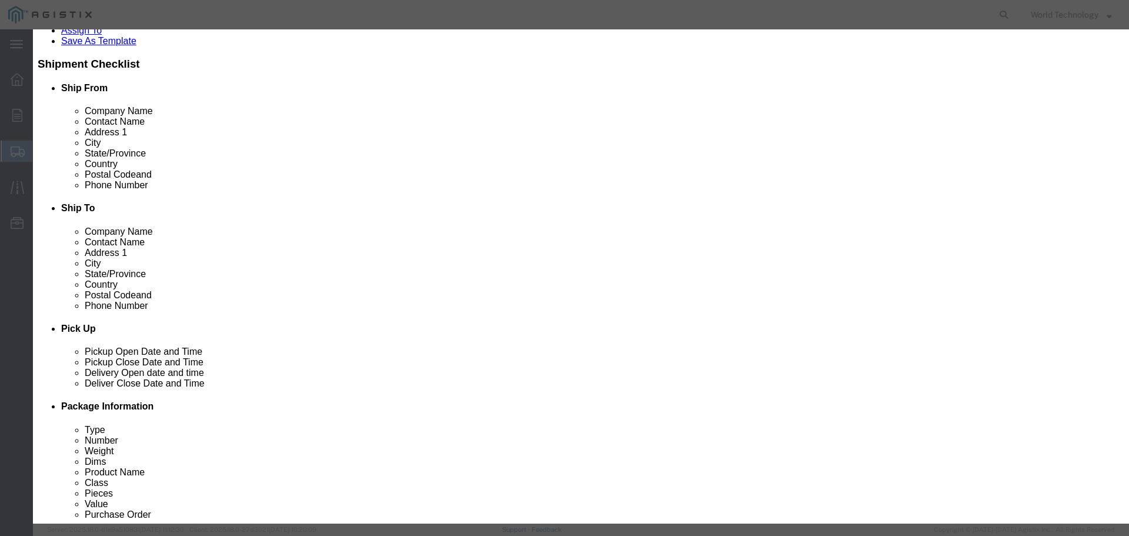
select select "USD"
select select "92.5"
click button "Save & Close"
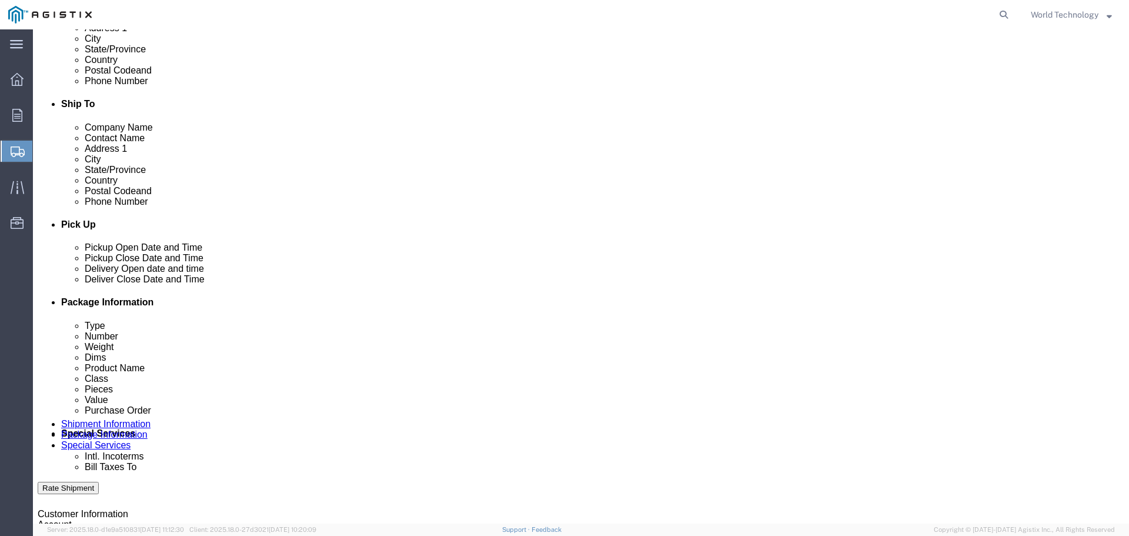
scroll to position [342, 0]
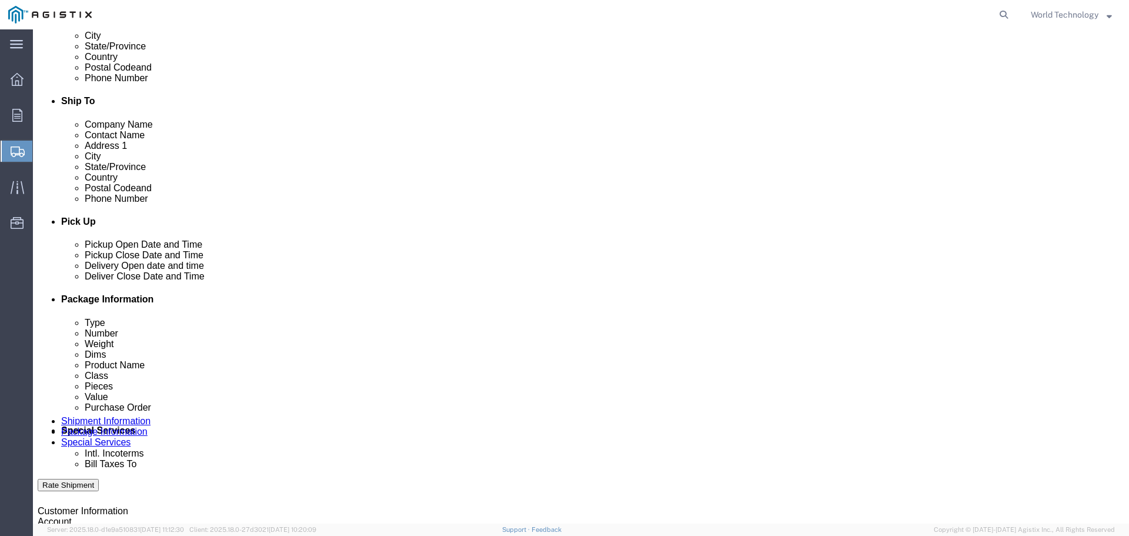
click button "Continue"
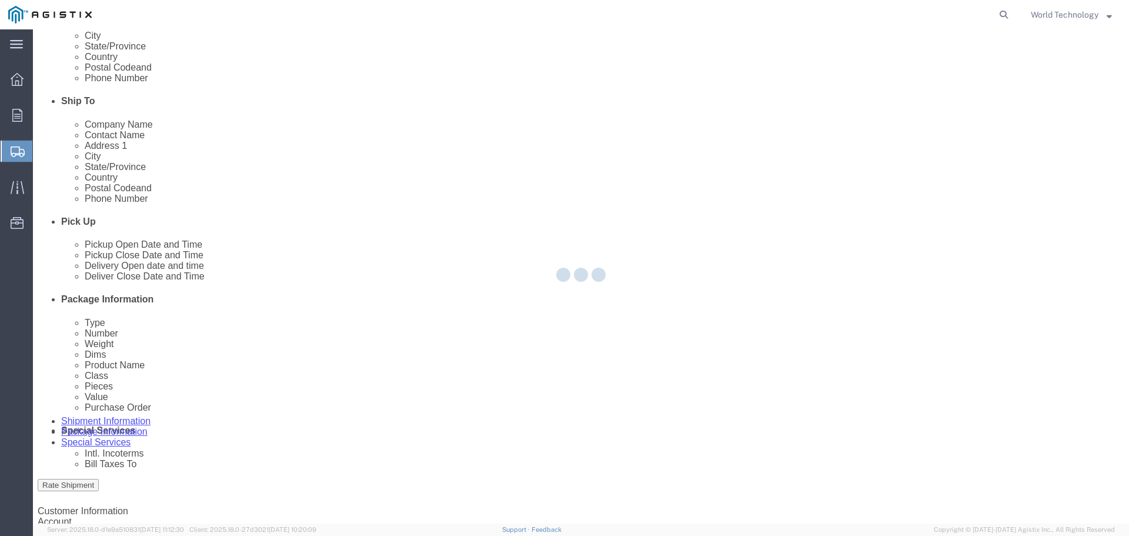
select select
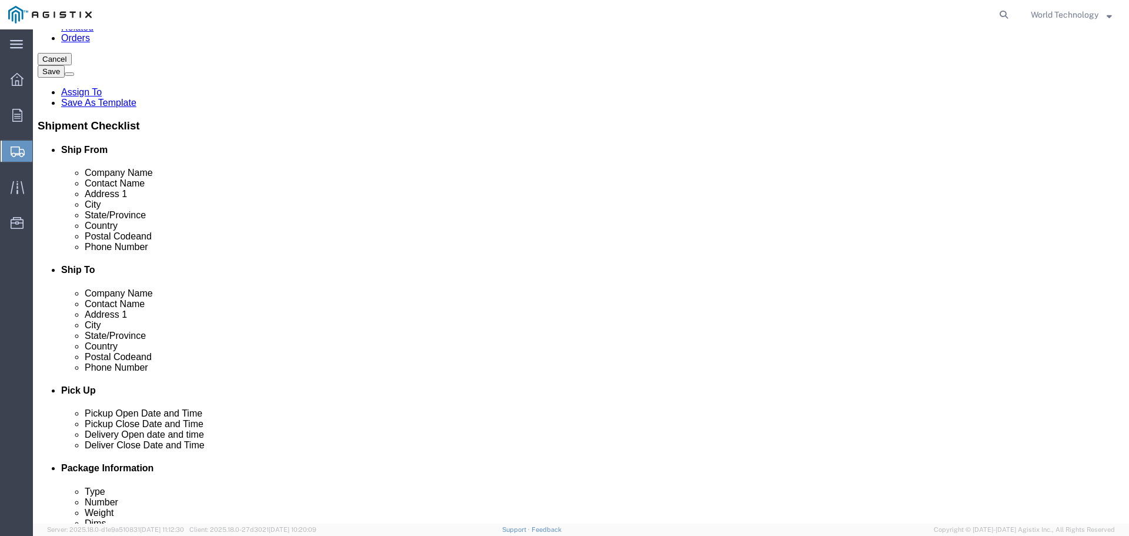
click select "Select 1 Day 2 Day 3-5 Day Economy 5+ Day"
select select "3-5 Day Economy"
click select "Select 1 Day 2 Day 3-5 Day Economy 5+ Day"
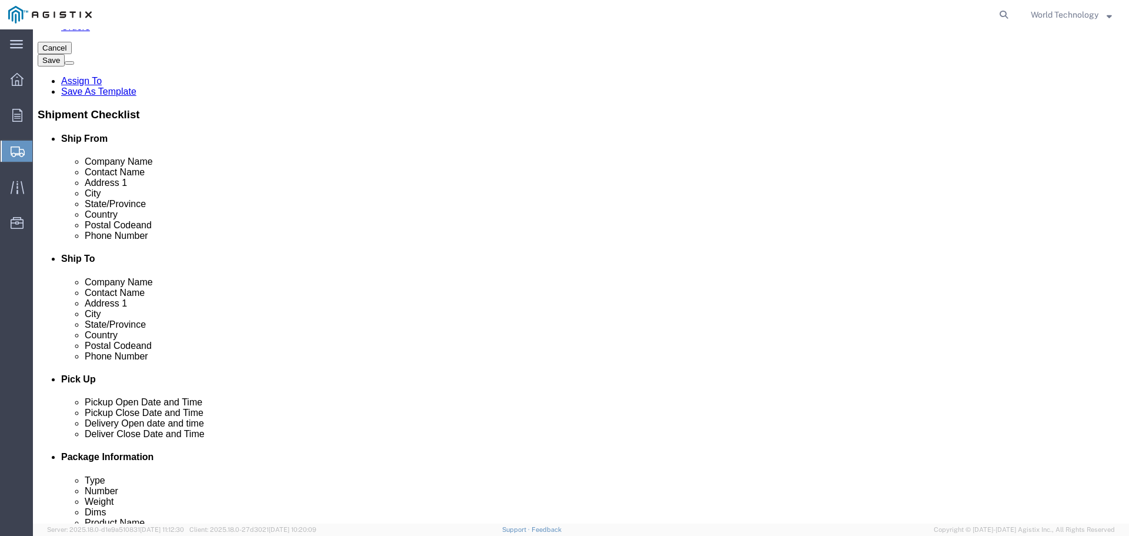
scroll to position [187, 0]
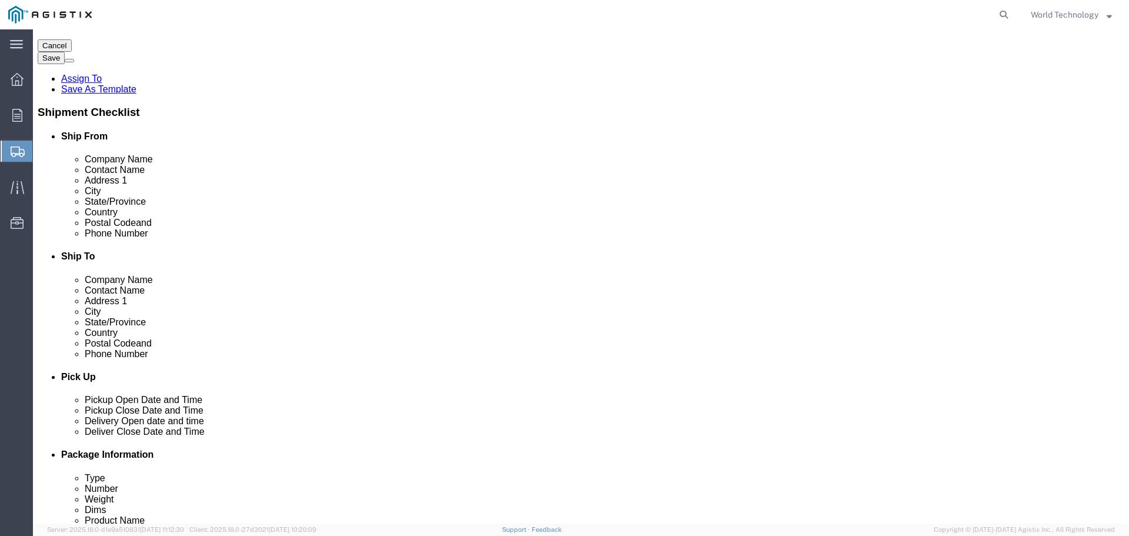
click button "Rate Shipment"
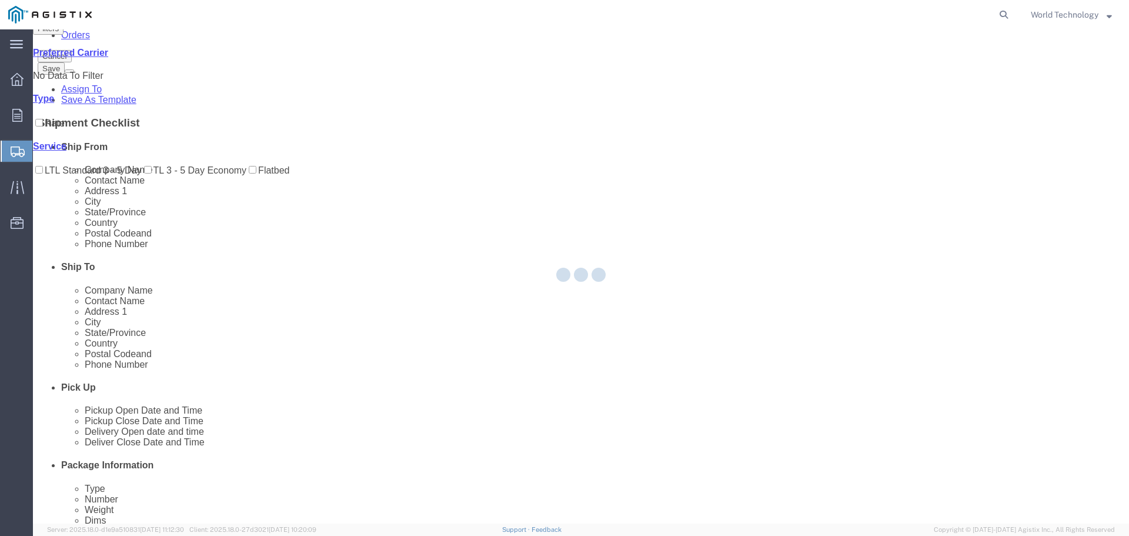
scroll to position [0, 0]
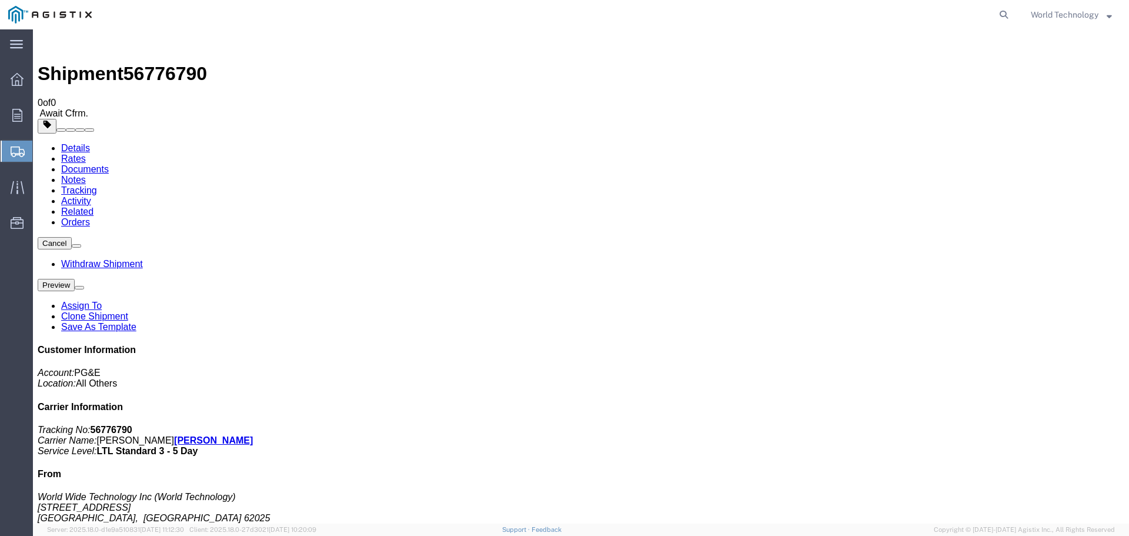
click at [562, 39] on div "Shipment 56776790 0 of 0 Await Cfrm." at bounding box center [581, 76] width 1086 height 85
